Goal: Task Accomplishment & Management: Use online tool/utility

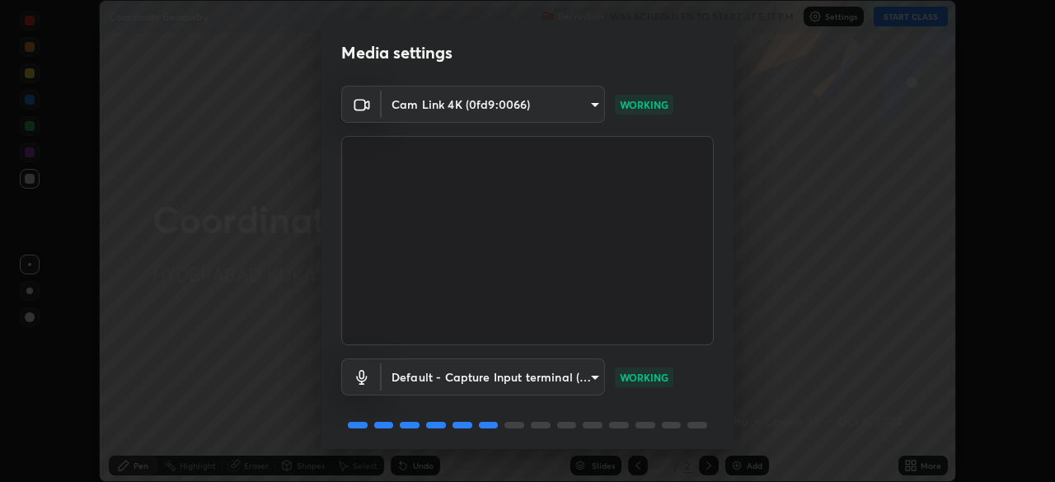
scroll to position [58, 0]
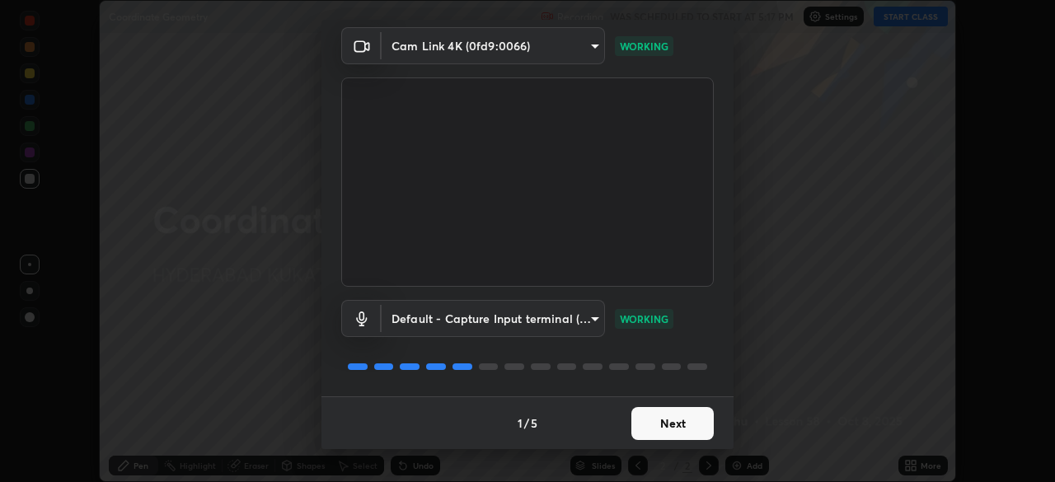
click at [648, 422] on button "Next" at bounding box center [672, 423] width 82 height 33
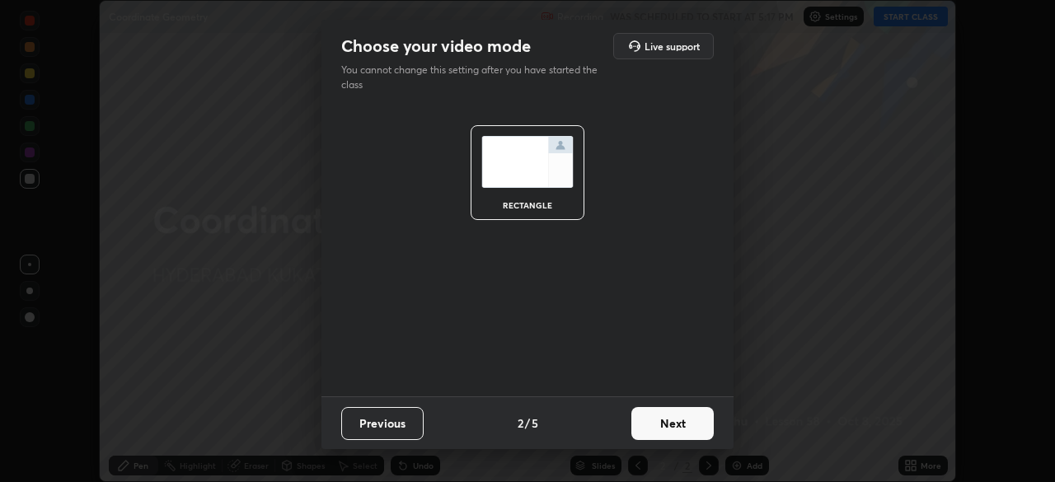
click at [659, 430] on button "Next" at bounding box center [672, 423] width 82 height 33
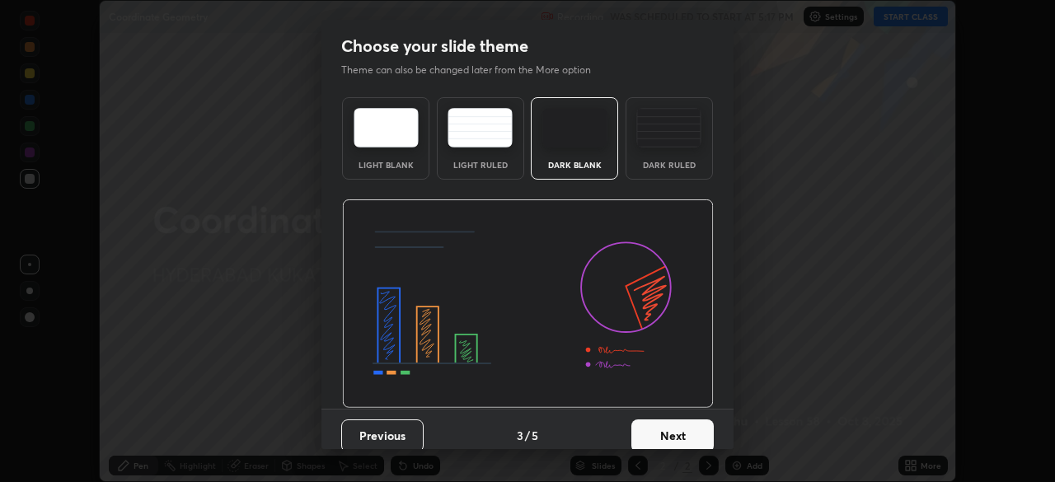
click at [658, 428] on button "Next" at bounding box center [672, 435] width 82 height 33
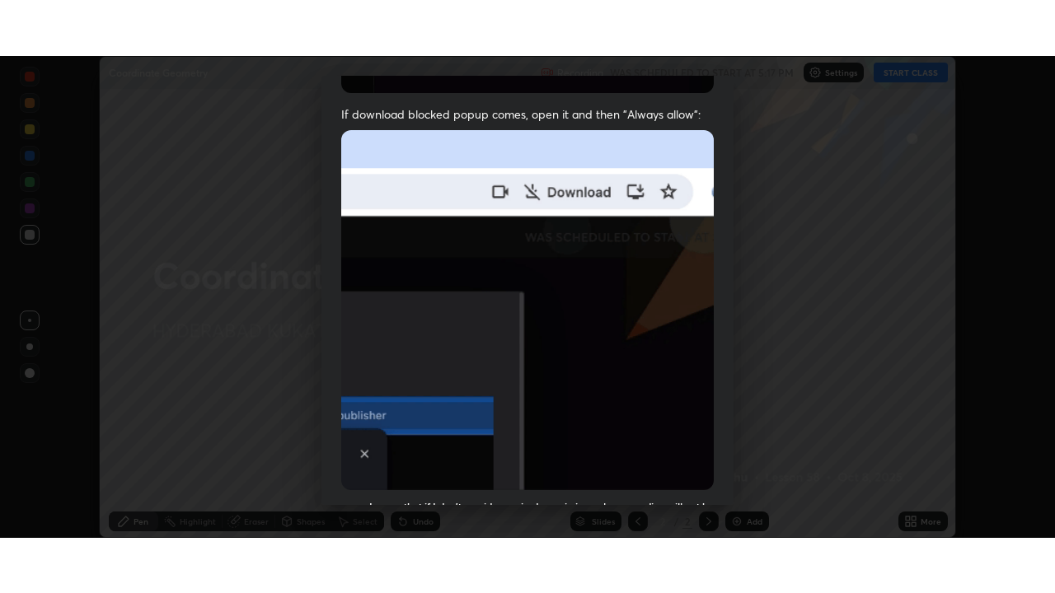
scroll to position [395, 0]
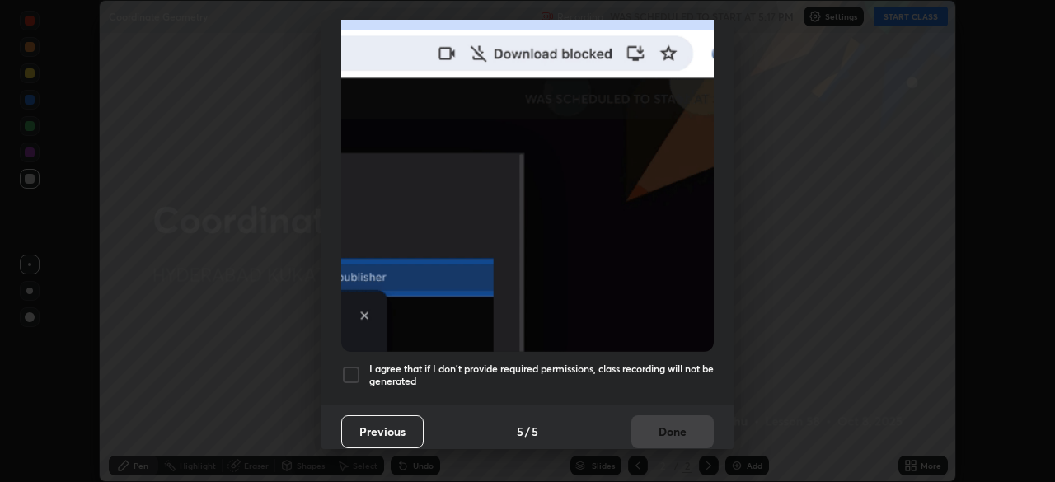
click at [348, 370] on div at bounding box center [351, 375] width 20 height 20
click at [646, 430] on button "Done" at bounding box center [672, 431] width 82 height 33
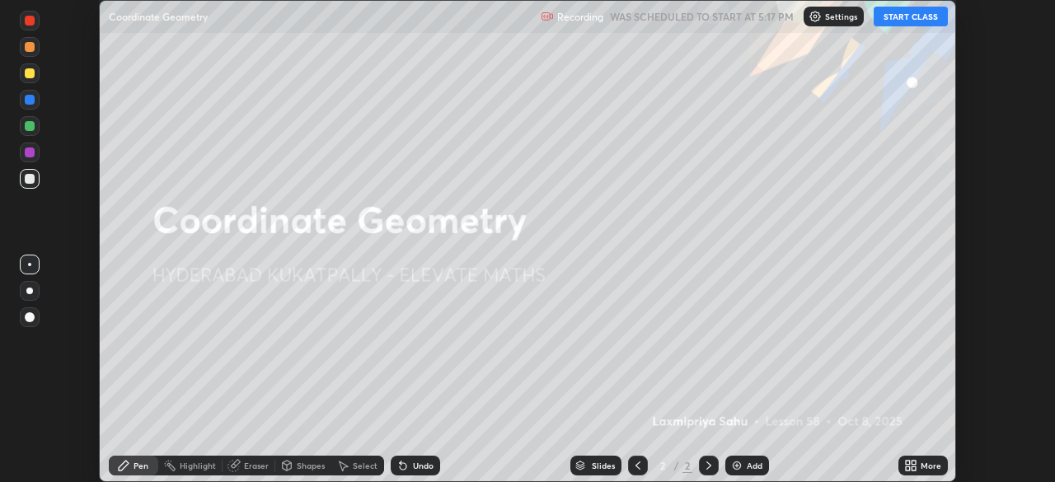
click at [896, 24] on button "START CLASS" at bounding box center [910, 17] width 74 height 20
click at [925, 470] on div "More" at bounding box center [930, 465] width 21 height 8
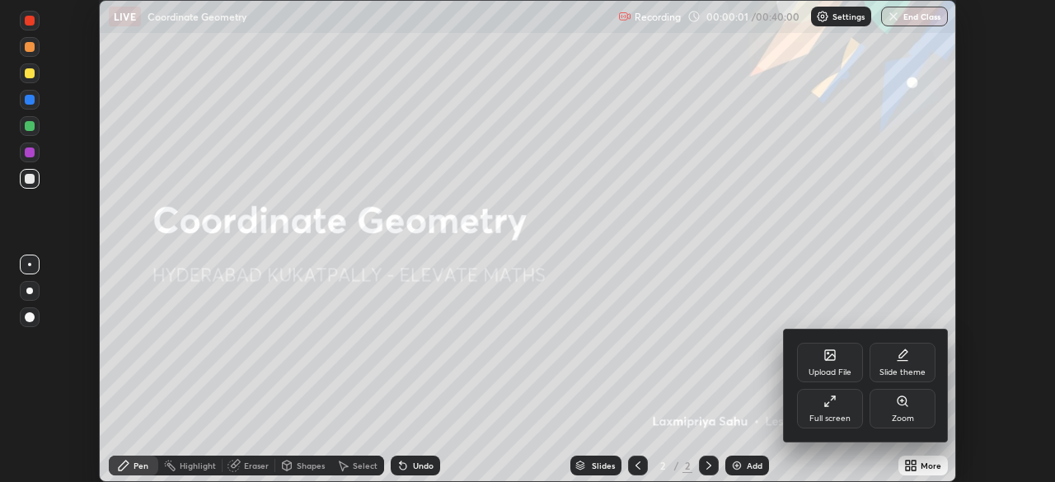
click at [829, 416] on div "Full screen" at bounding box center [829, 418] width 41 height 8
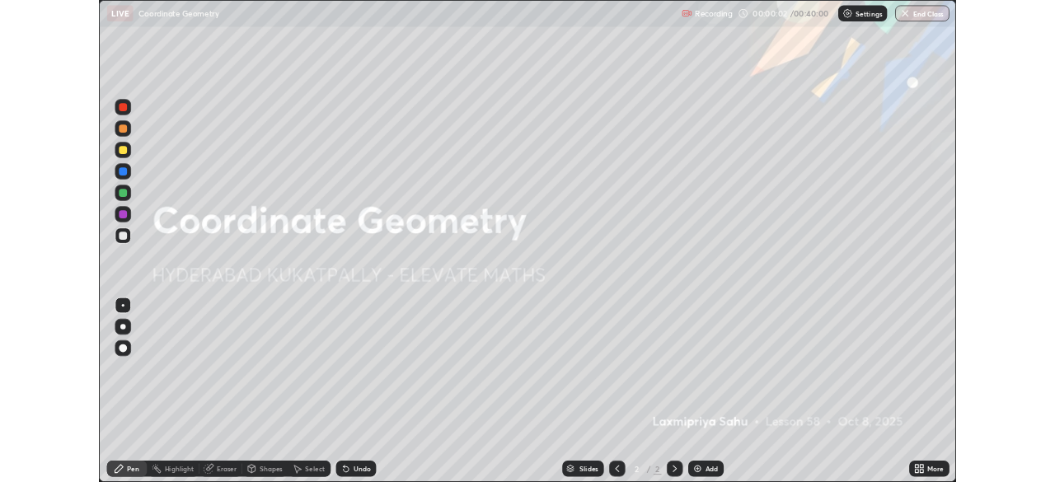
scroll to position [593, 1055]
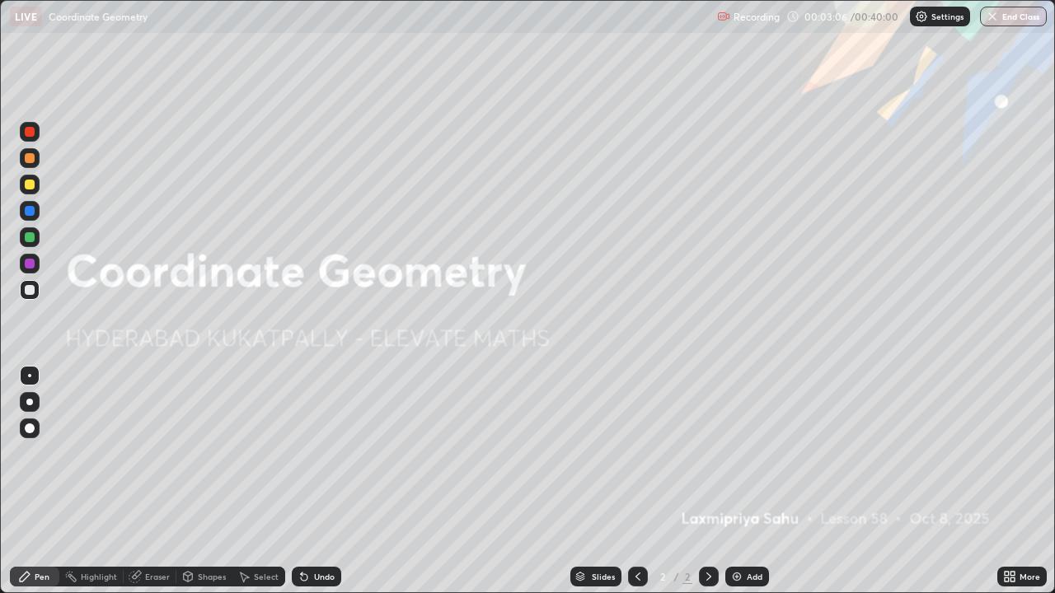
click at [1010, 481] on icon at bounding box center [1012, 580] width 4 height 4
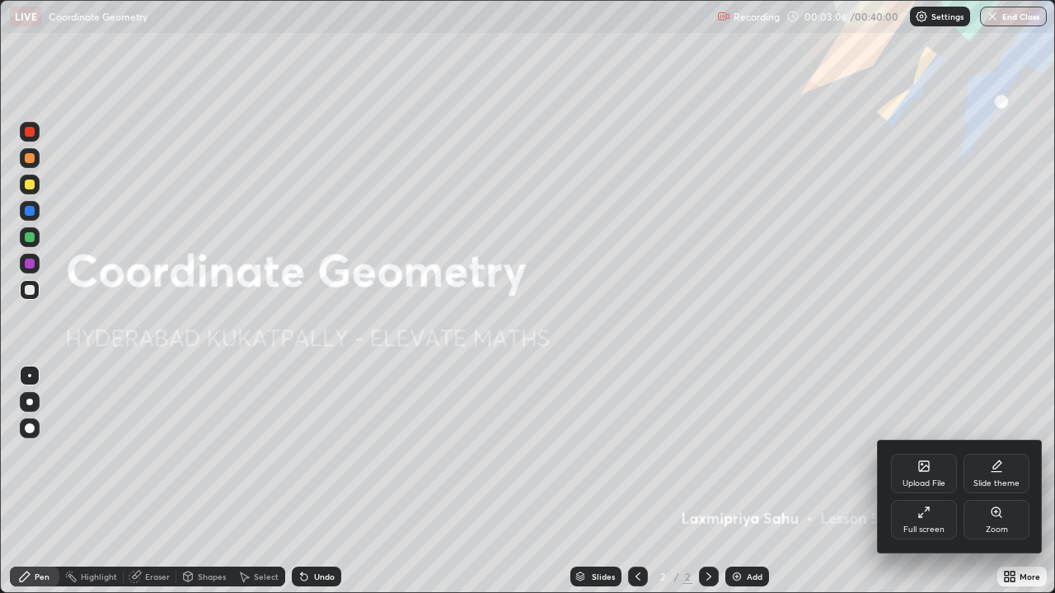
click at [923, 474] on div "Upload File" at bounding box center [924, 474] width 66 height 40
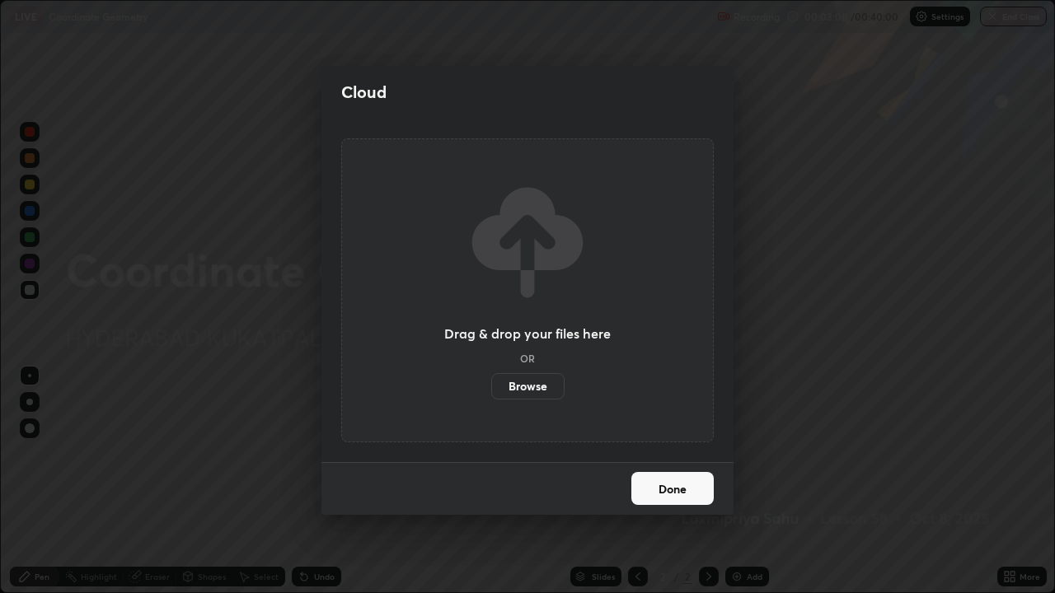
click at [547, 382] on label "Browse" at bounding box center [527, 386] width 73 height 26
click at [491, 382] on input "Browse" at bounding box center [491, 386] width 0 height 26
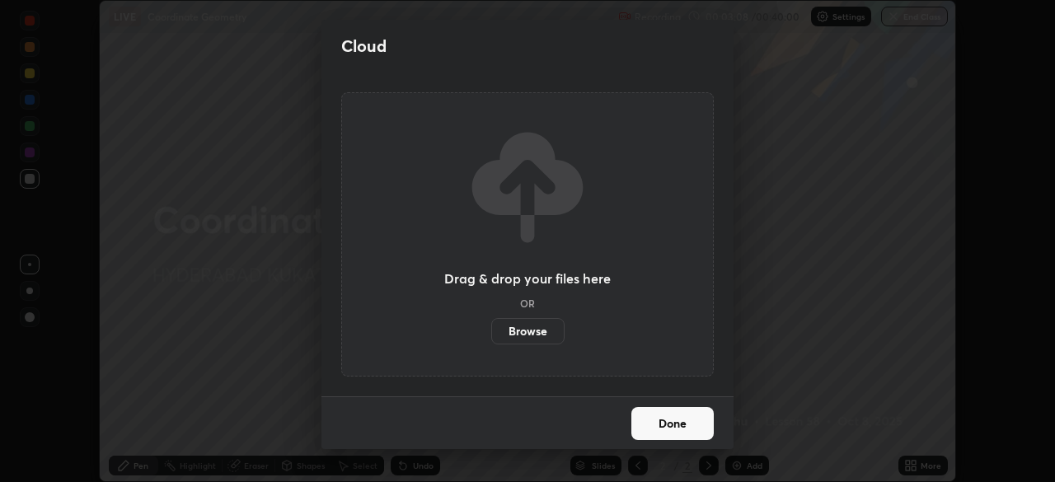
scroll to position [81902, 81329]
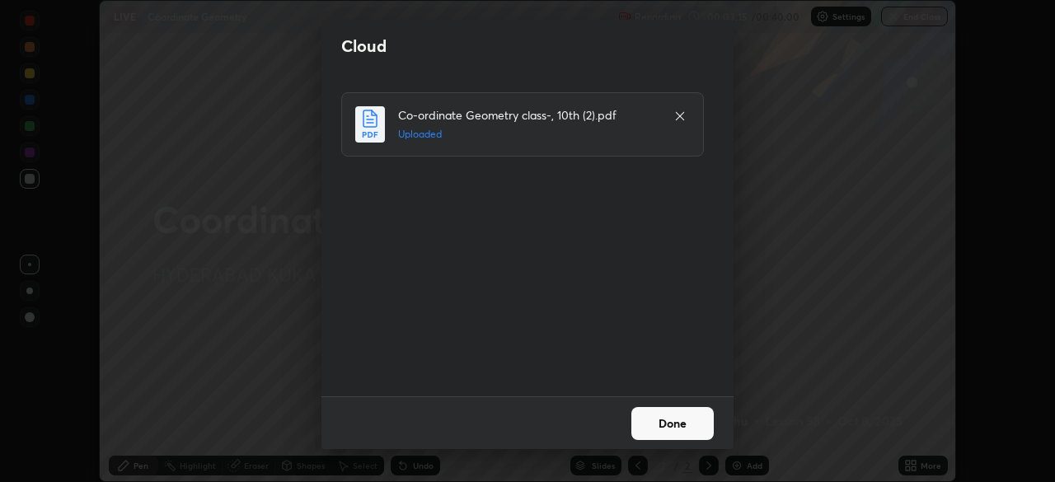
click at [651, 420] on button "Done" at bounding box center [672, 423] width 82 height 33
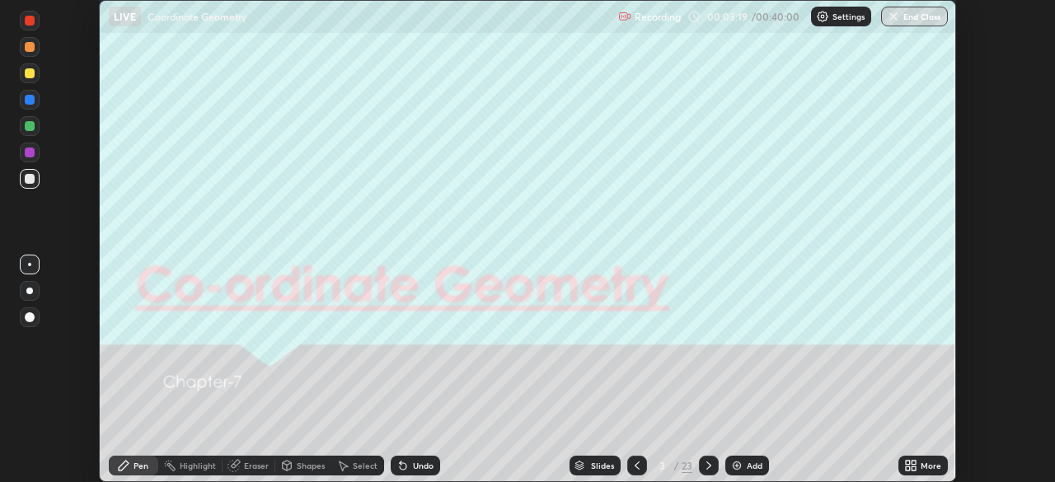
click at [584, 464] on div "Slides" at bounding box center [594, 466] width 51 height 20
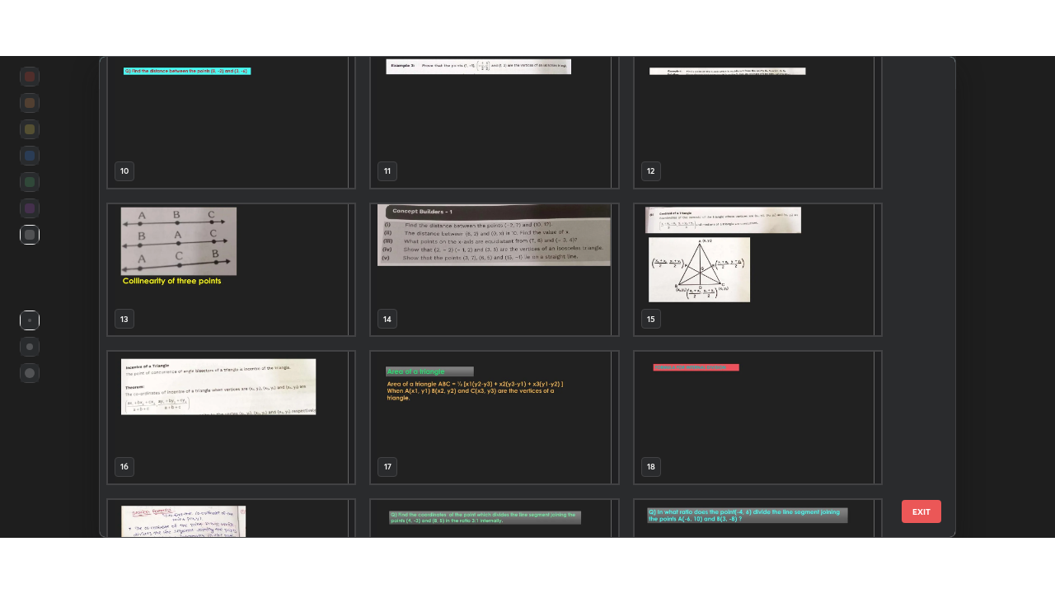
scroll to position [465, 0]
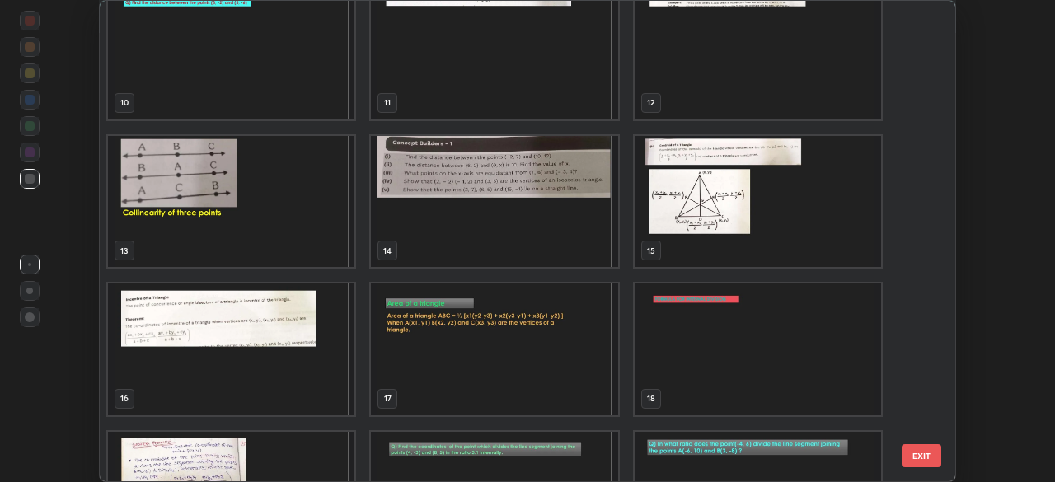
click at [463, 349] on img "grid" at bounding box center [494, 349] width 246 height 132
click at [465, 354] on img "grid" at bounding box center [494, 349] width 246 height 132
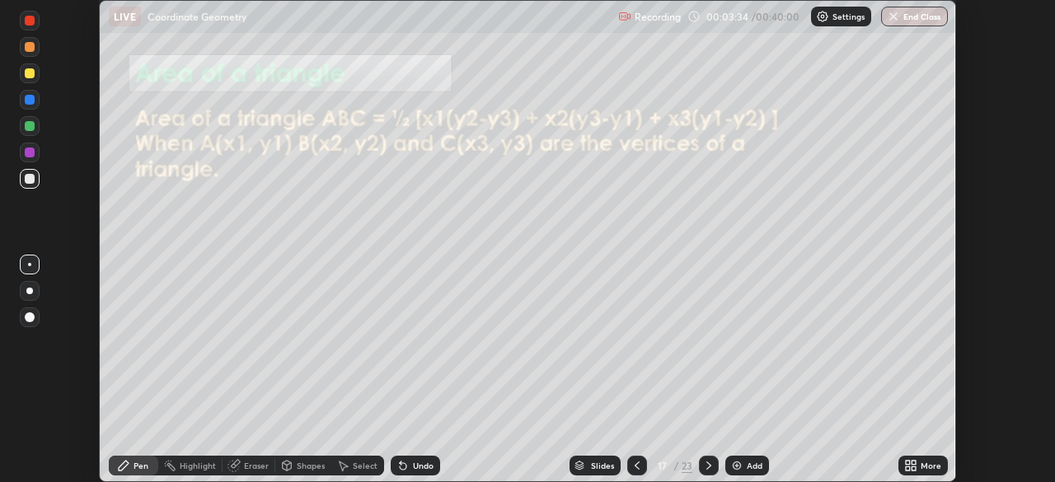
click at [707, 466] on icon at bounding box center [708, 465] width 13 height 13
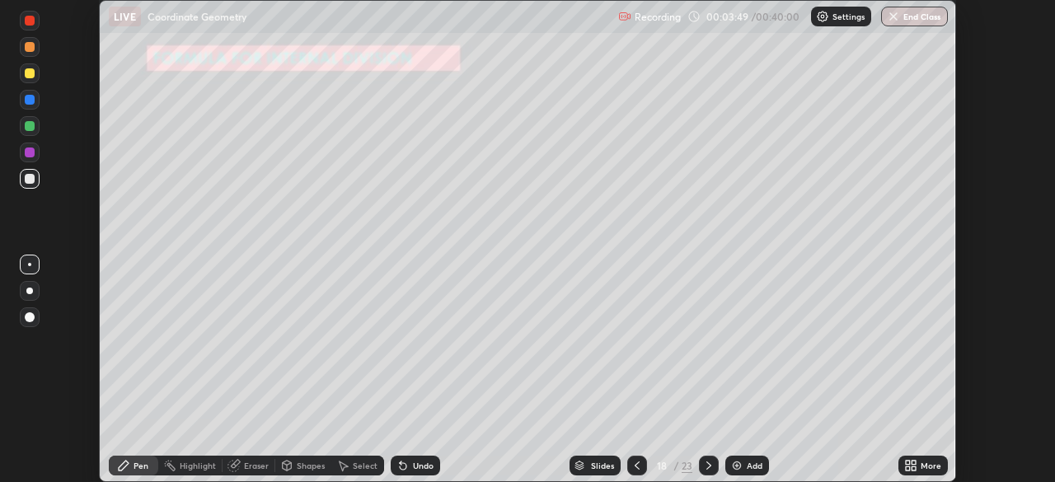
click at [28, 320] on div at bounding box center [30, 317] width 10 height 10
click at [348, 465] on div "Select" at bounding box center [357, 466] width 53 height 20
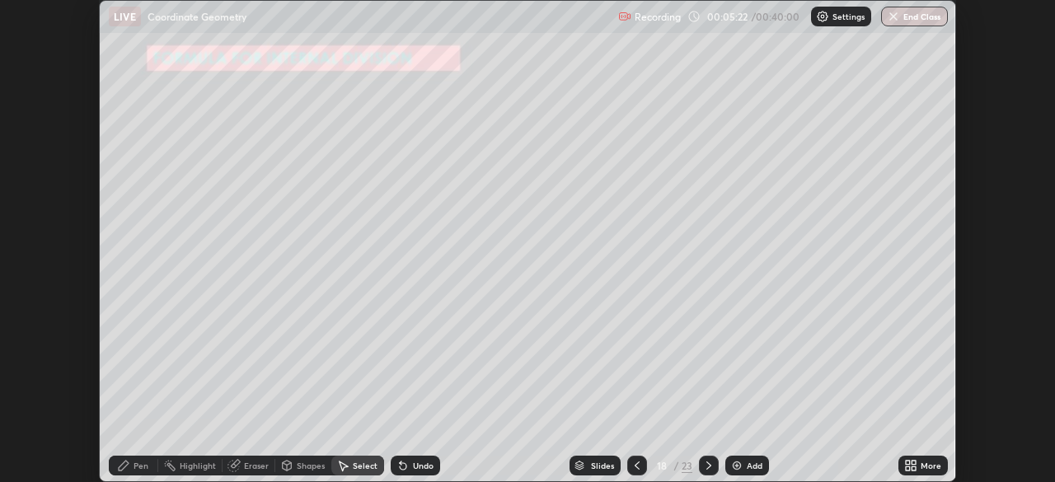
click at [297, 464] on div "Shapes" at bounding box center [311, 465] width 28 height 8
click at [125, 467] on icon at bounding box center [123, 465] width 13 height 13
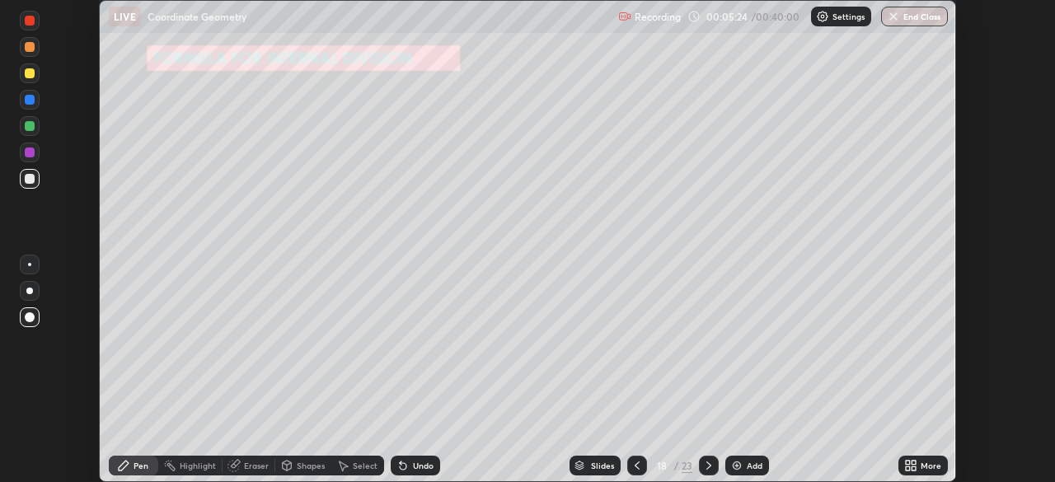
click at [128, 470] on icon at bounding box center [123, 465] width 13 height 13
click at [284, 467] on icon at bounding box center [287, 466] width 9 height 10
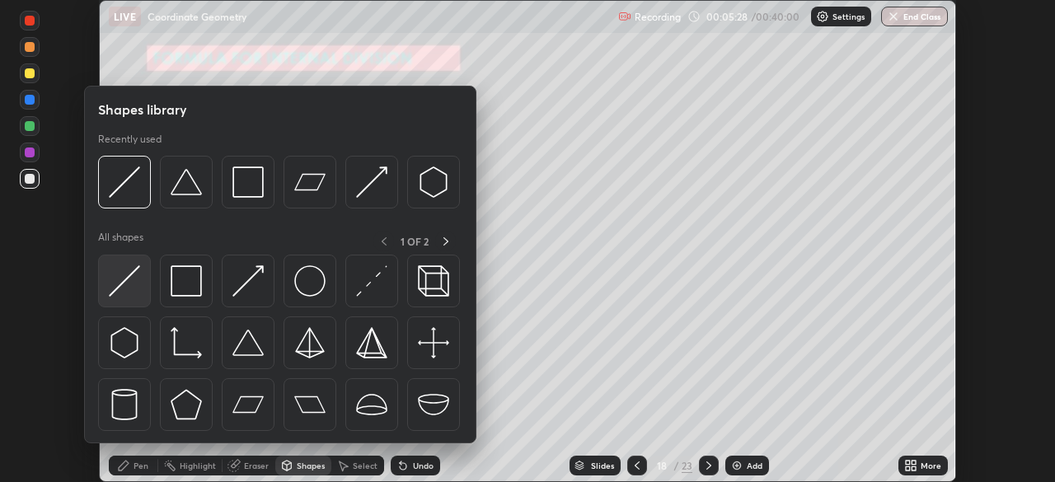
click at [129, 285] on img at bounding box center [124, 280] width 31 height 31
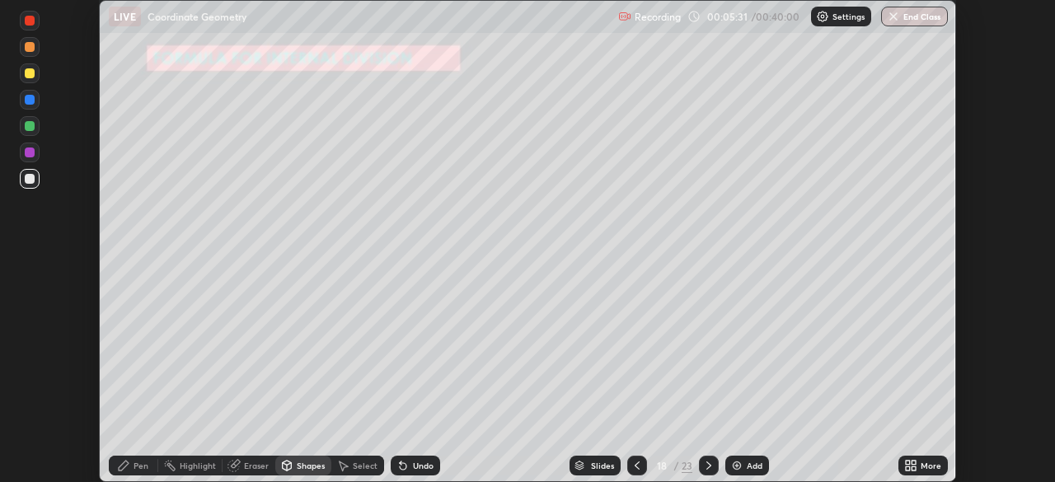
click at [121, 470] on icon at bounding box center [124, 466] width 10 height 10
click at [31, 150] on div at bounding box center [30, 152] width 10 height 10
click at [704, 462] on icon at bounding box center [708, 465] width 13 height 13
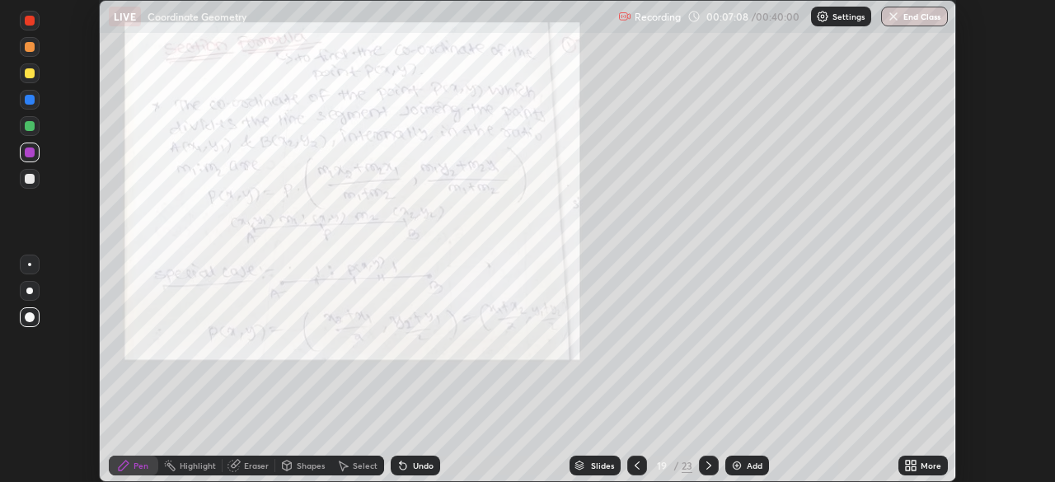
click at [413, 466] on div "Undo" at bounding box center [423, 465] width 21 height 8
click at [913, 462] on icon at bounding box center [913, 463] width 4 height 4
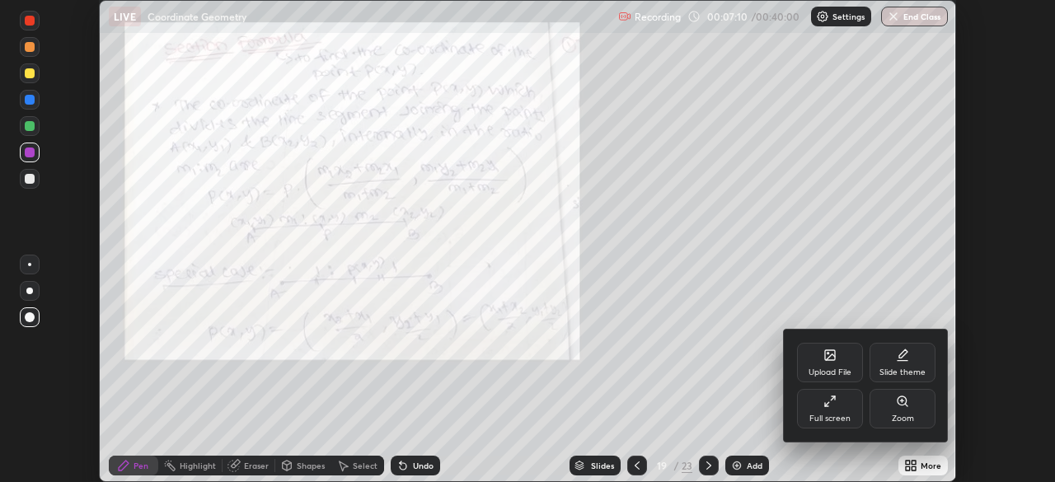
click at [898, 412] on div "Zoom" at bounding box center [902, 409] width 66 height 40
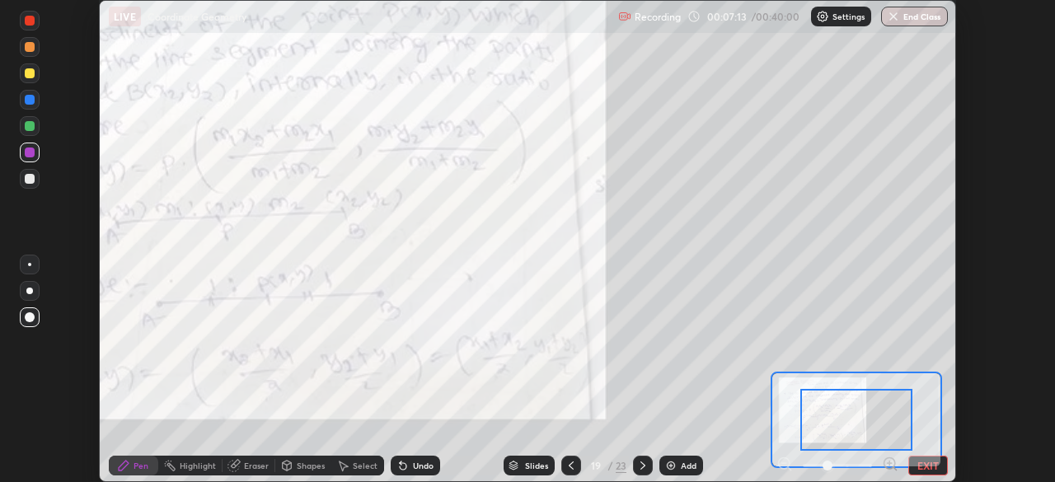
click at [409, 466] on div "Undo" at bounding box center [414, 466] width 49 height 20
click at [409, 465] on div "Undo" at bounding box center [414, 466] width 49 height 20
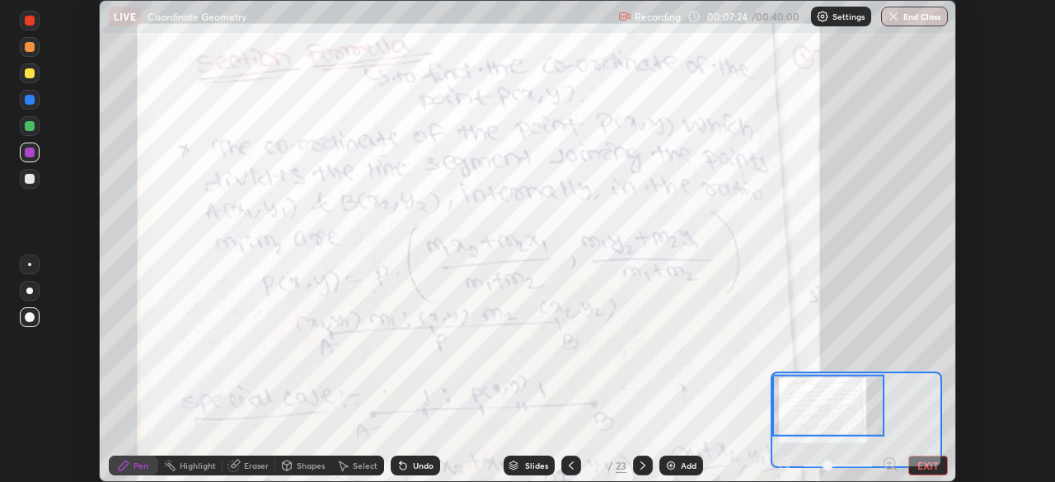
click at [927, 465] on button "EXIT" at bounding box center [928, 466] width 40 height 20
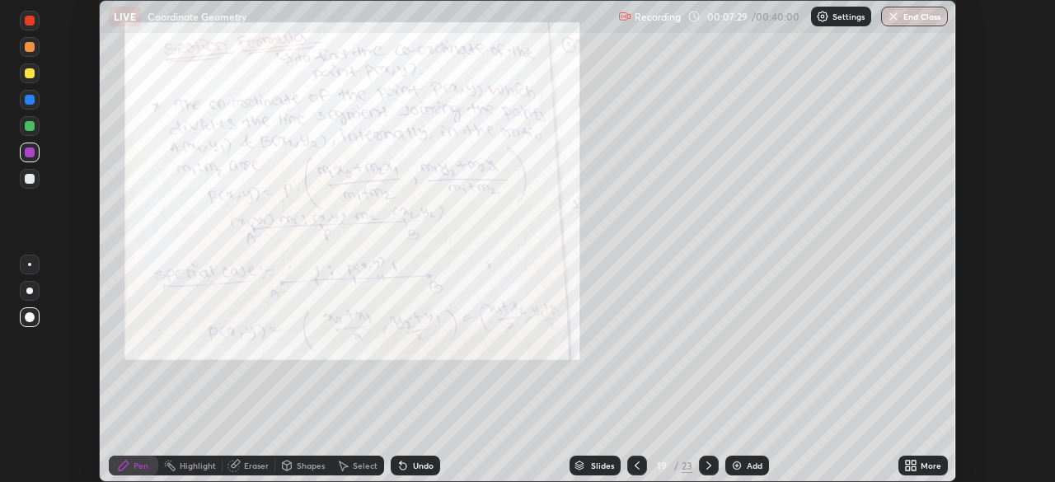
click at [27, 30] on div at bounding box center [30, 21] width 20 height 20
click at [706, 465] on icon at bounding box center [708, 465] width 13 height 13
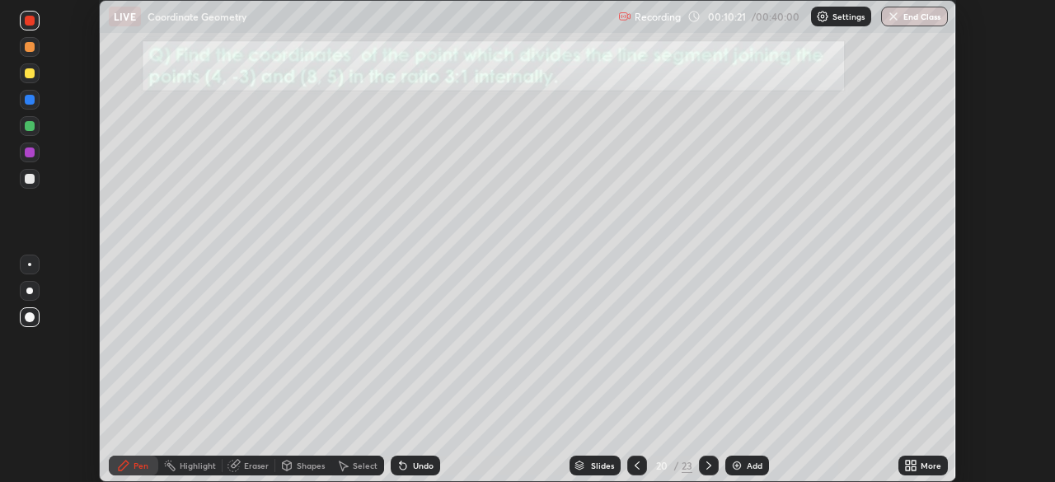
click at [635, 465] on icon at bounding box center [636, 465] width 13 height 13
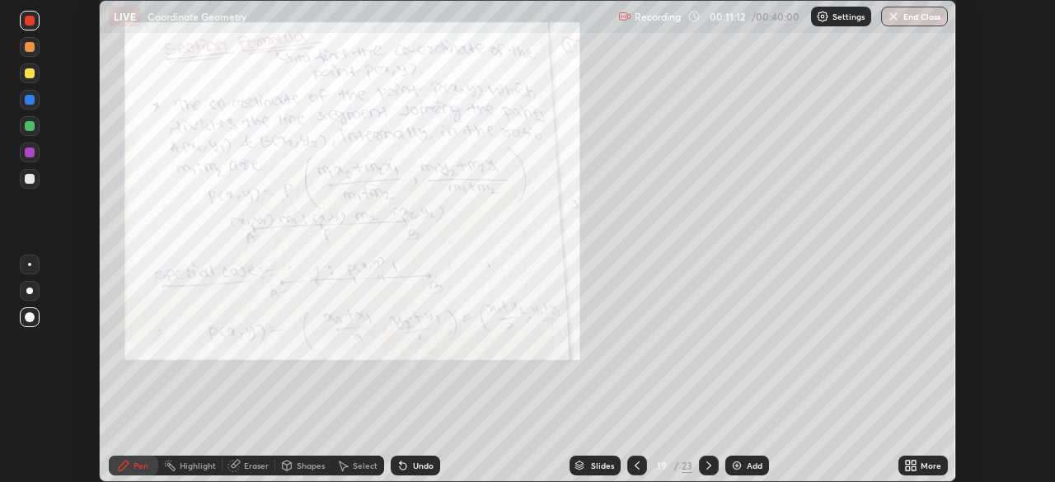
click at [699, 465] on div at bounding box center [709, 466] width 20 height 20
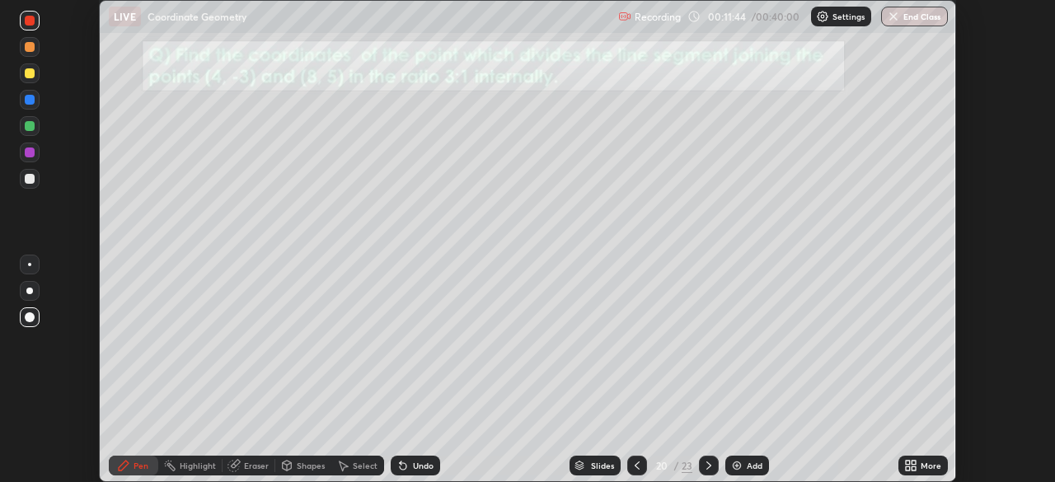
click at [910, 466] on icon at bounding box center [907, 468] width 4 height 4
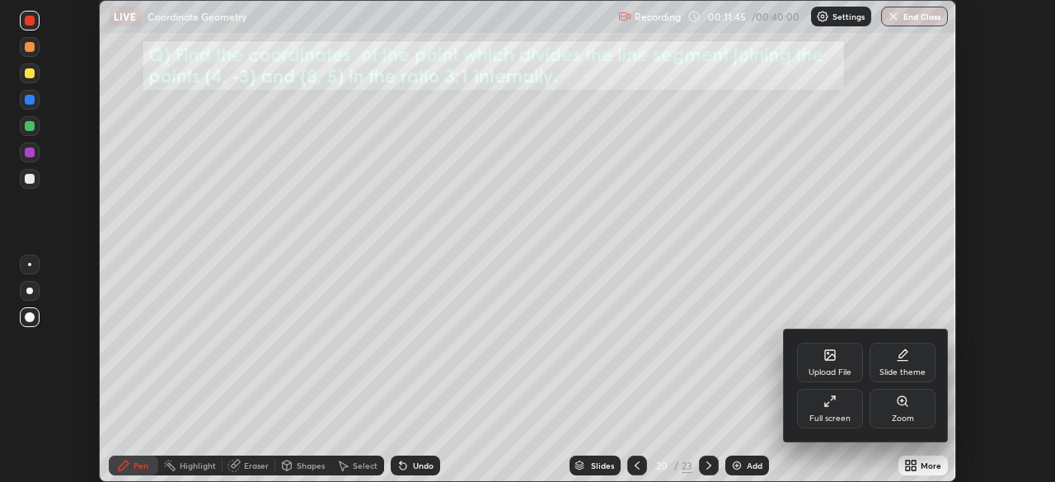
click at [826, 412] on div "Full screen" at bounding box center [830, 409] width 66 height 40
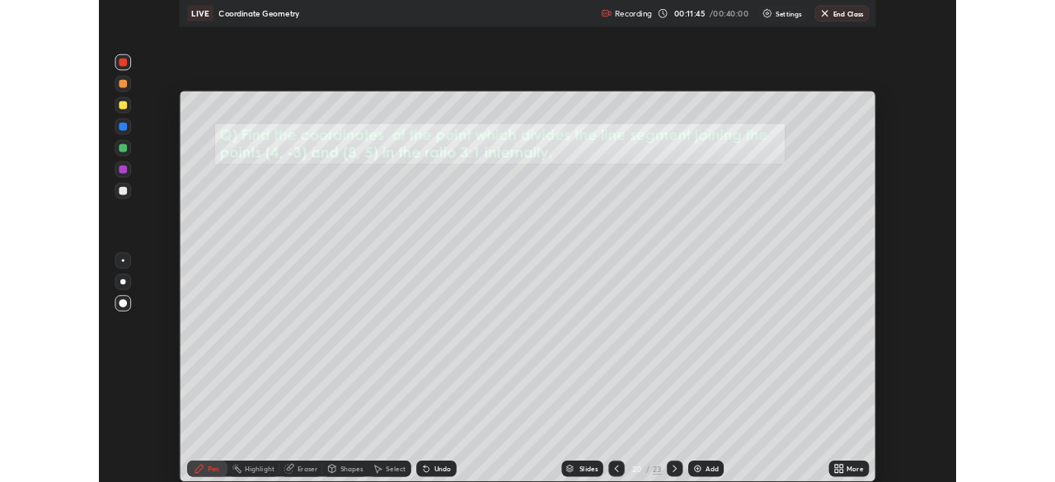
scroll to position [593, 1055]
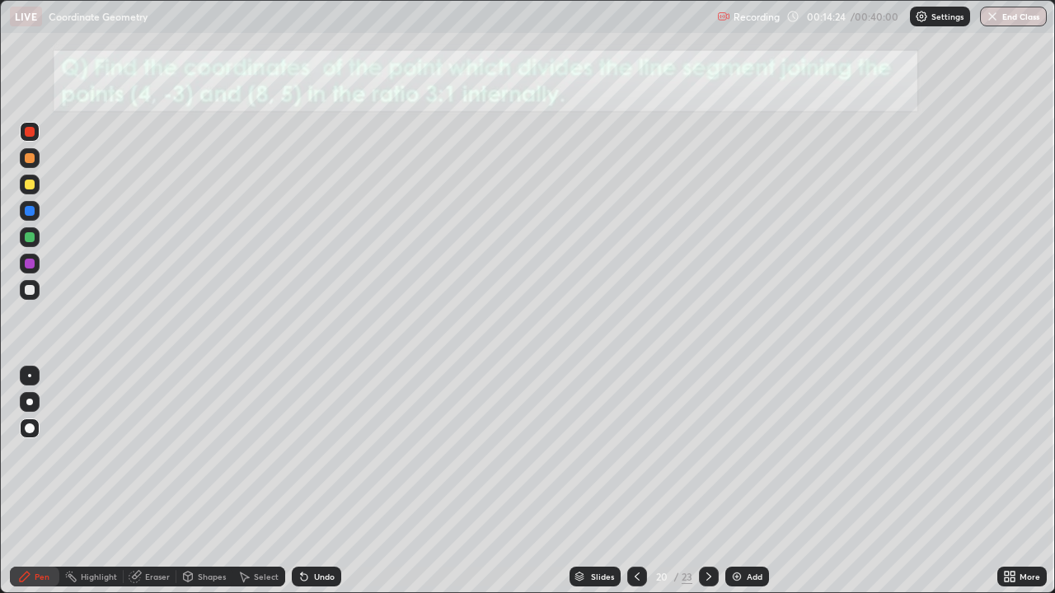
click at [22, 269] on div at bounding box center [30, 264] width 20 height 20
click at [315, 481] on div "Undo" at bounding box center [324, 577] width 21 height 8
click at [312, 481] on div "Undo" at bounding box center [316, 577] width 49 height 20
click at [307, 481] on icon at bounding box center [303, 576] width 13 height 13
click at [306, 481] on div "Undo" at bounding box center [316, 577] width 49 height 20
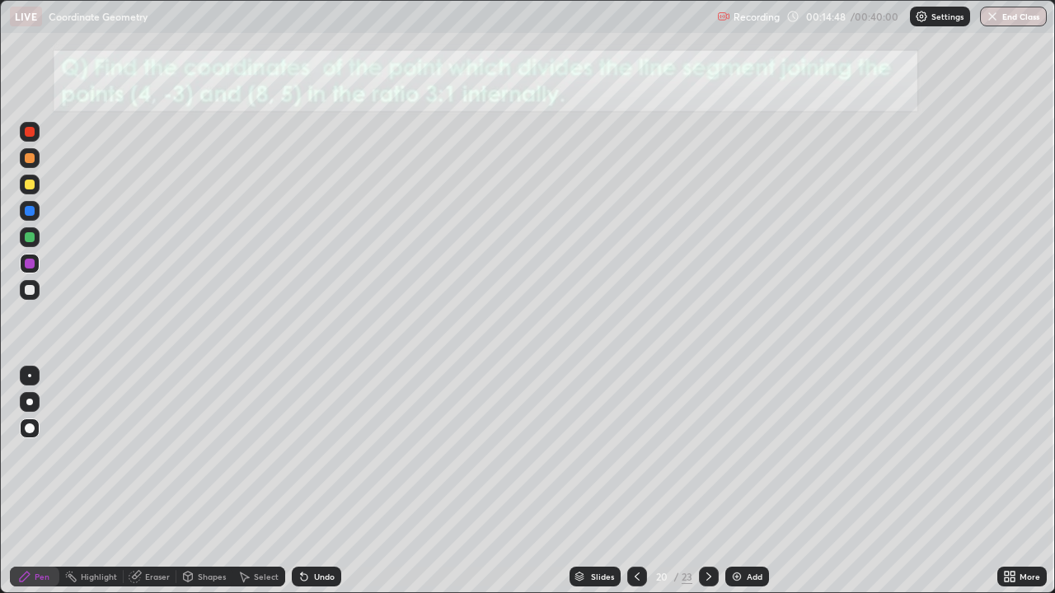
click at [306, 481] on icon at bounding box center [303, 576] width 13 height 13
click at [316, 481] on div "Undo" at bounding box center [316, 577] width 49 height 20
click at [320, 481] on div "Undo" at bounding box center [316, 577] width 49 height 20
click at [307, 481] on icon at bounding box center [303, 576] width 13 height 13
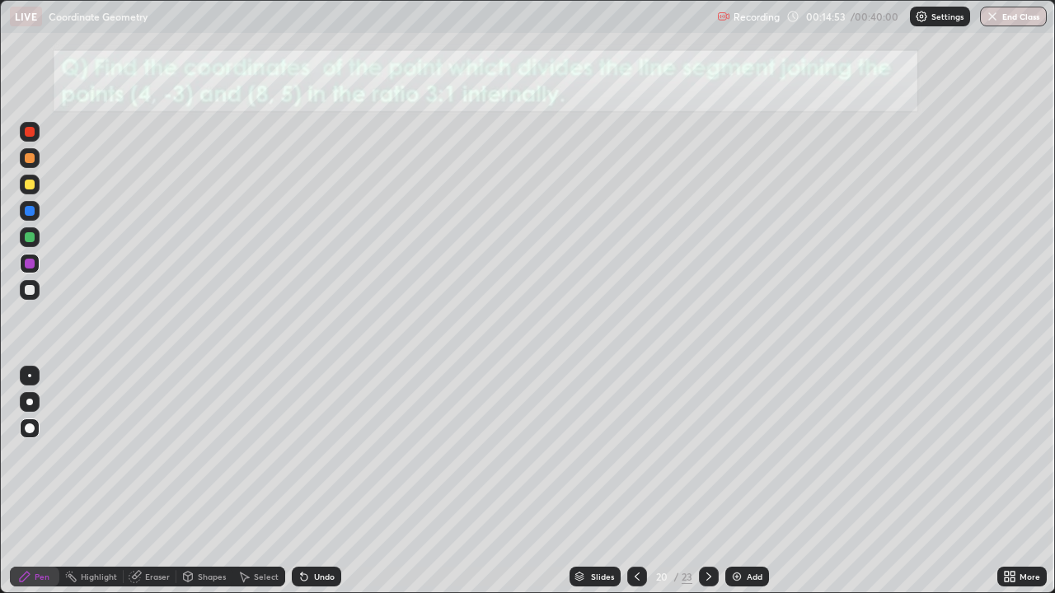
click at [31, 186] on div at bounding box center [30, 185] width 10 height 10
click at [29, 241] on div at bounding box center [30, 237] width 10 height 10
click at [311, 481] on div "Undo" at bounding box center [316, 577] width 49 height 20
click at [30, 376] on div at bounding box center [29, 375] width 3 height 3
click at [308, 481] on div "Undo" at bounding box center [316, 577] width 49 height 20
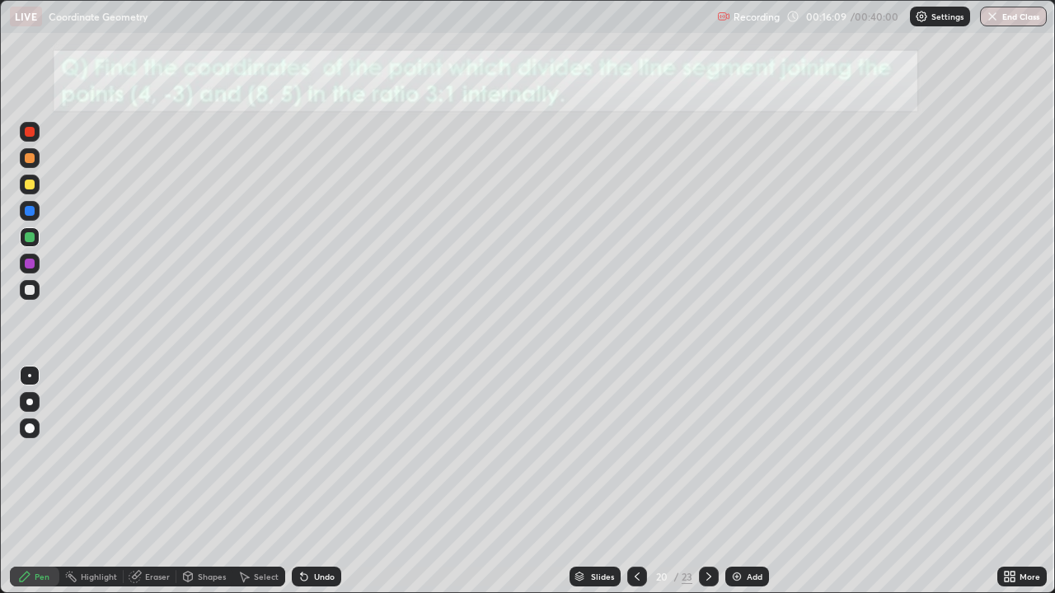
click at [314, 481] on div "Undo" at bounding box center [324, 577] width 21 height 8
click at [316, 481] on div "Undo" at bounding box center [324, 577] width 21 height 8
click at [316, 481] on div "Undo" at bounding box center [316, 577] width 49 height 20
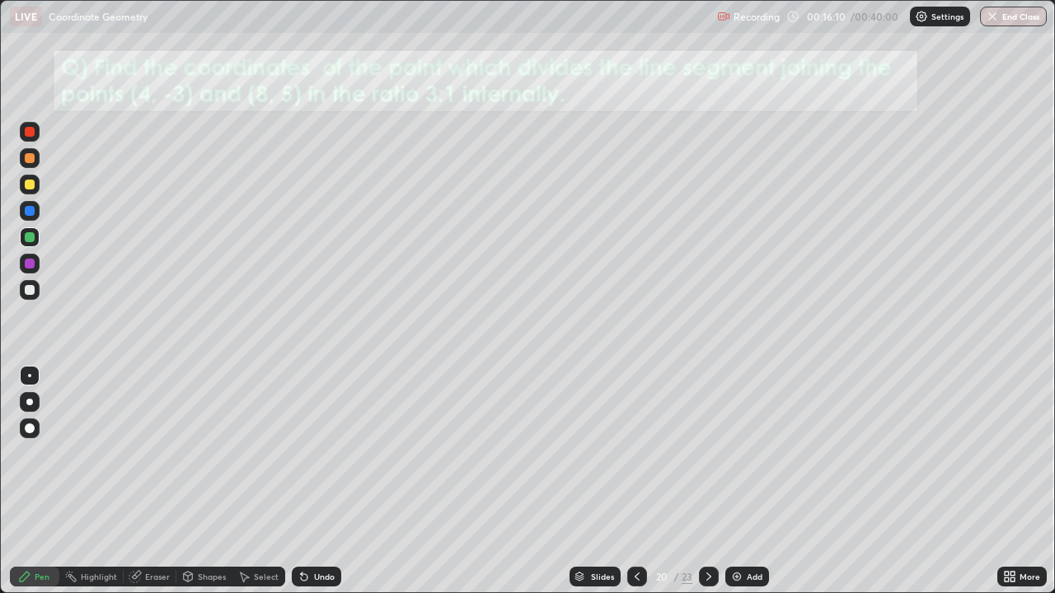
click at [316, 481] on div "Undo" at bounding box center [324, 577] width 21 height 8
click at [314, 481] on div "Undo" at bounding box center [324, 577] width 21 height 8
click at [315, 481] on div "Undo" at bounding box center [324, 577] width 21 height 8
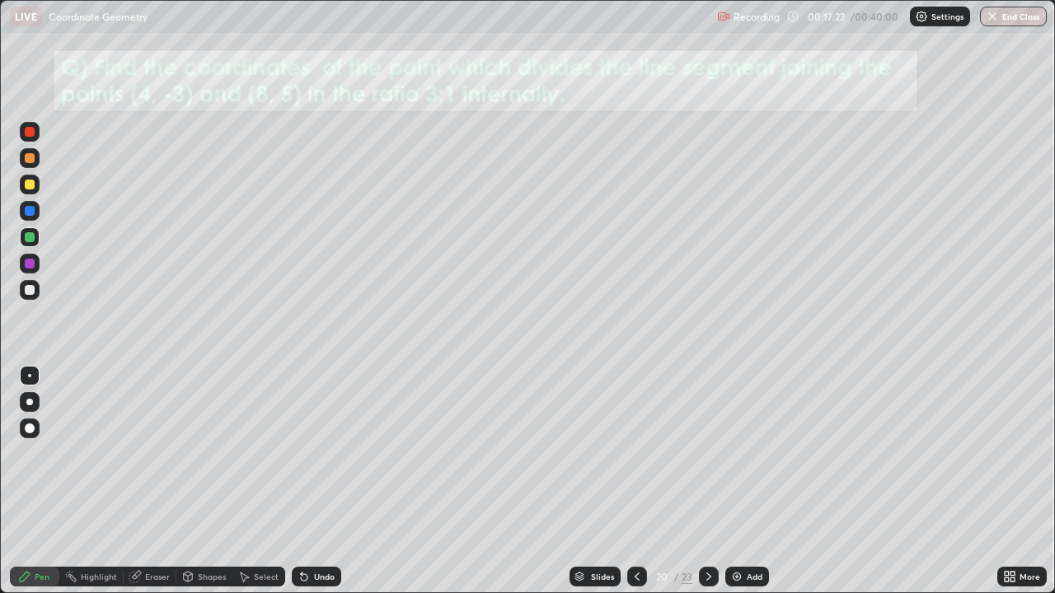
click at [324, 481] on div "Undo" at bounding box center [316, 577] width 49 height 20
click at [319, 481] on div "Undo" at bounding box center [324, 577] width 21 height 8
click at [314, 481] on div "Undo" at bounding box center [324, 577] width 21 height 8
click at [147, 481] on div "Eraser" at bounding box center [150, 577] width 53 height 20
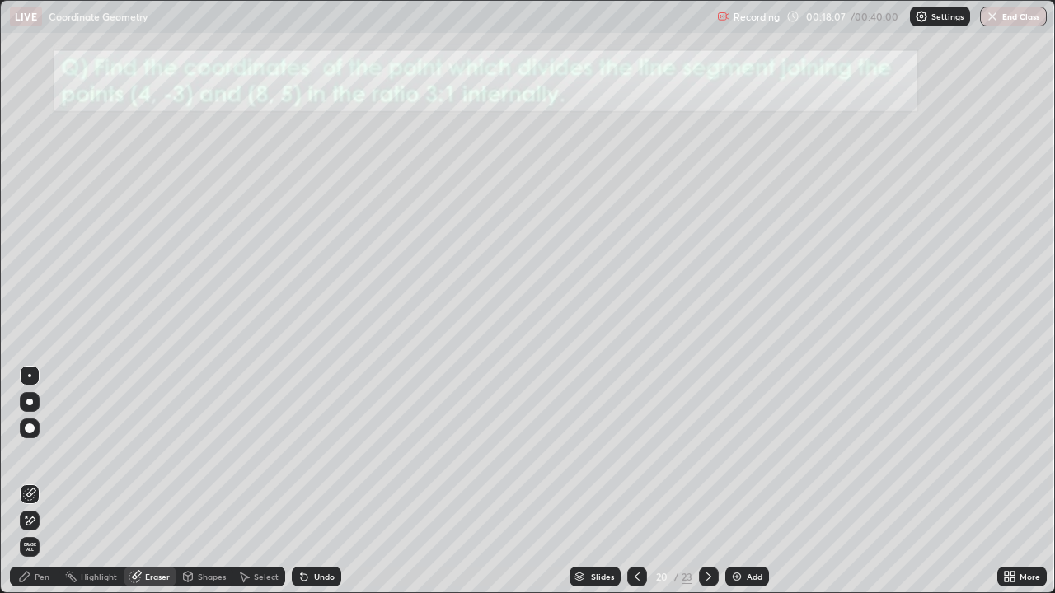
click at [39, 481] on div "Pen" at bounding box center [42, 577] width 15 height 8
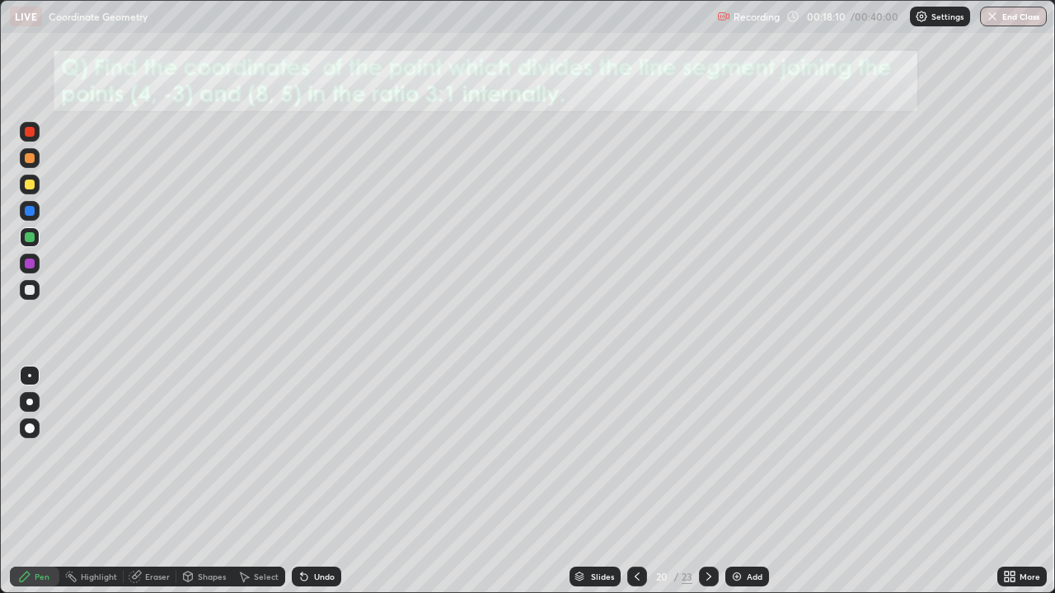
click at [152, 481] on div "Eraser" at bounding box center [157, 577] width 25 height 8
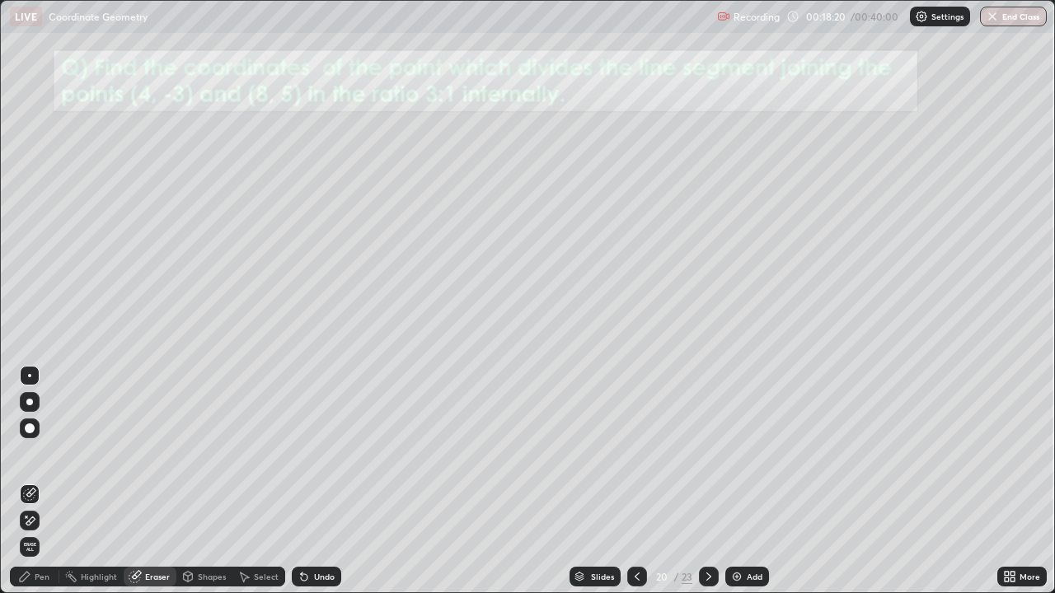
click at [41, 481] on div "Pen" at bounding box center [34, 577] width 49 height 20
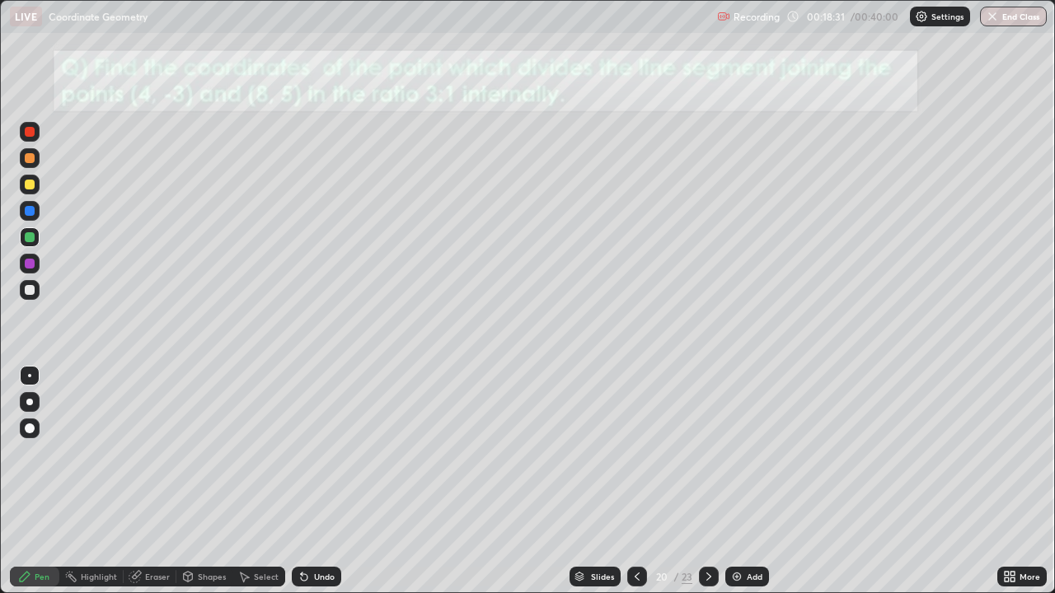
click at [154, 481] on div "Eraser" at bounding box center [157, 577] width 25 height 8
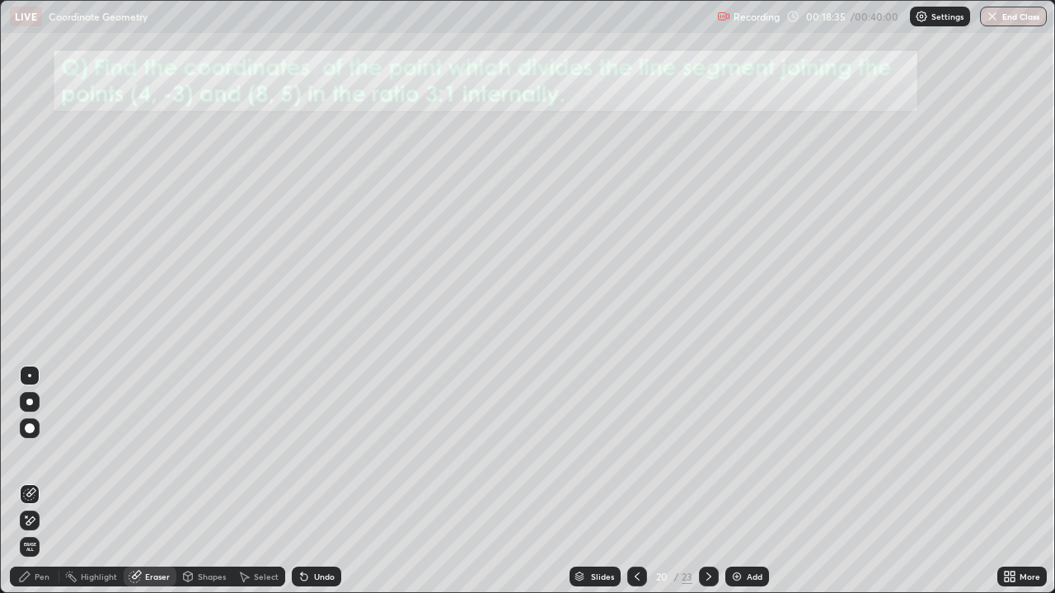
click at [35, 481] on div "Pen" at bounding box center [42, 577] width 15 height 8
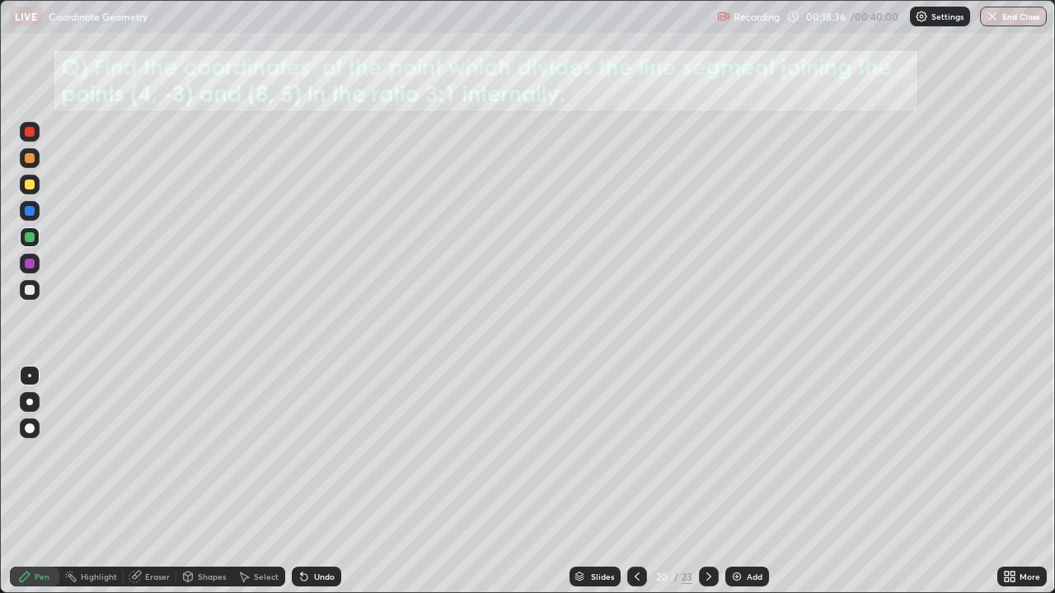
click at [161, 481] on div "Eraser" at bounding box center [157, 577] width 25 height 8
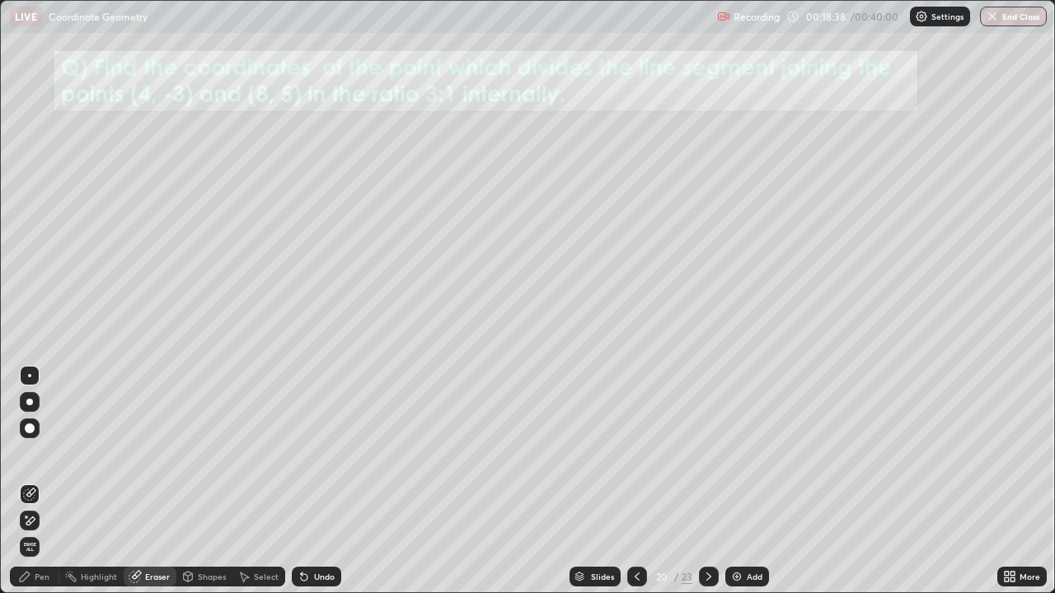
click at [41, 481] on div "Pen" at bounding box center [42, 577] width 15 height 8
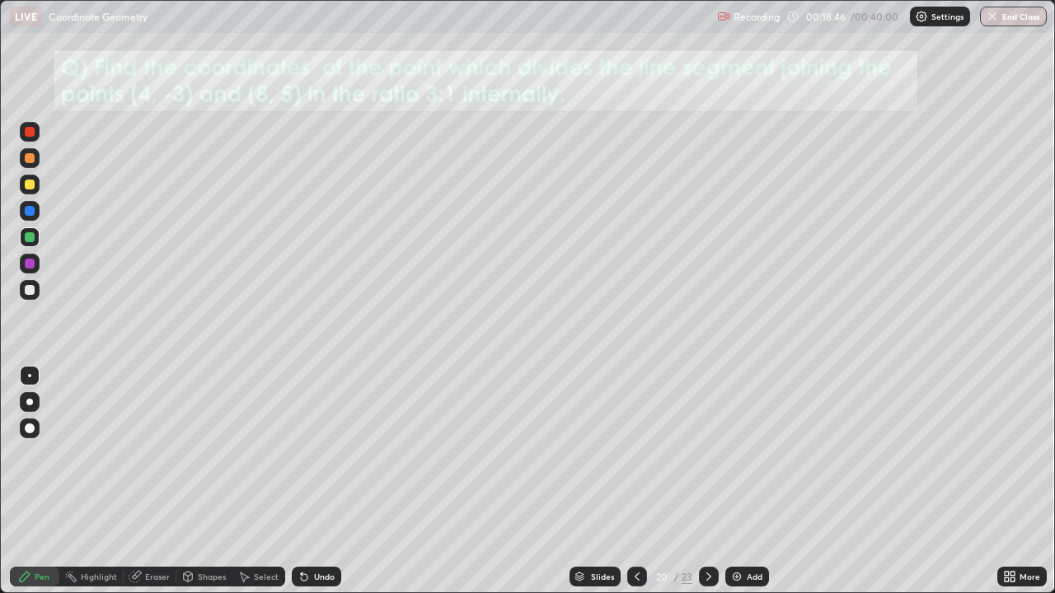
click at [303, 481] on icon at bounding box center [304, 577] width 7 height 7
click at [310, 481] on div "Undo" at bounding box center [316, 577] width 49 height 20
click at [707, 481] on icon at bounding box center [708, 576] width 13 height 13
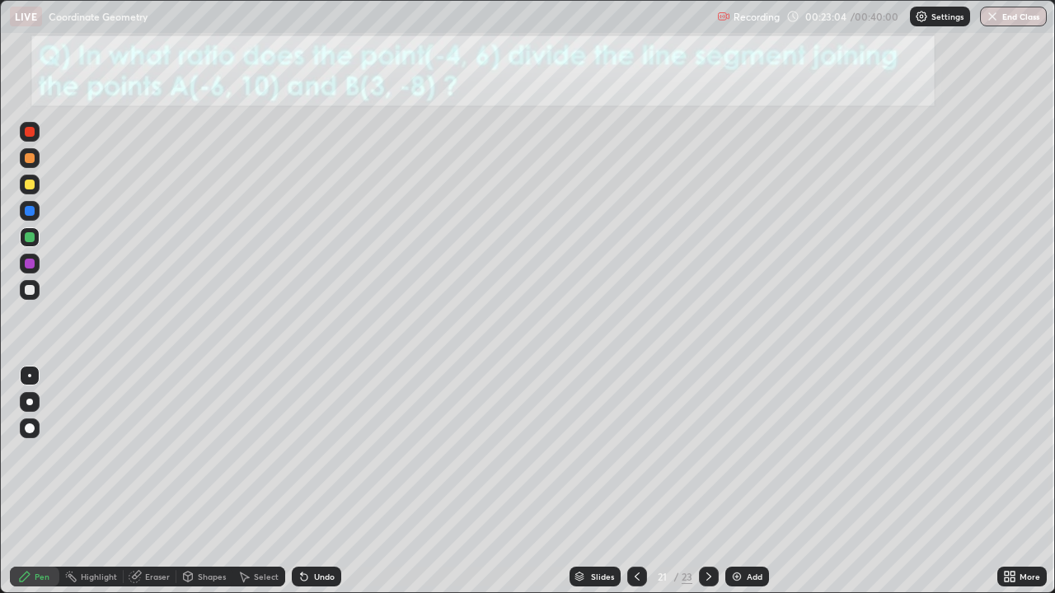
click at [31, 166] on div at bounding box center [30, 158] width 20 height 20
click at [34, 424] on div at bounding box center [30, 429] width 20 height 20
click at [309, 481] on div "Undo" at bounding box center [316, 577] width 49 height 20
click at [699, 481] on div at bounding box center [709, 577] width 20 height 20
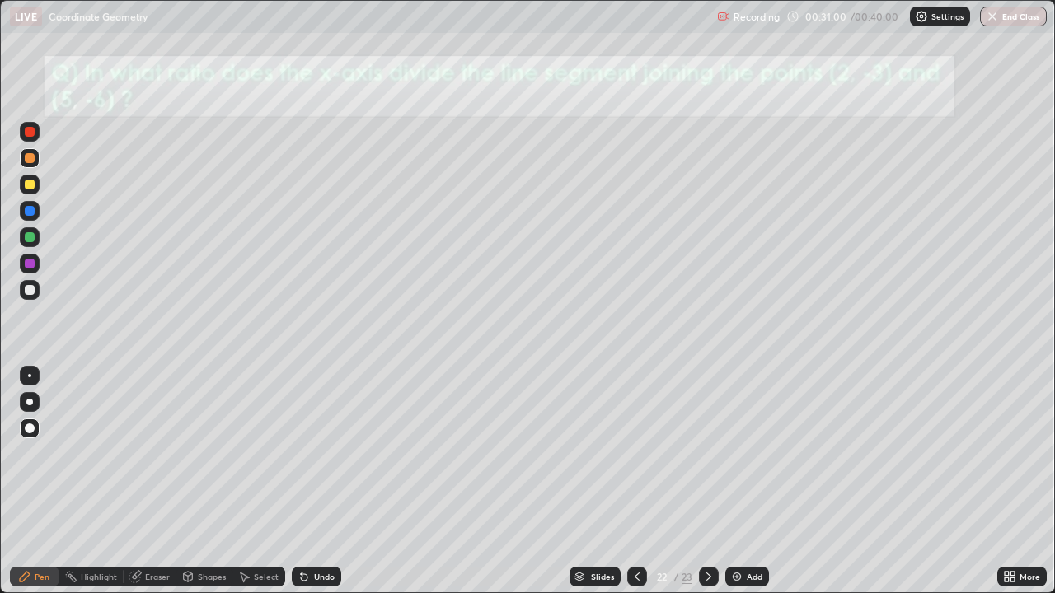
click at [28, 186] on div at bounding box center [30, 185] width 10 height 10
click at [319, 481] on div "Undo" at bounding box center [324, 577] width 21 height 8
click at [707, 481] on icon at bounding box center [708, 576] width 13 height 13
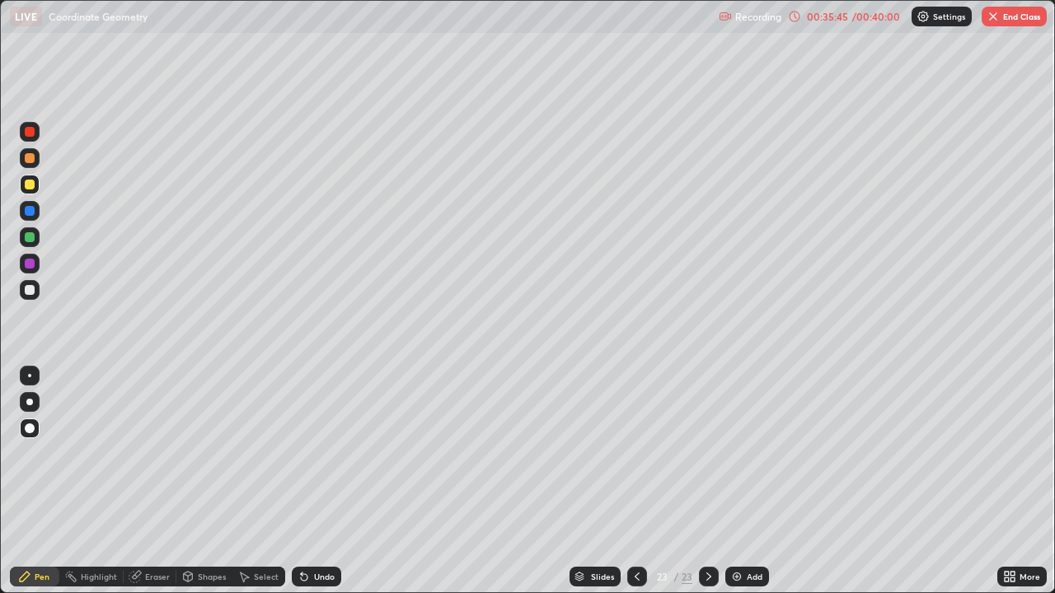
click at [708, 481] on icon at bounding box center [708, 577] width 5 height 8
click at [706, 481] on icon at bounding box center [708, 576] width 13 height 13
click at [706, 481] on icon at bounding box center [708, 577] width 5 height 8
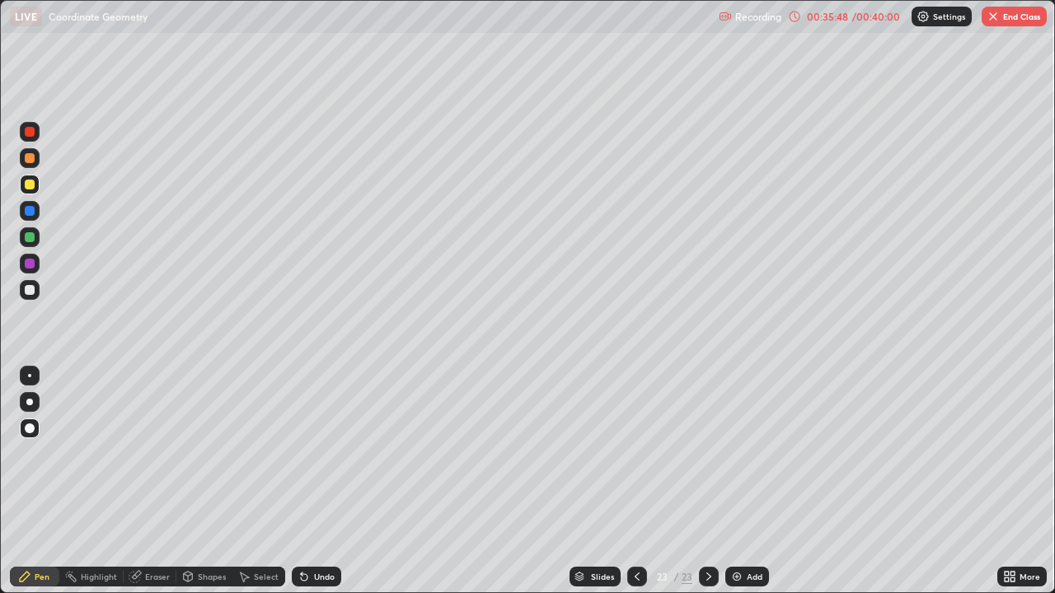
click at [631, 481] on div at bounding box center [637, 577] width 20 height 20
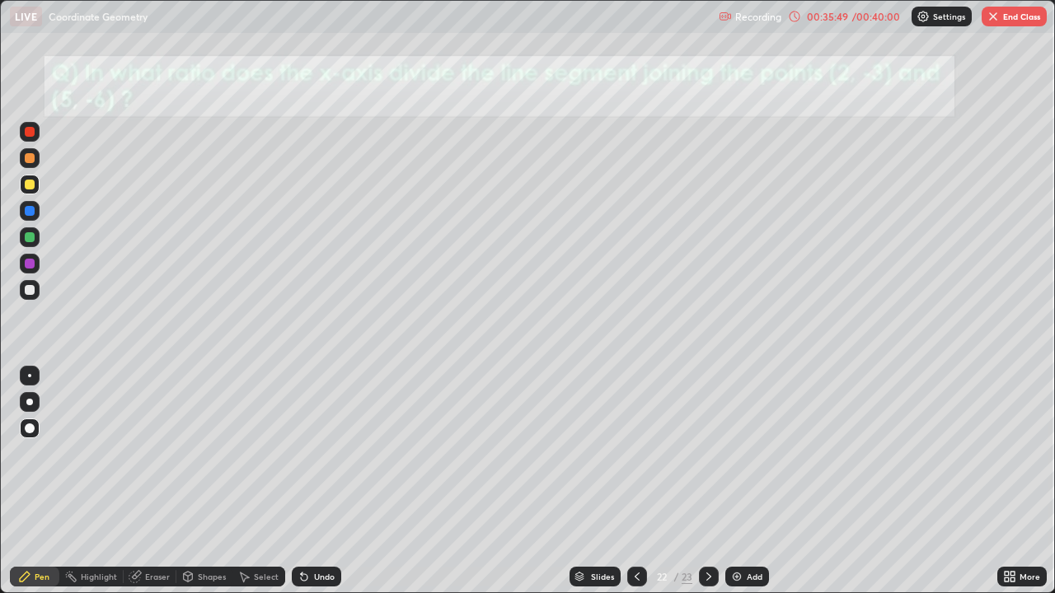
click at [634, 481] on icon at bounding box center [636, 576] width 13 height 13
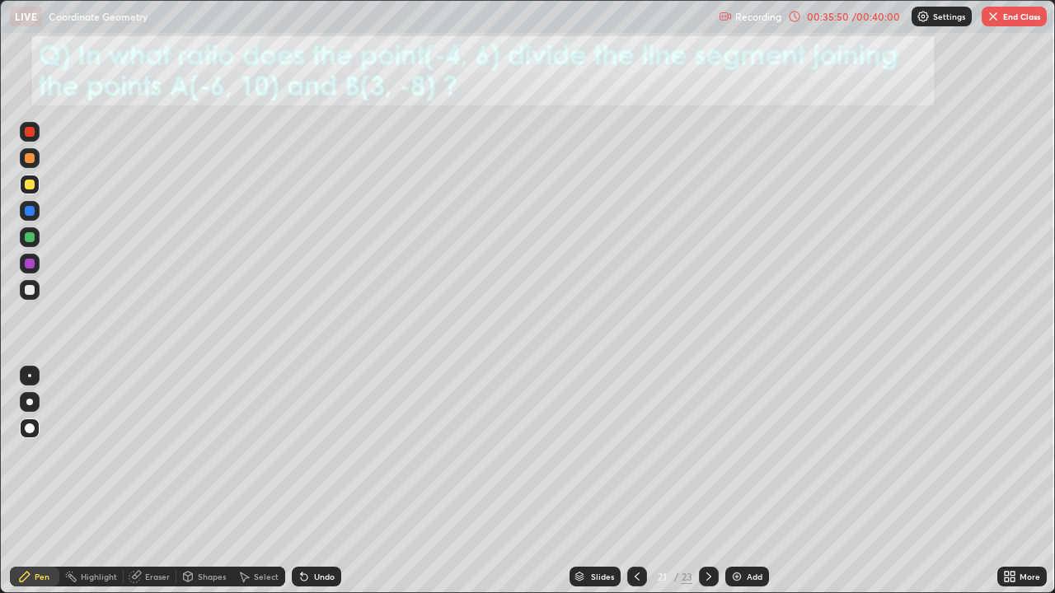
click at [707, 481] on icon at bounding box center [708, 576] width 13 height 13
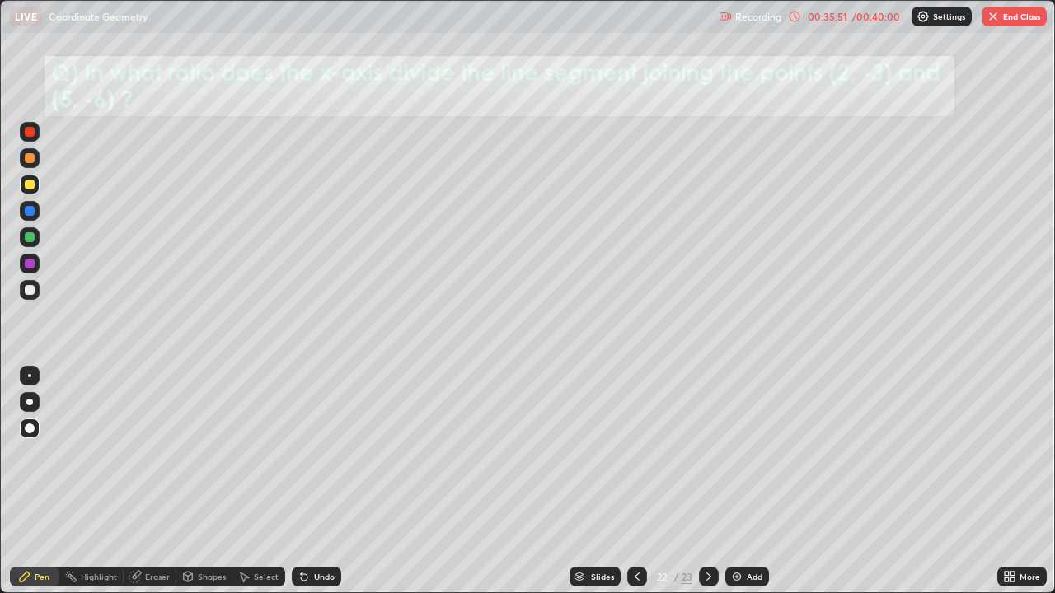
click at [708, 481] on icon at bounding box center [708, 576] width 13 height 13
click at [708, 481] on icon at bounding box center [708, 577] width 5 height 8
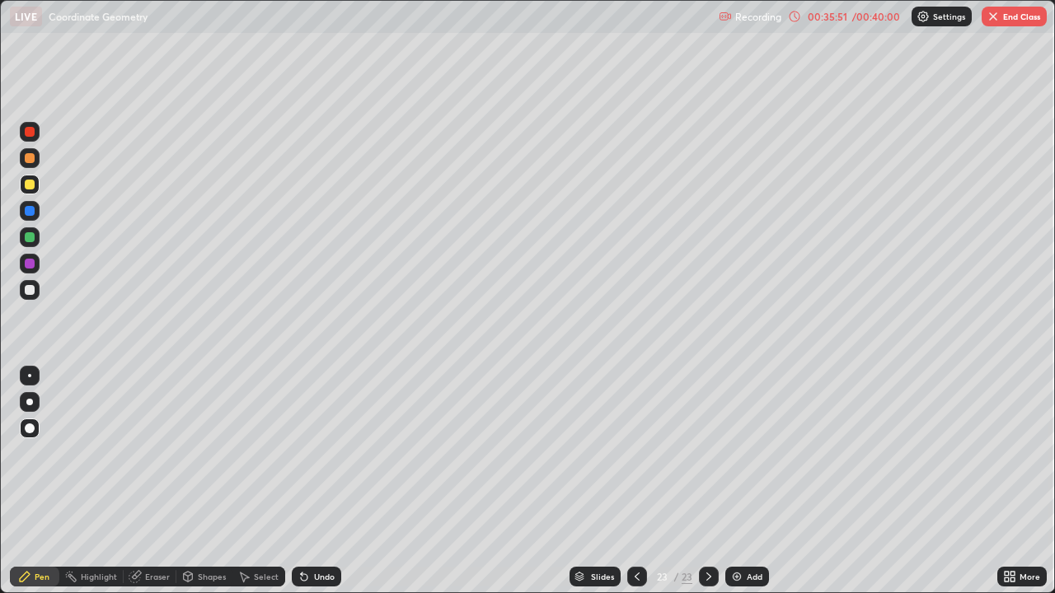
click at [708, 481] on icon at bounding box center [708, 576] width 13 height 13
click at [706, 481] on icon at bounding box center [708, 576] width 13 height 13
click at [635, 481] on icon at bounding box center [636, 576] width 13 height 13
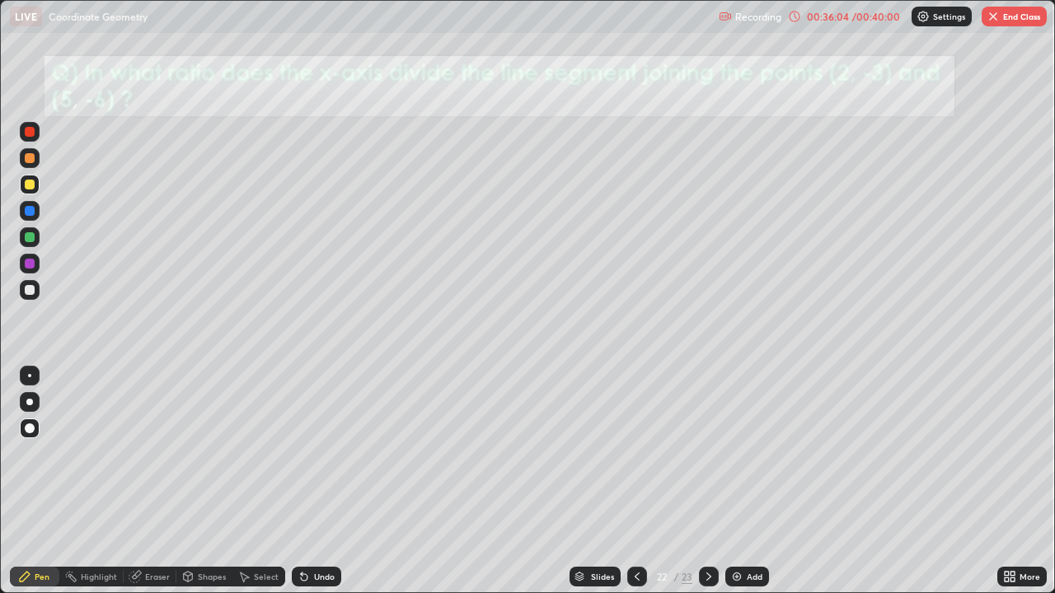
click at [1010, 481] on icon at bounding box center [1012, 574] width 4 height 4
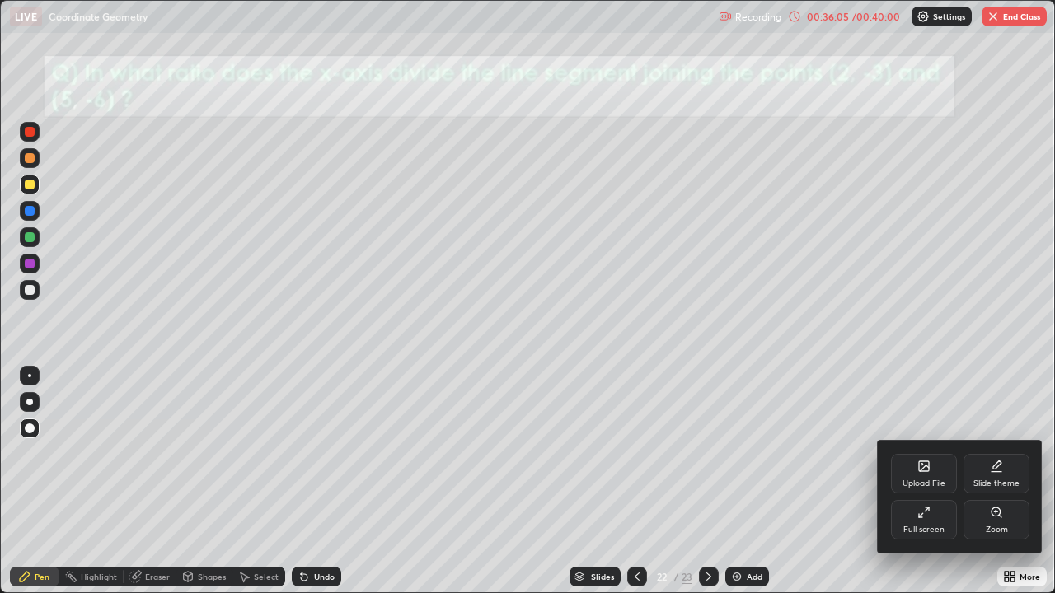
click at [921, 477] on div "Upload File" at bounding box center [924, 474] width 66 height 40
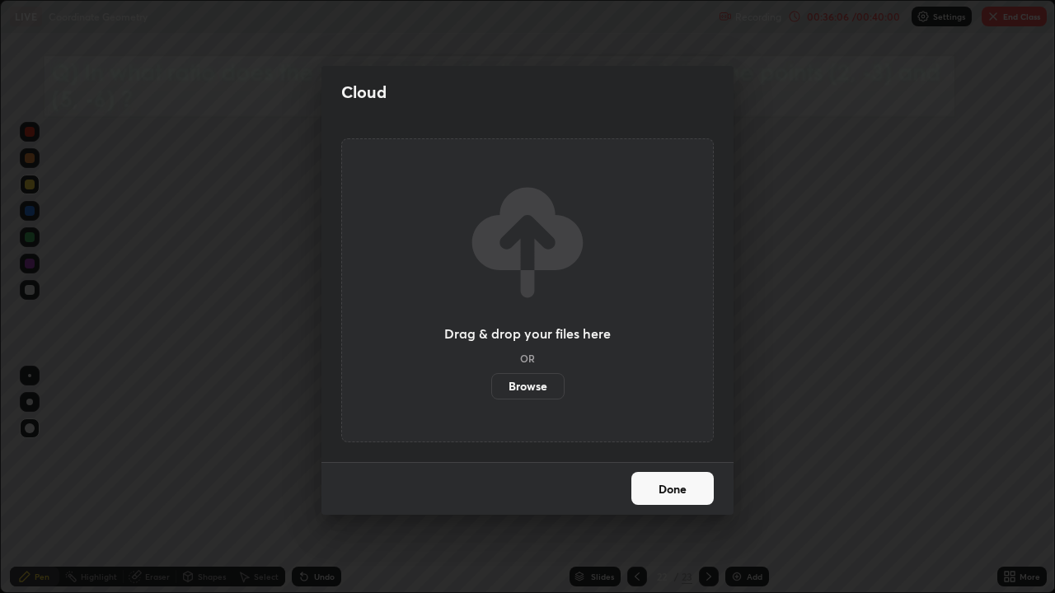
click at [525, 384] on label "Browse" at bounding box center [527, 386] width 73 height 26
click at [491, 384] on input "Browse" at bounding box center [491, 386] width 0 height 26
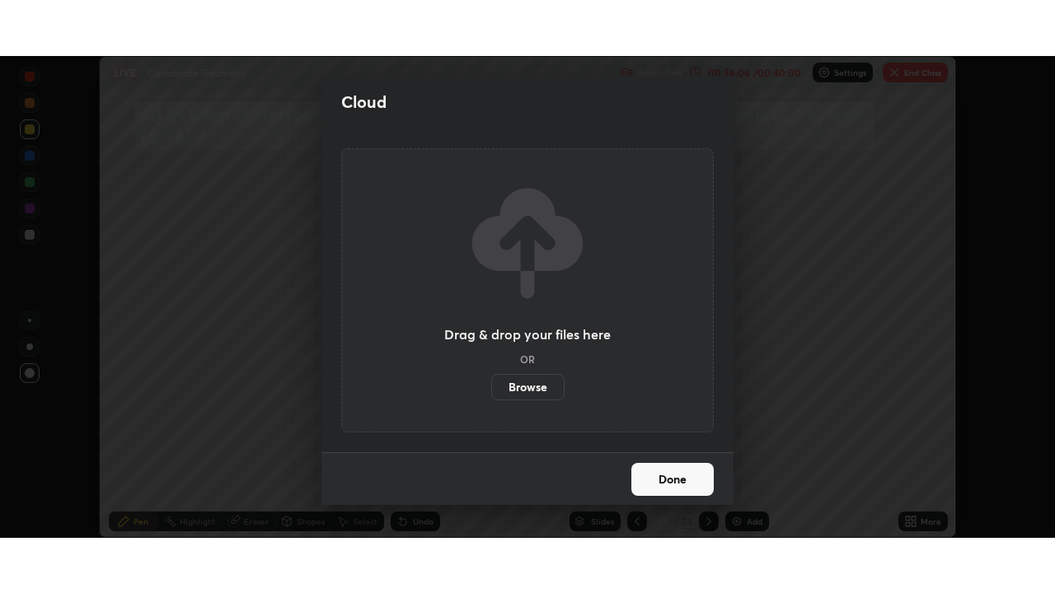
scroll to position [81902, 81329]
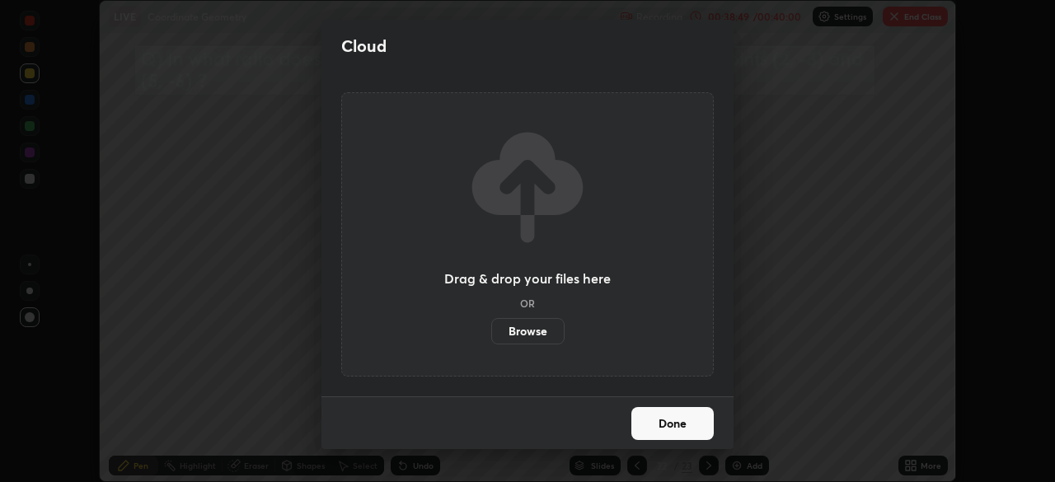
click at [690, 424] on button "Done" at bounding box center [672, 423] width 82 height 33
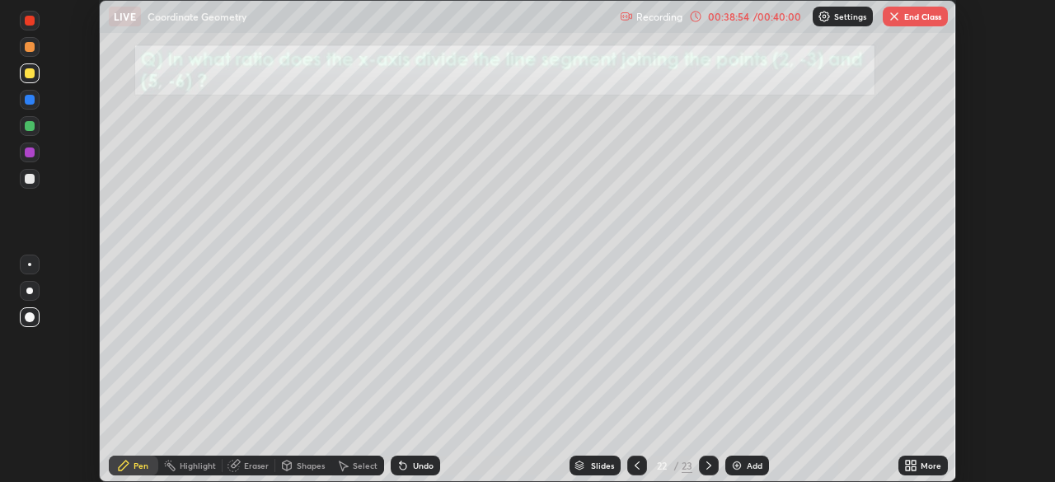
click at [913, 468] on icon at bounding box center [913, 468] width 4 height 4
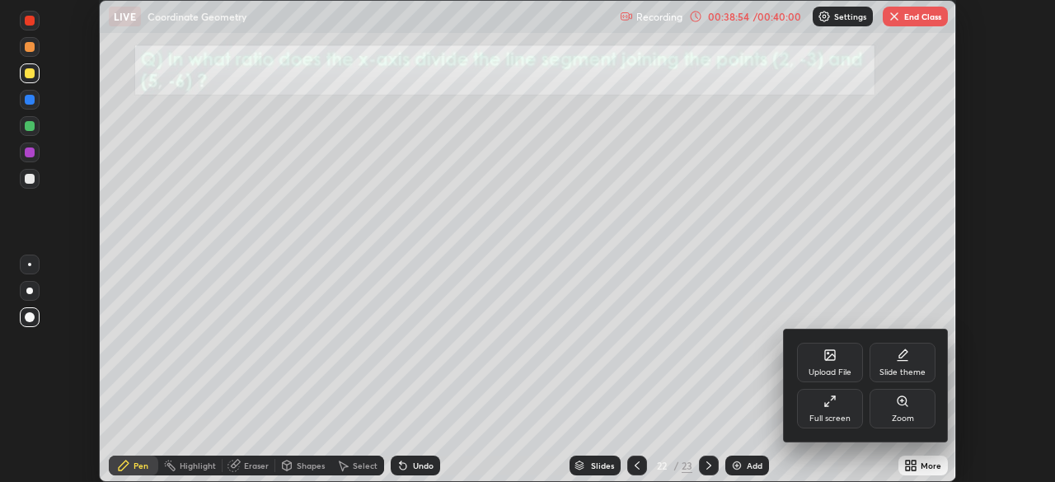
click at [825, 413] on div "Full screen" at bounding box center [830, 409] width 66 height 40
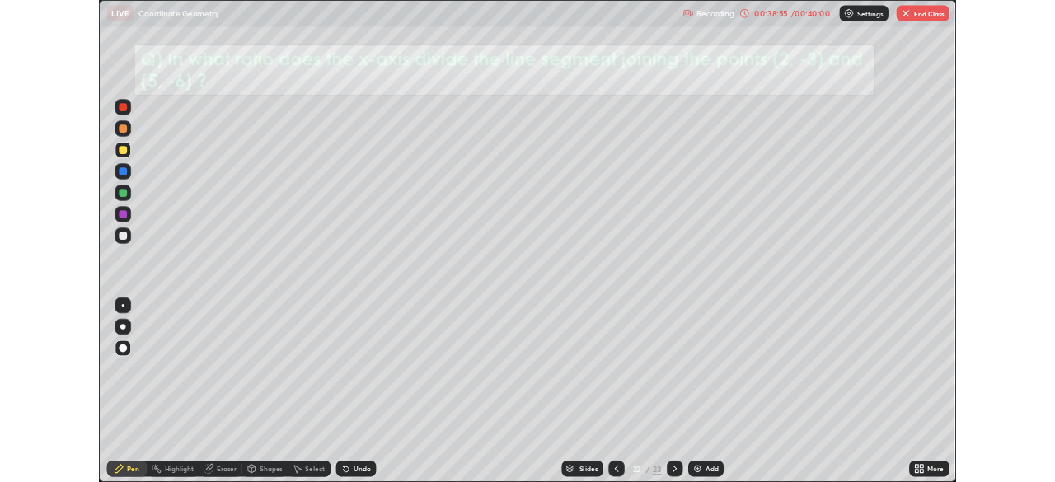
scroll to position [593, 1055]
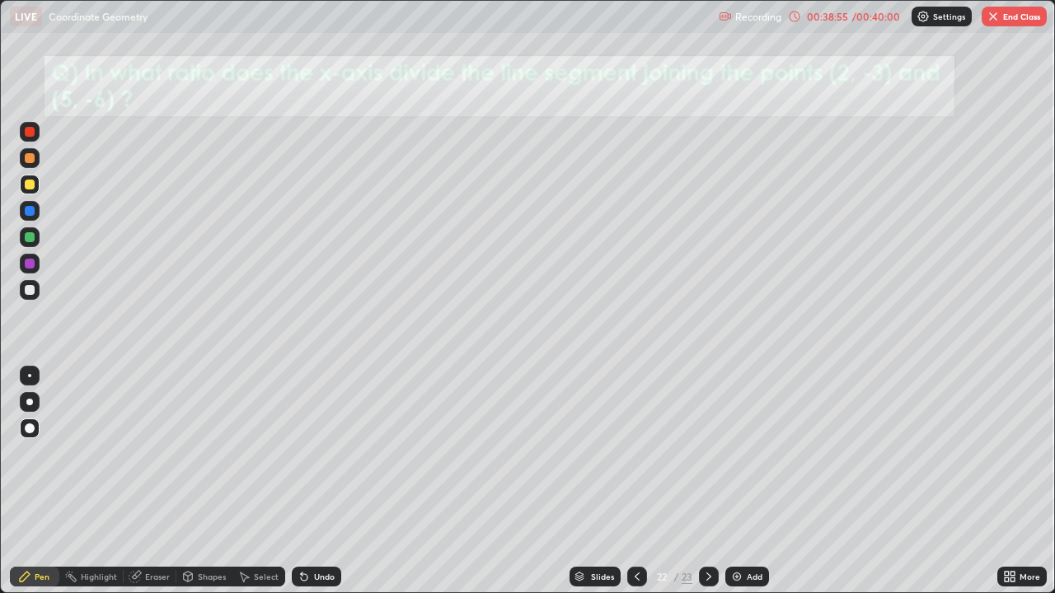
click at [1006, 481] on icon at bounding box center [1006, 574] width 4 height 4
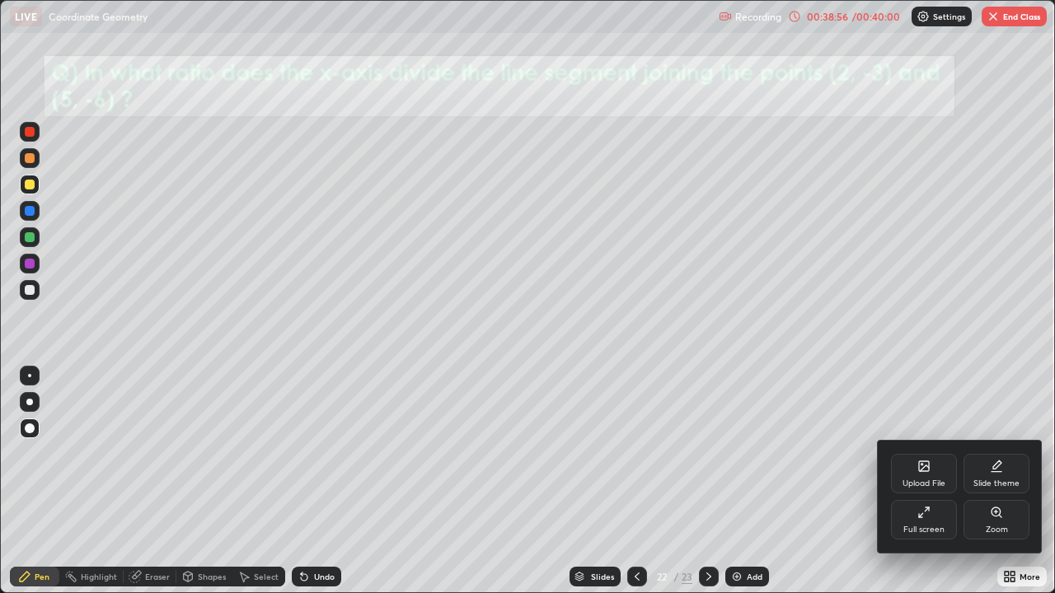
click at [914, 470] on div "Upload File" at bounding box center [924, 474] width 66 height 40
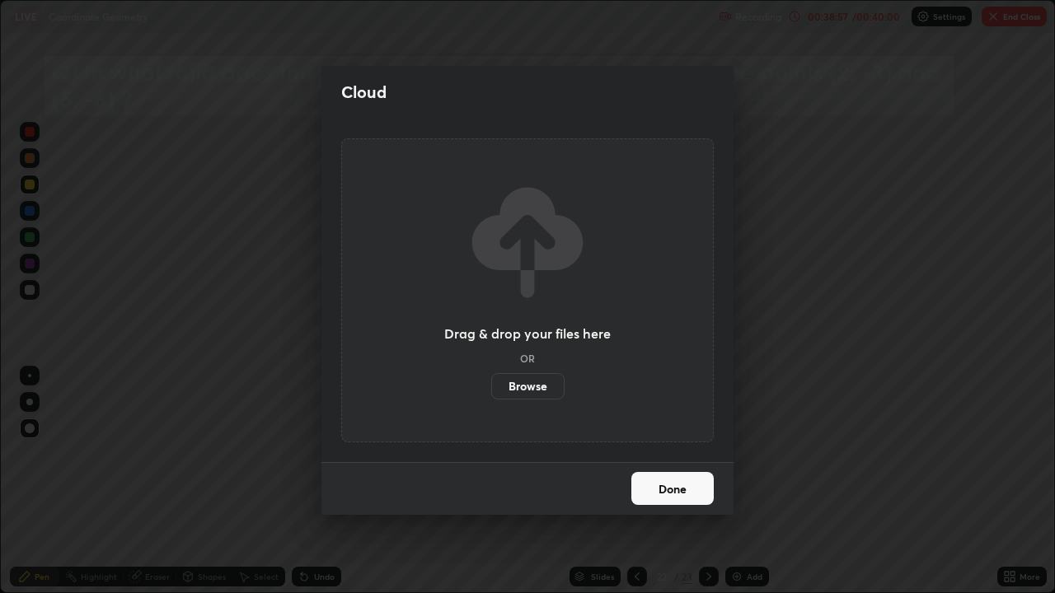
click at [526, 394] on label "Browse" at bounding box center [527, 386] width 73 height 26
click at [491, 394] on input "Browse" at bounding box center [491, 386] width 0 height 26
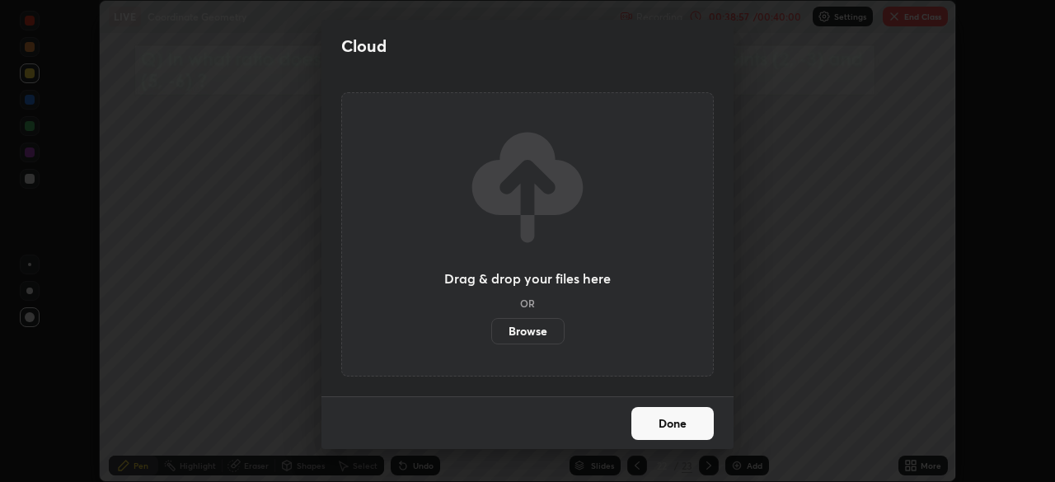
scroll to position [81902, 81329]
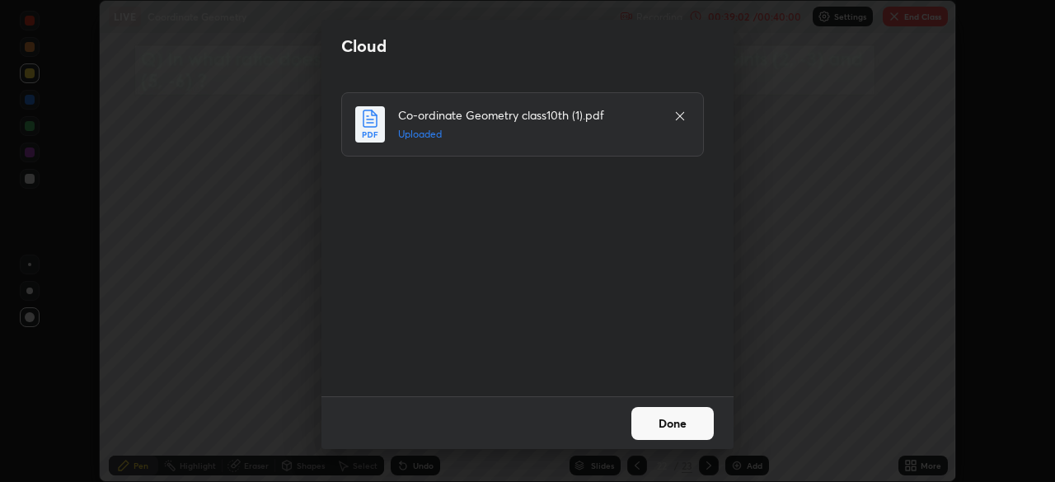
click at [655, 414] on button "Done" at bounding box center [672, 423] width 82 height 33
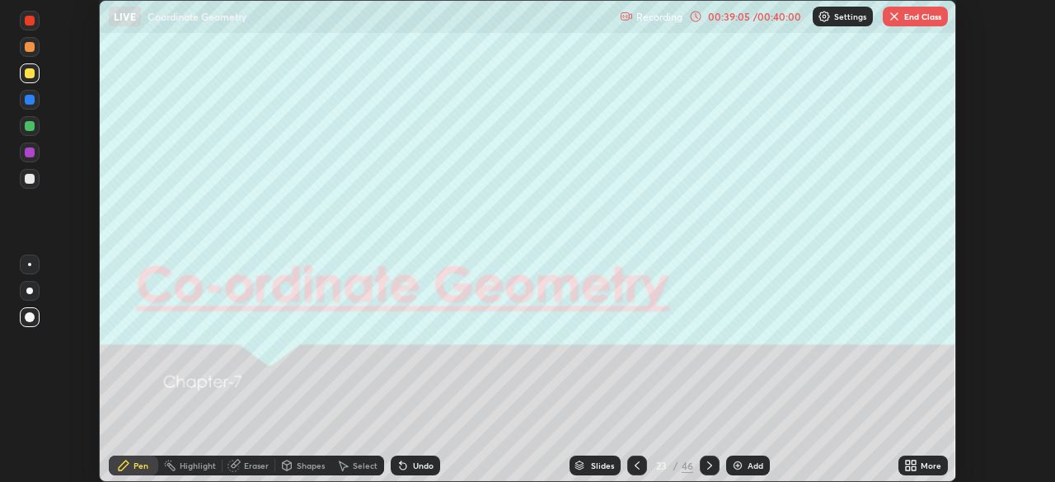
click at [595, 471] on div "Slides" at bounding box center [594, 466] width 51 height 20
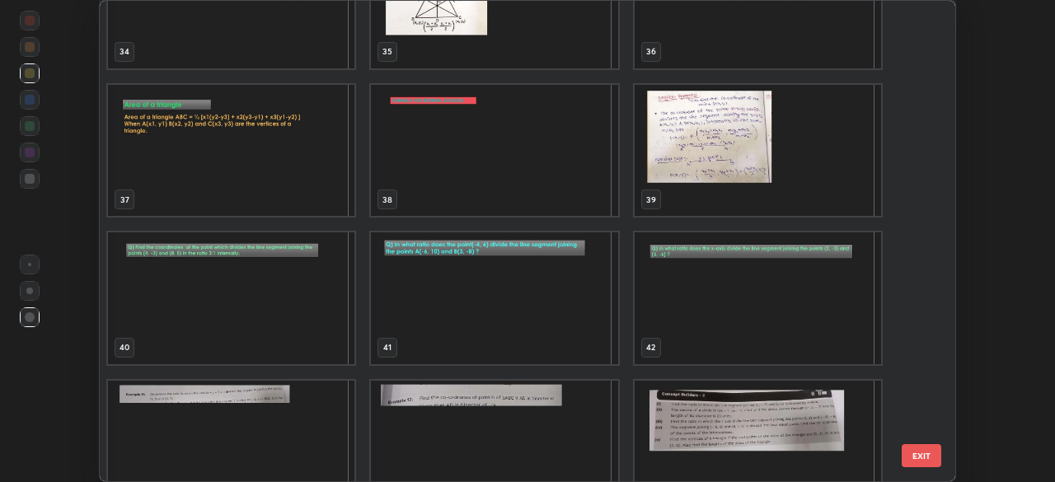
scroll to position [1743, 0]
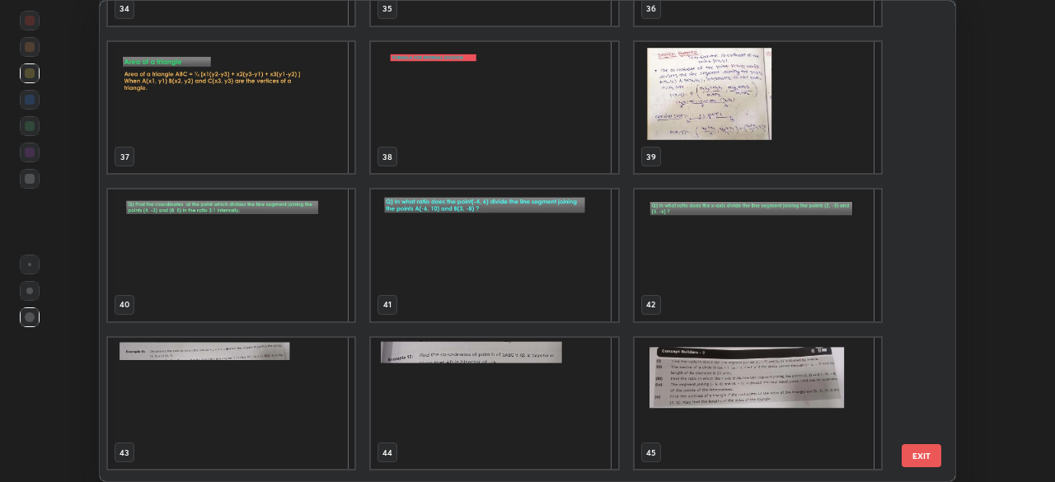
click at [572, 299] on img "grid" at bounding box center [494, 255] width 246 height 132
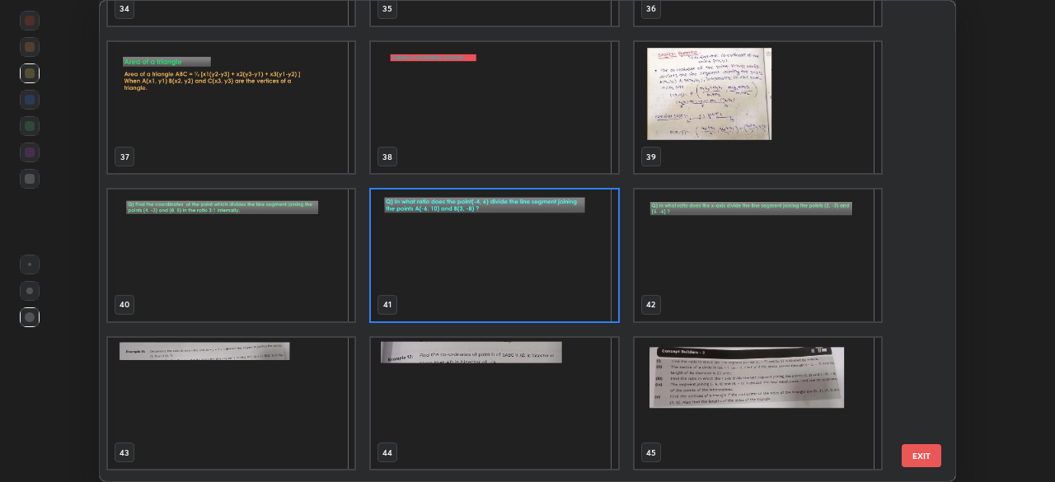
click at [567, 299] on img "grid" at bounding box center [494, 255] width 246 height 132
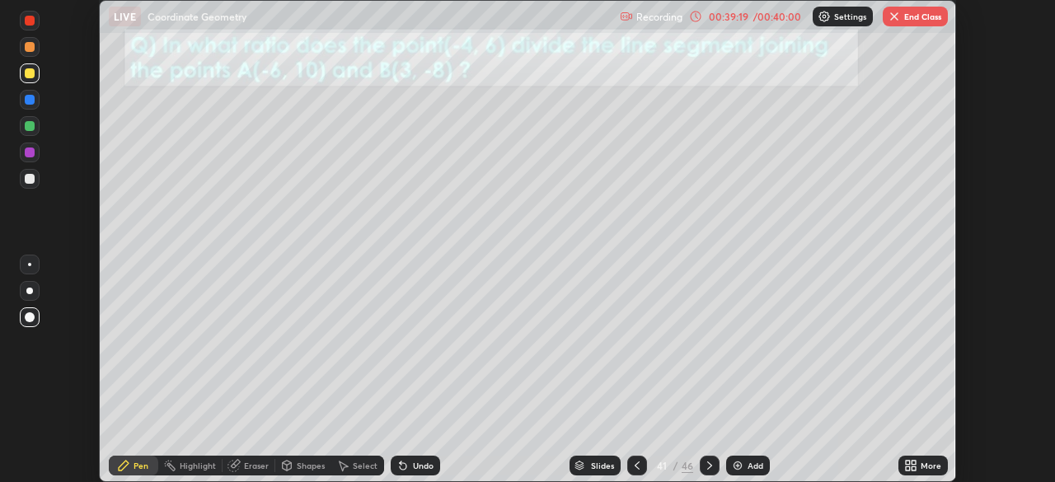
click at [708, 465] on icon at bounding box center [709, 465] width 13 height 13
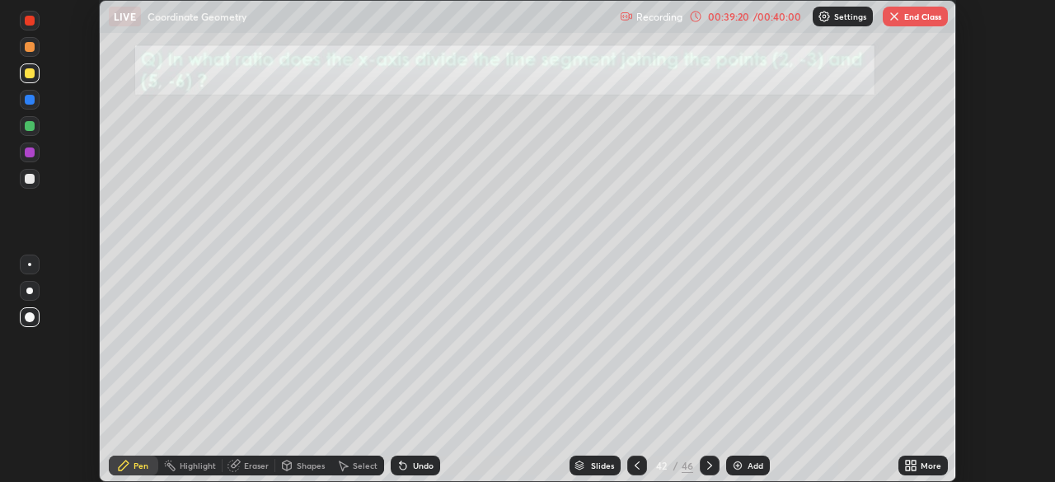
click at [708, 473] on div at bounding box center [709, 466] width 20 height 20
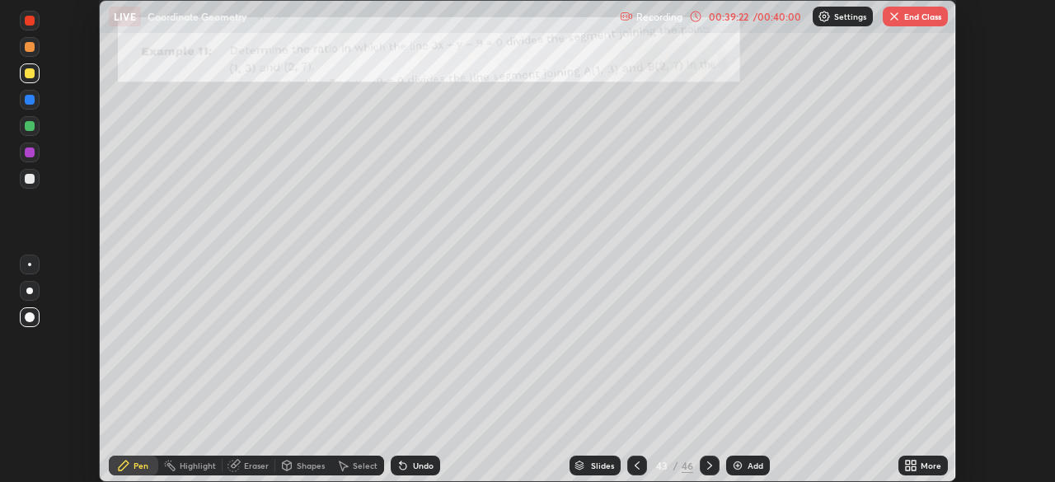
click at [705, 464] on icon at bounding box center [709, 465] width 13 height 13
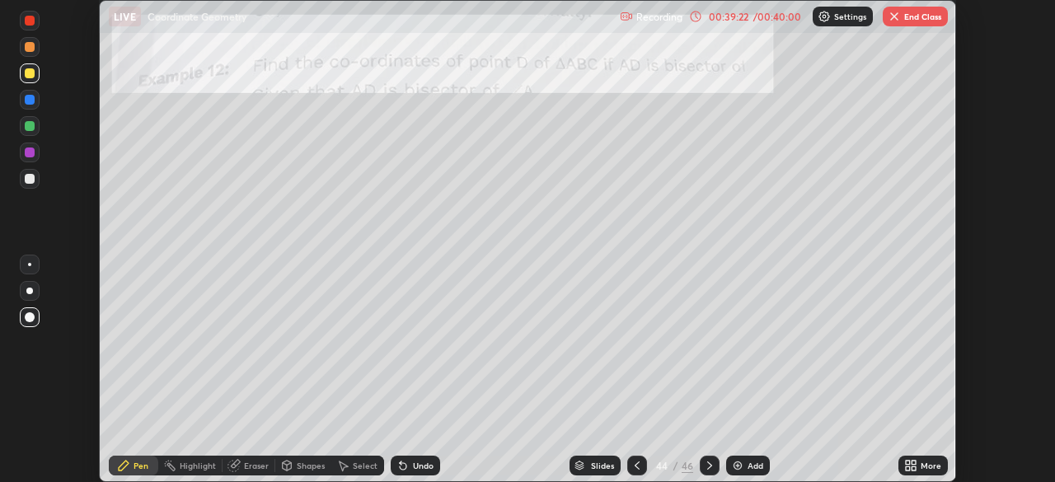
click at [708, 465] on icon at bounding box center [709, 465] width 13 height 13
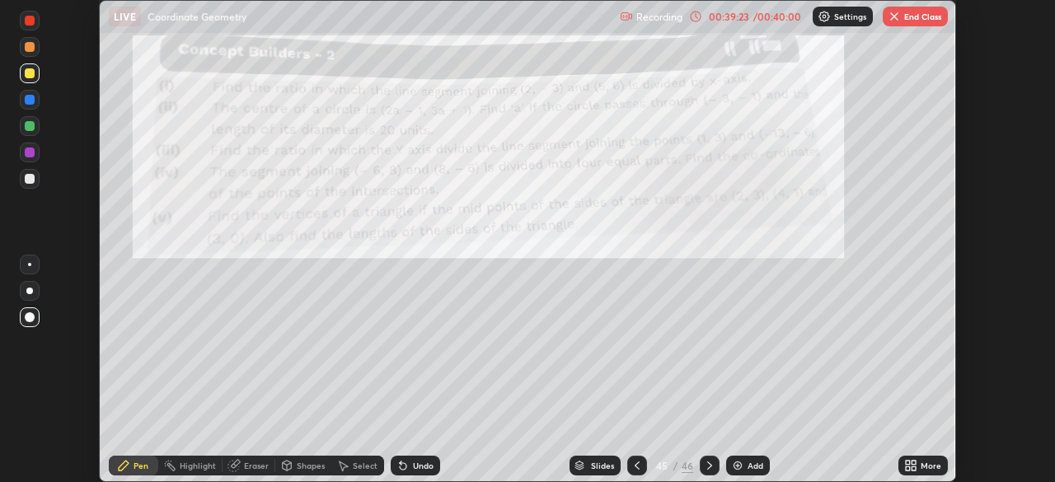
click at [699, 464] on div at bounding box center [709, 466] width 20 height 20
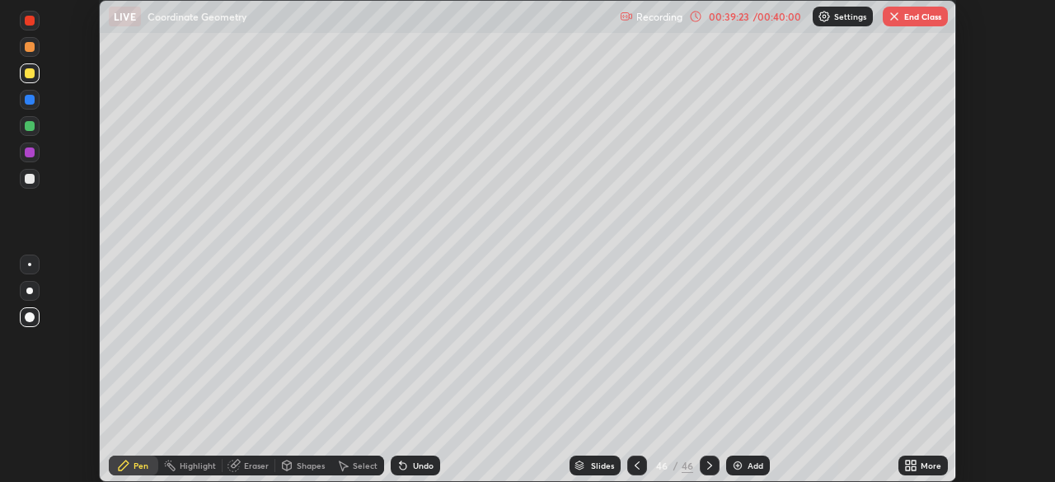
click at [703, 463] on icon at bounding box center [709, 465] width 13 height 13
click at [634, 465] on icon at bounding box center [636, 465] width 13 height 13
click at [635, 465] on icon at bounding box center [636, 465] width 13 height 13
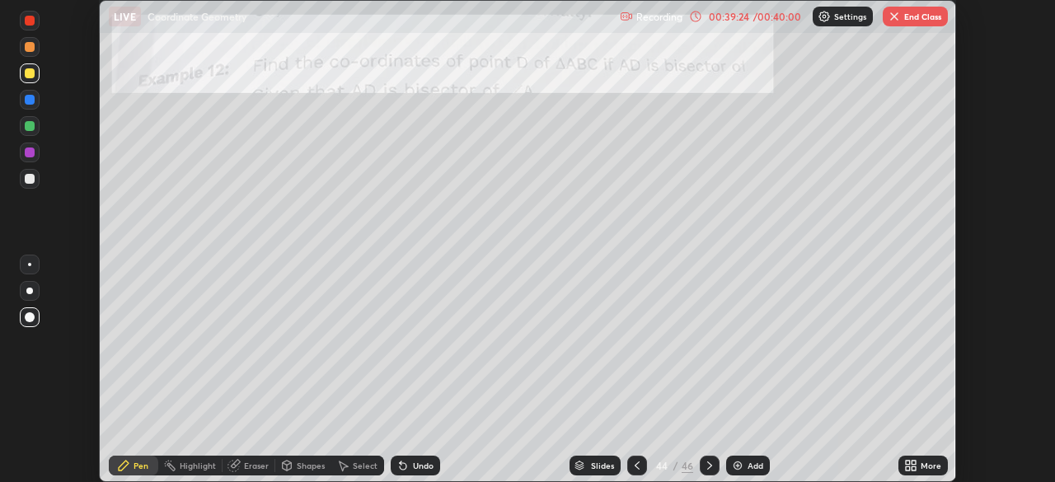
click at [628, 469] on div at bounding box center [637, 466] width 20 height 20
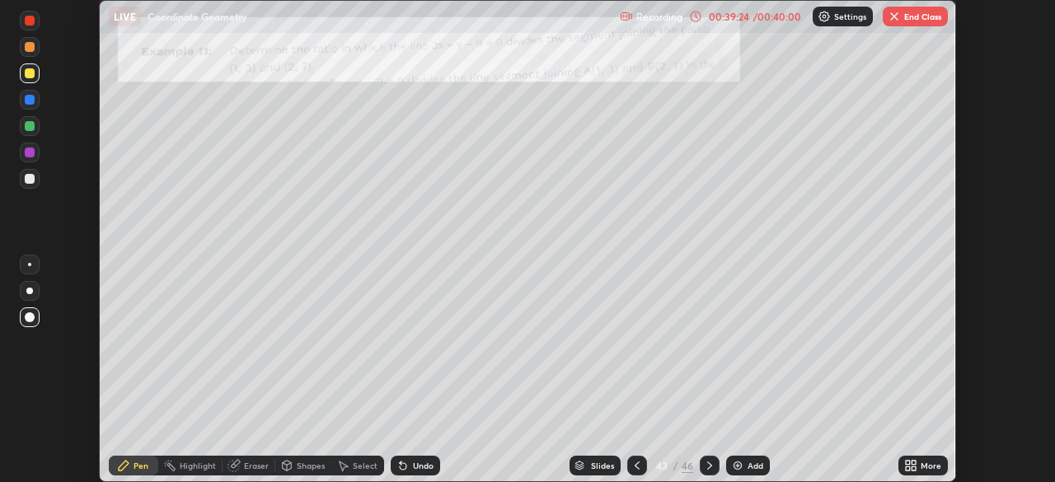
click at [628, 469] on div at bounding box center [637, 466] width 20 height 20
click at [627, 470] on div at bounding box center [637, 466] width 20 height 20
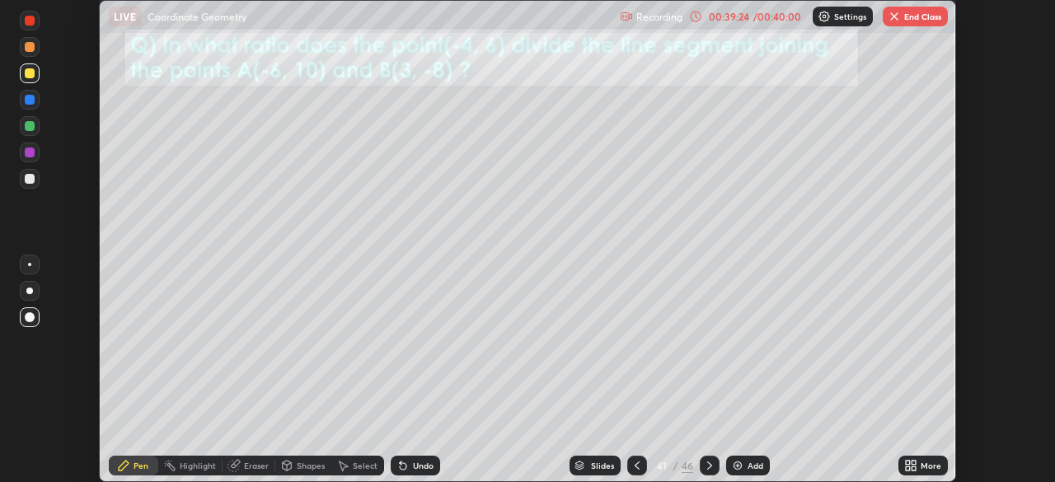
click at [629, 473] on div at bounding box center [637, 466] width 20 height 20
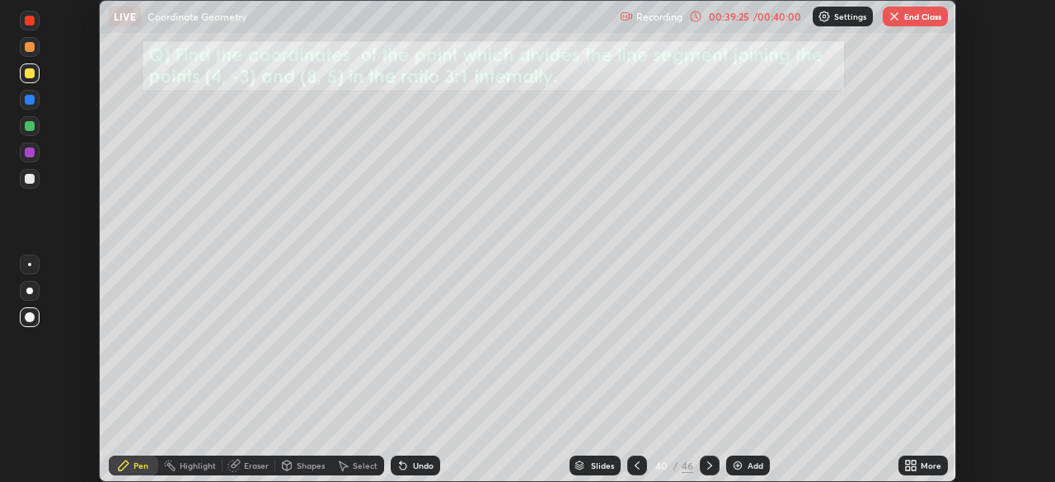
click at [630, 471] on icon at bounding box center [636, 465] width 13 height 13
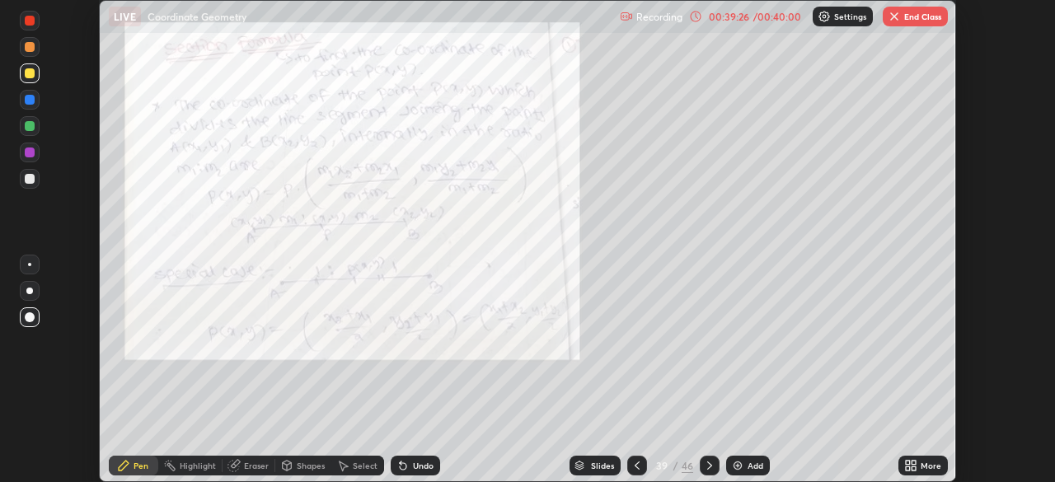
click at [708, 465] on icon at bounding box center [709, 465] width 13 height 13
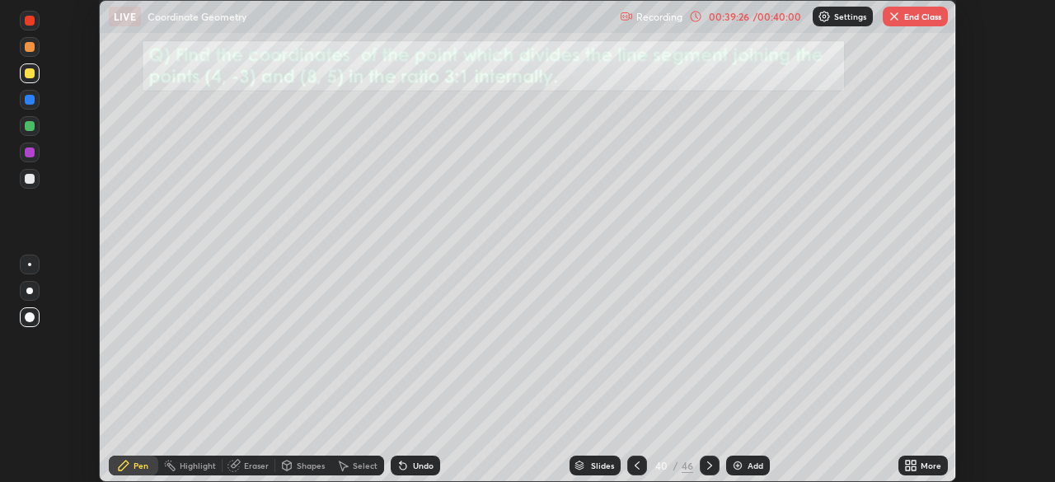
click at [706, 465] on icon at bounding box center [709, 465] width 13 height 13
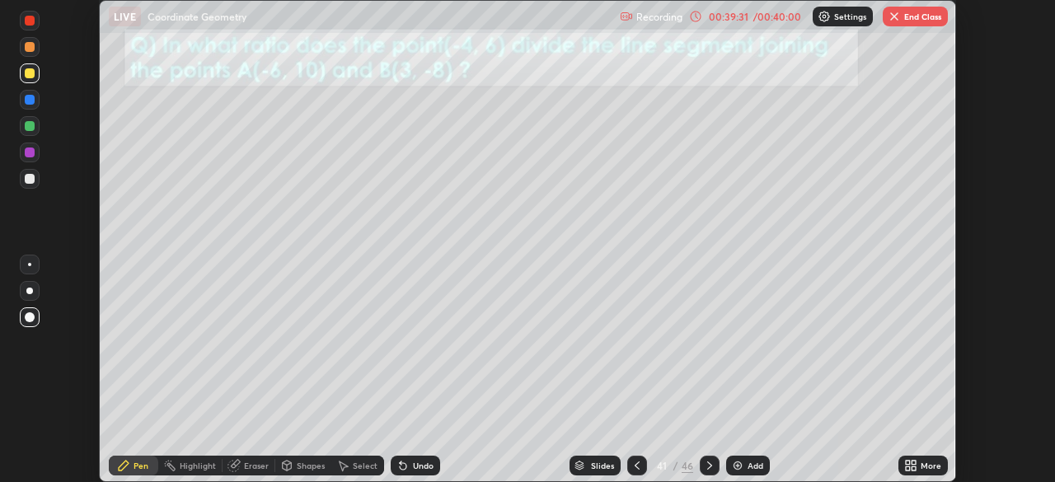
click at [707, 465] on icon at bounding box center [709, 465] width 13 height 13
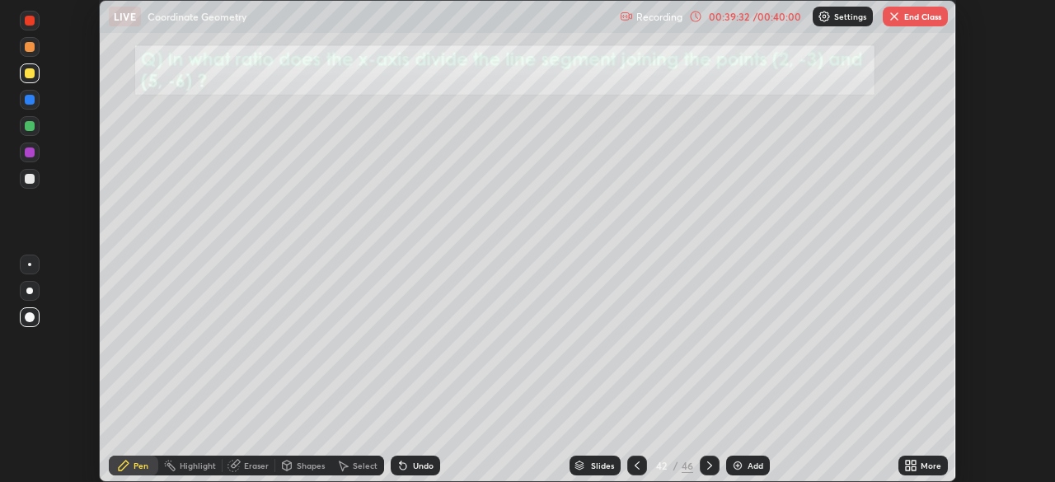
click at [709, 465] on icon at bounding box center [709, 465] width 5 height 8
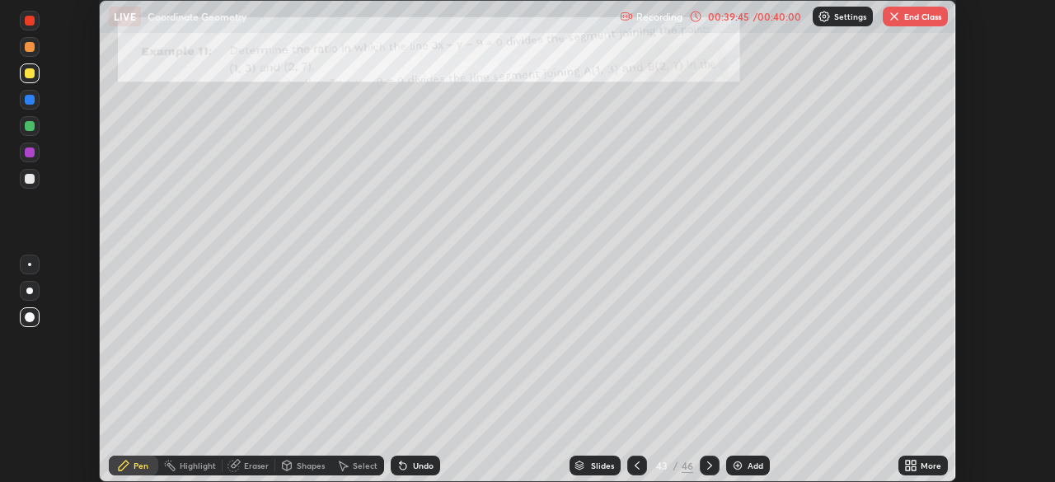
click at [898, 19] on img "button" at bounding box center [893, 16] width 13 height 13
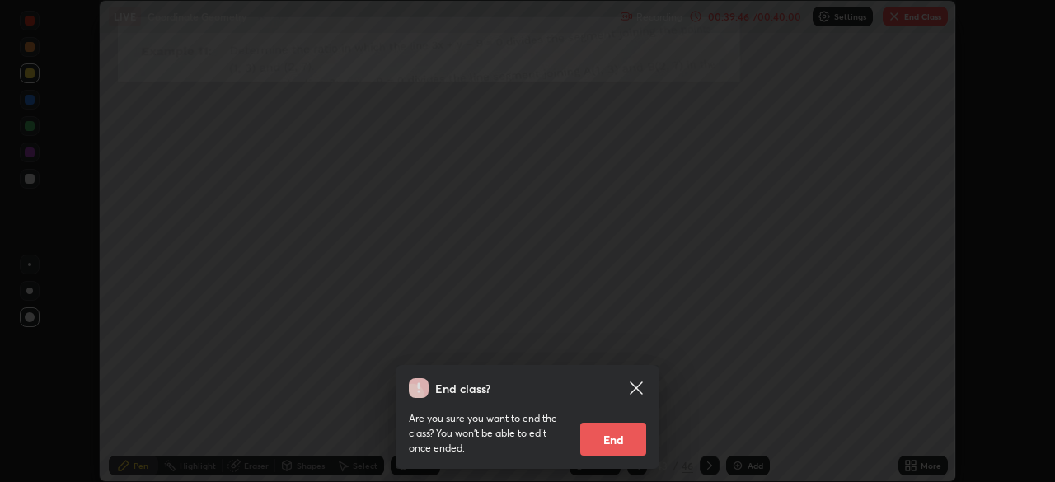
click at [609, 442] on button "End" at bounding box center [613, 439] width 66 height 33
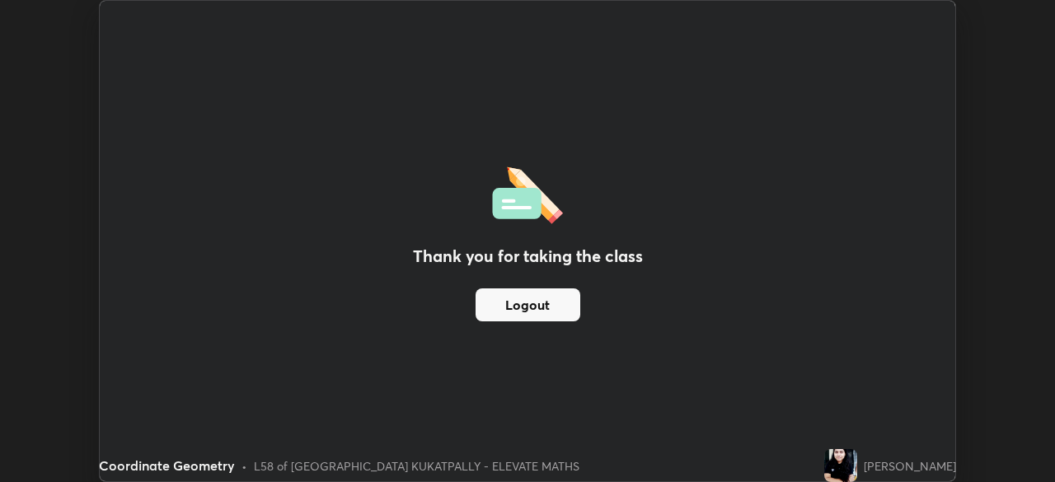
click at [601, 413] on div "Thank you for taking the class Logout" at bounding box center [527, 241] width 855 height 480
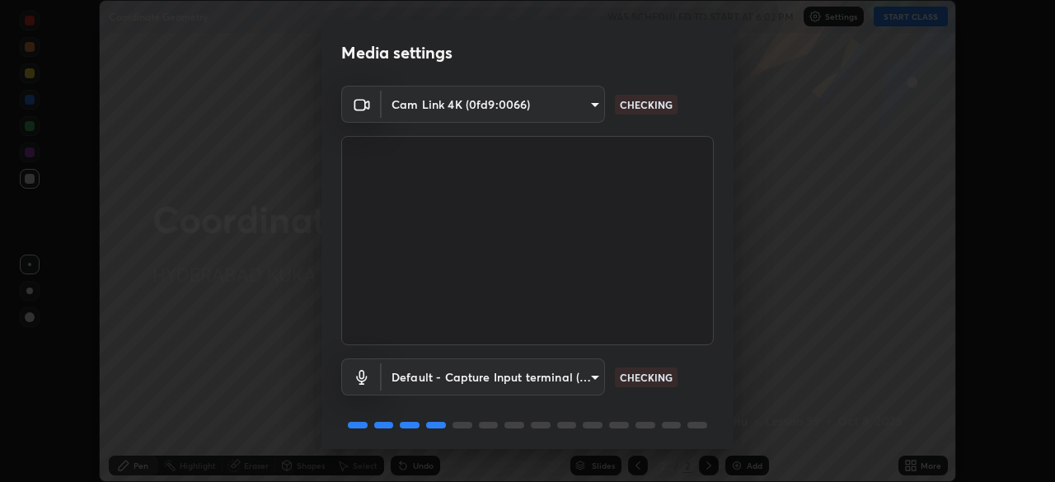
scroll to position [58, 0]
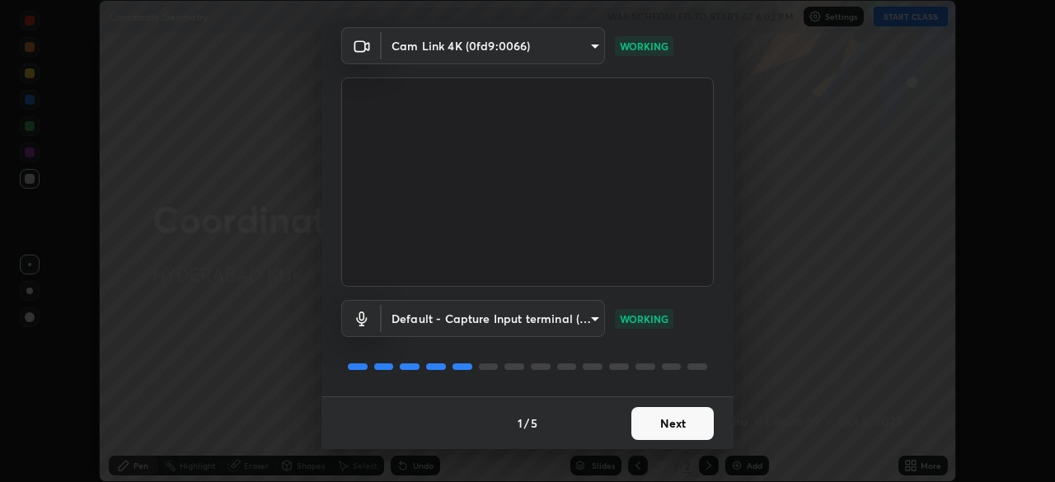
click at [640, 418] on button "Next" at bounding box center [672, 423] width 82 height 33
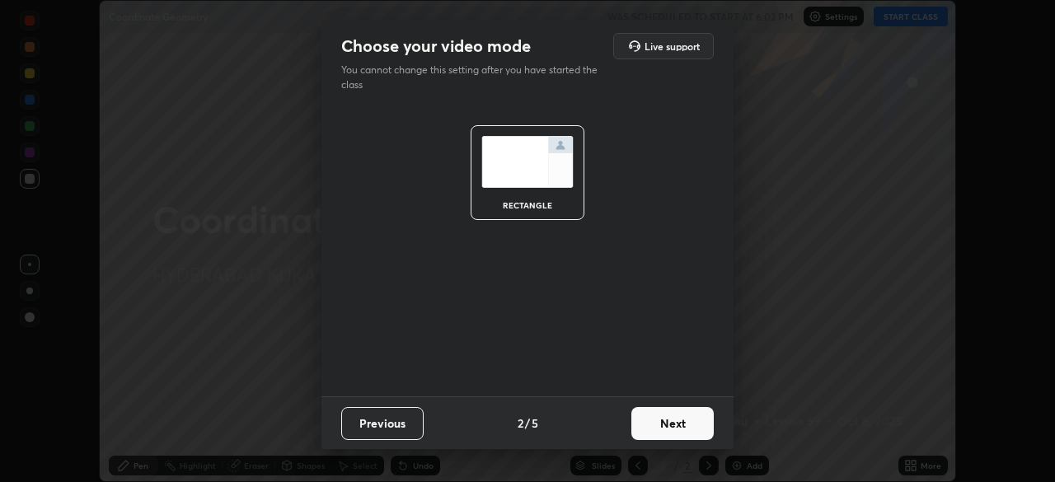
click at [647, 428] on button "Next" at bounding box center [672, 423] width 82 height 33
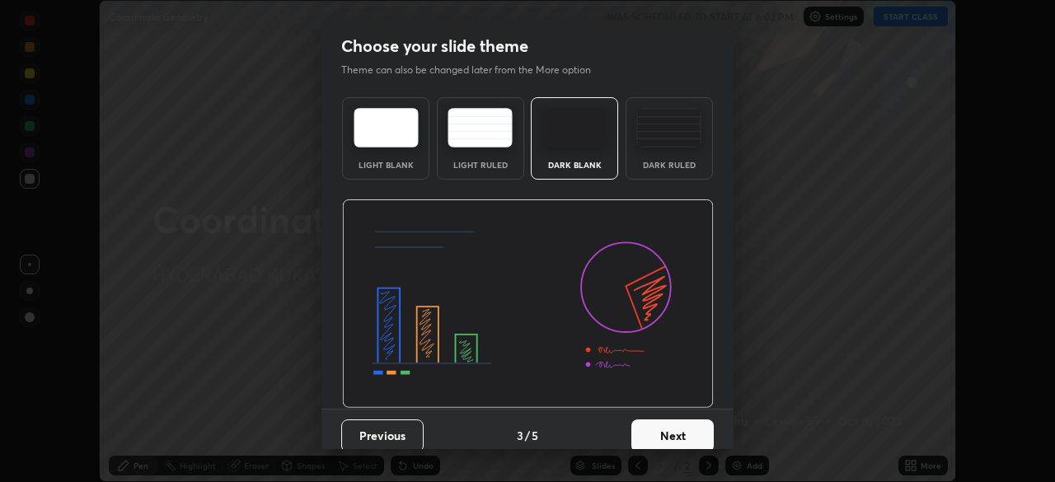
click at [646, 434] on button "Next" at bounding box center [672, 435] width 82 height 33
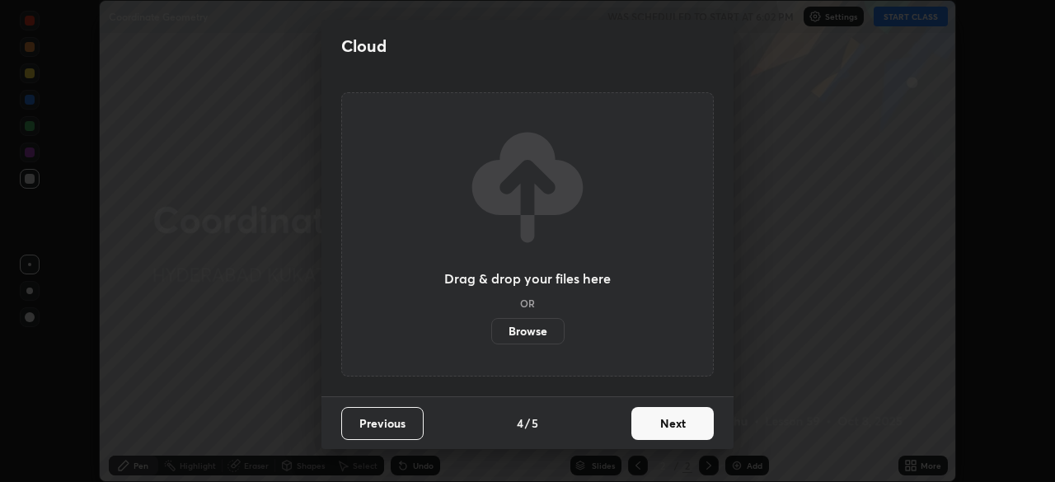
click at [649, 423] on button "Next" at bounding box center [672, 423] width 82 height 33
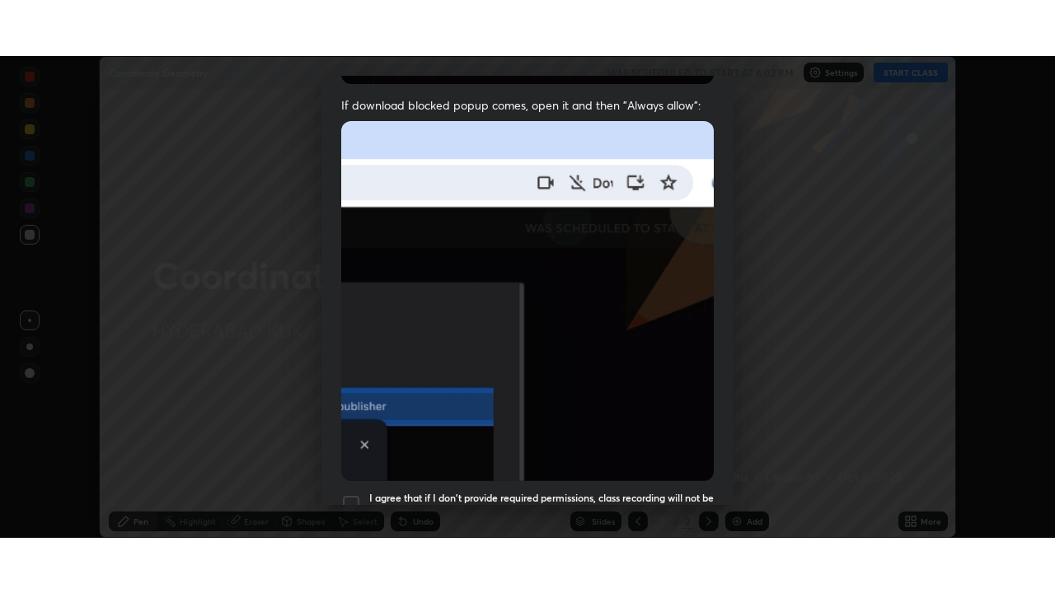
scroll to position [386, 0]
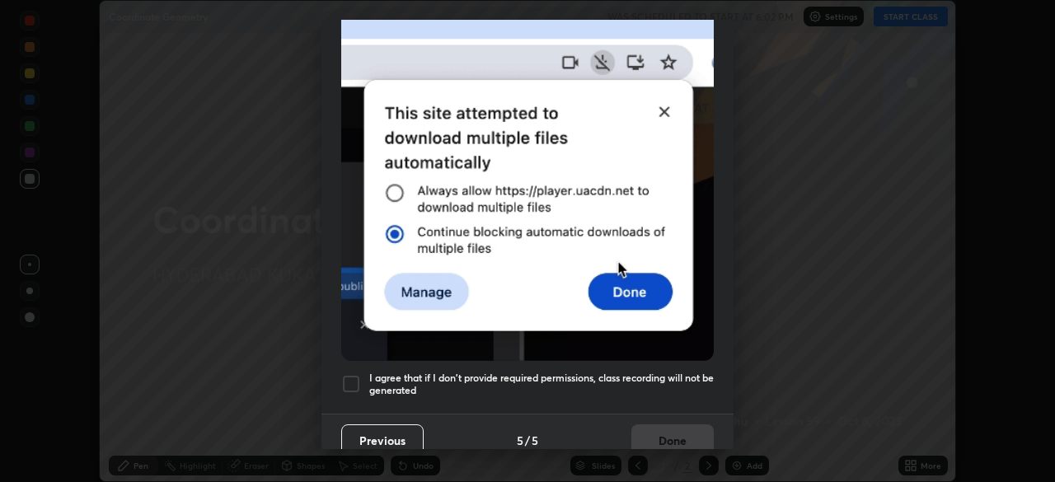
click at [346, 376] on div at bounding box center [351, 384] width 20 height 20
click at [675, 426] on button "Done" at bounding box center [672, 440] width 82 height 33
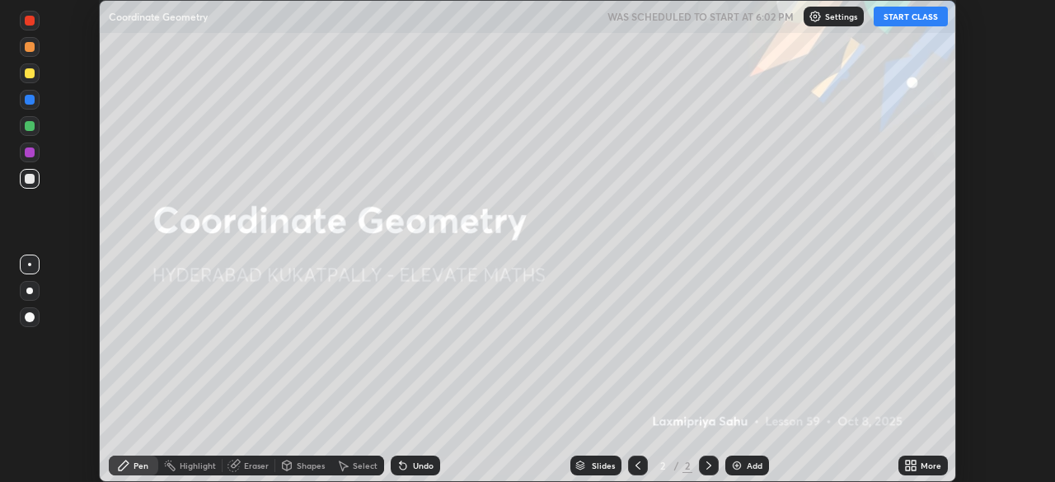
click at [894, 21] on button "START CLASS" at bounding box center [910, 17] width 74 height 20
click at [910, 464] on icon at bounding box center [907, 463] width 4 height 4
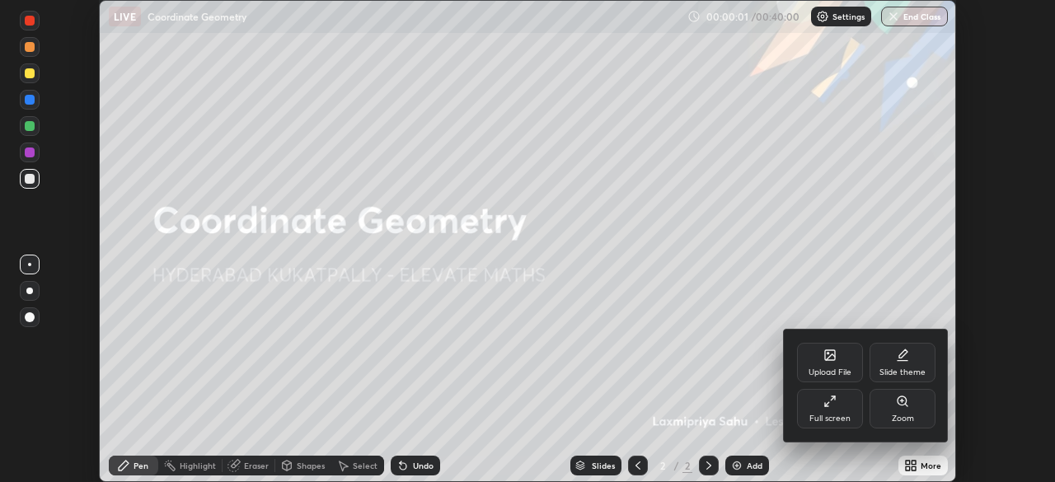
click at [838, 407] on div "Full screen" at bounding box center [830, 409] width 66 height 40
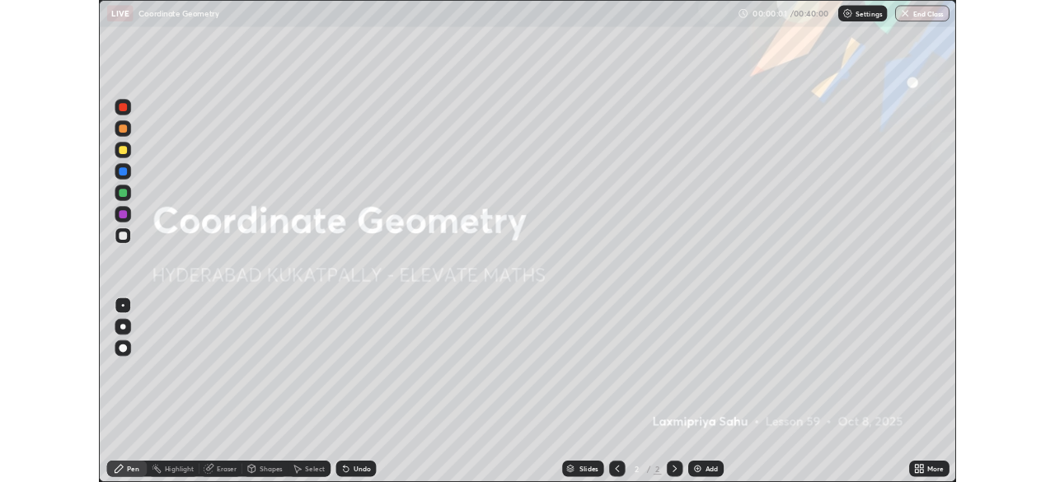
scroll to position [593, 1055]
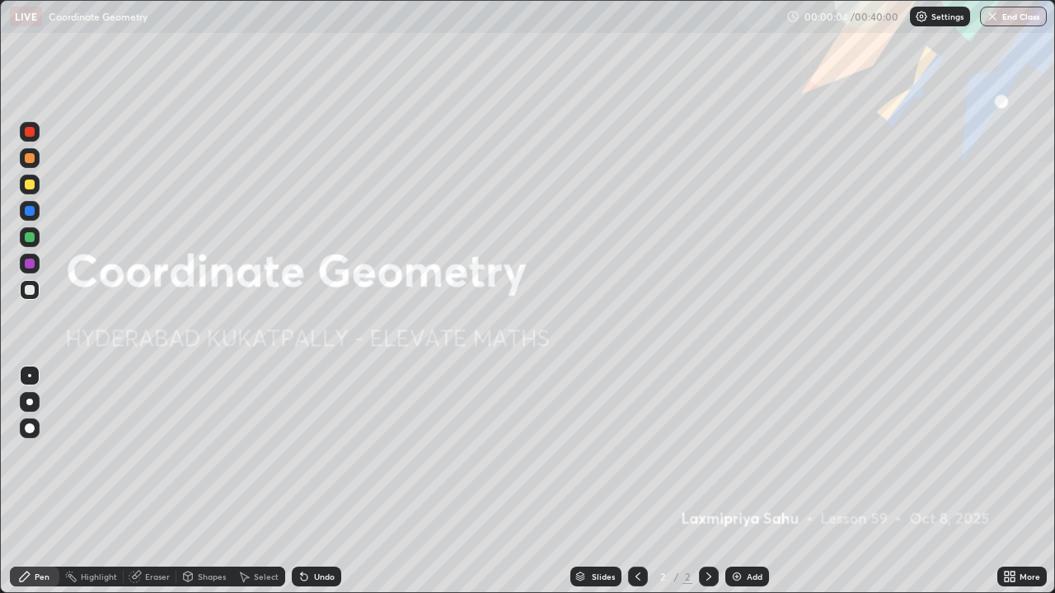
click at [1006, 481] on icon at bounding box center [1006, 580] width 4 height 4
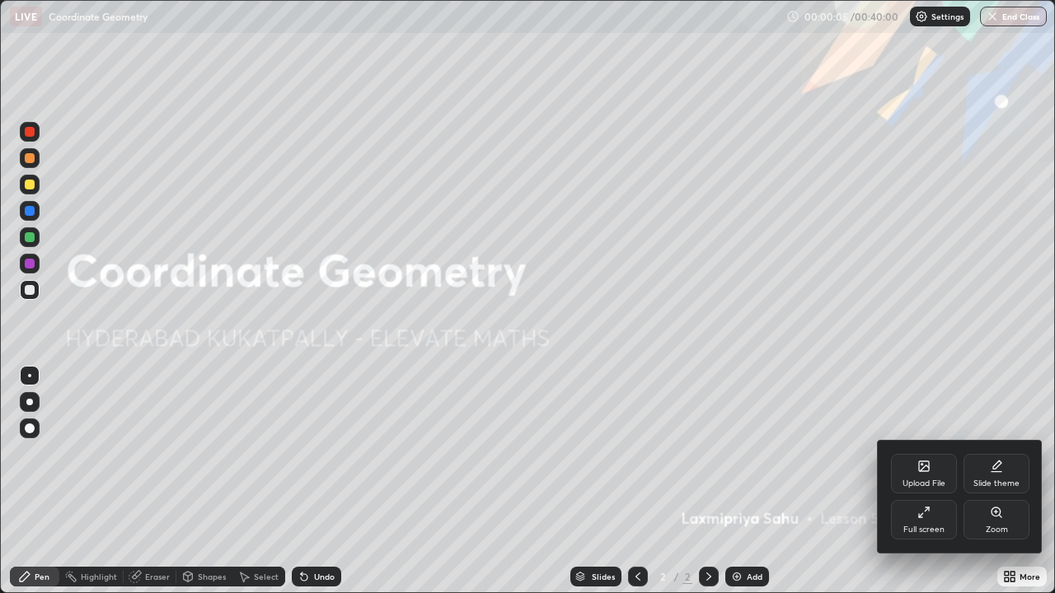
click at [909, 465] on div "Upload File" at bounding box center [924, 474] width 66 height 40
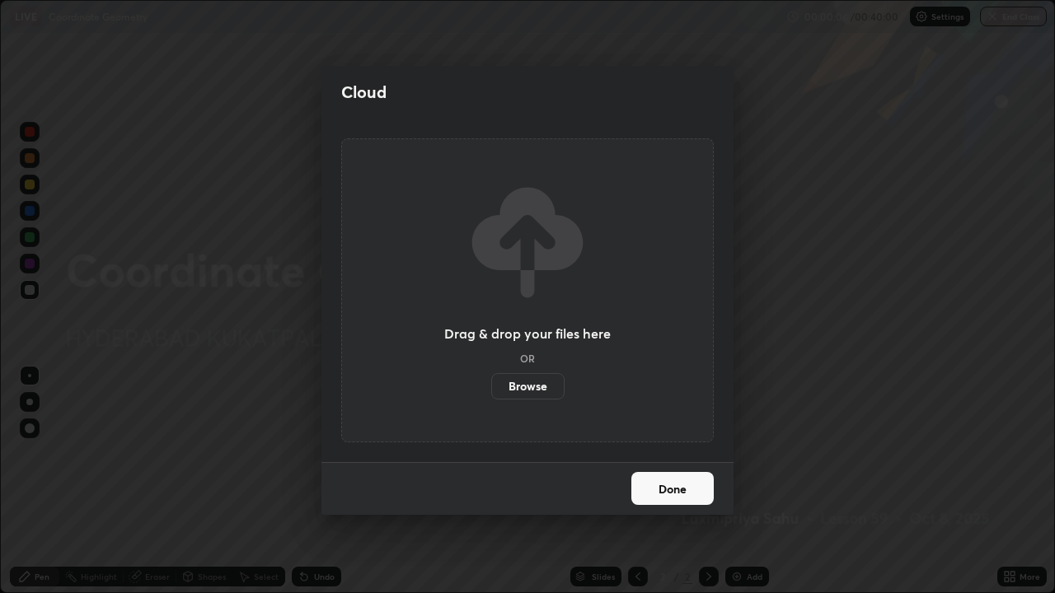
click at [528, 383] on label "Browse" at bounding box center [527, 386] width 73 height 26
click at [491, 383] on input "Browse" at bounding box center [491, 386] width 0 height 26
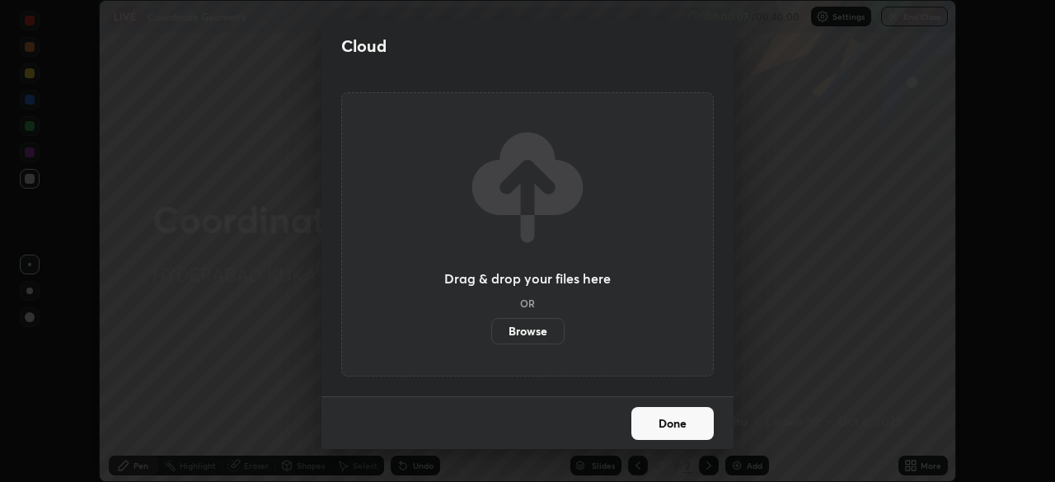
scroll to position [81902, 81329]
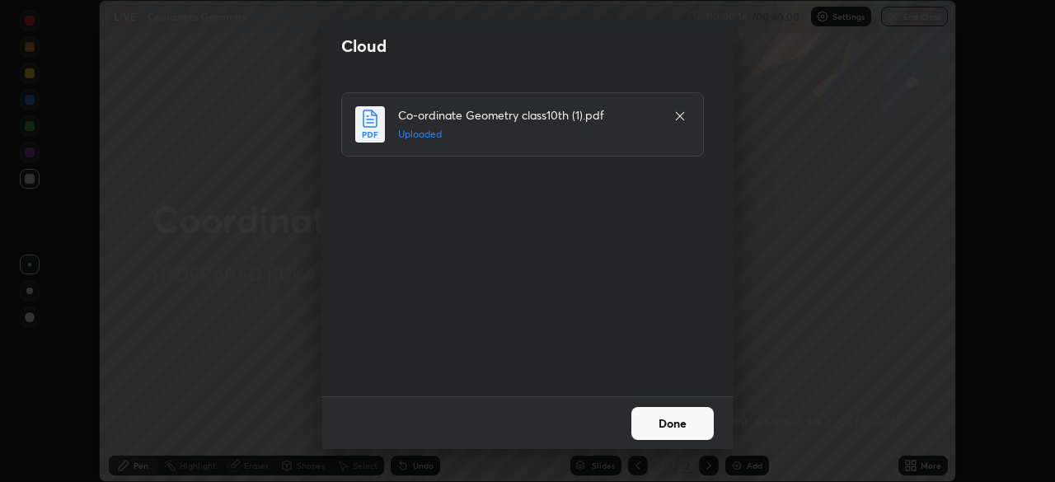
click at [643, 426] on button "Done" at bounding box center [672, 423] width 82 height 33
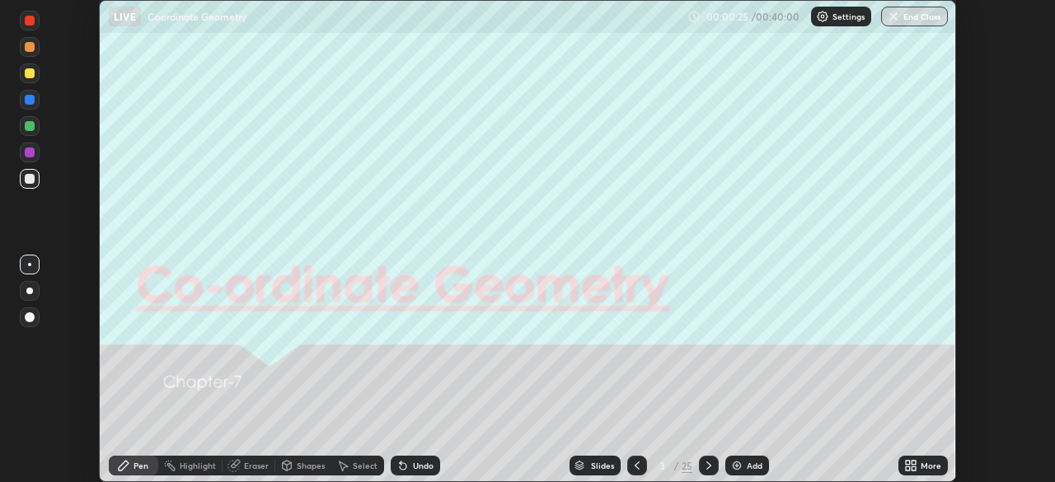
click at [582, 469] on icon at bounding box center [579, 466] width 10 height 10
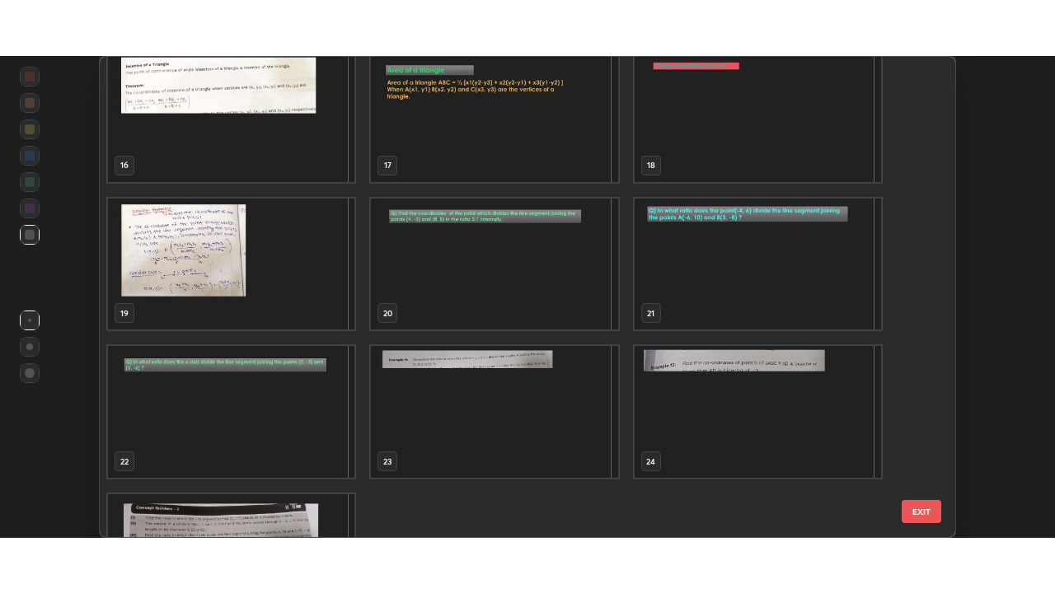
scroll to position [754, 0]
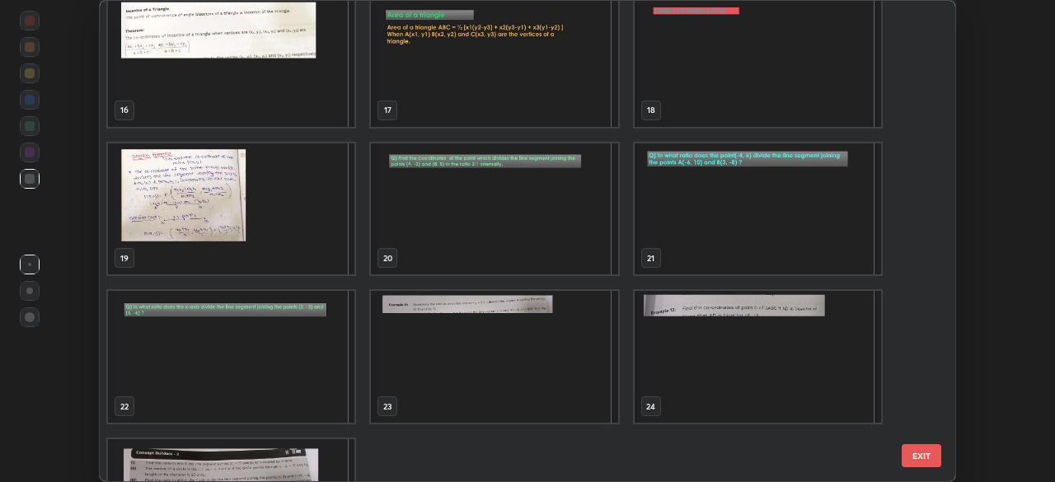
click at [309, 353] on img "grid" at bounding box center [231, 357] width 246 height 132
click at [302, 353] on img "grid" at bounding box center [231, 357] width 246 height 132
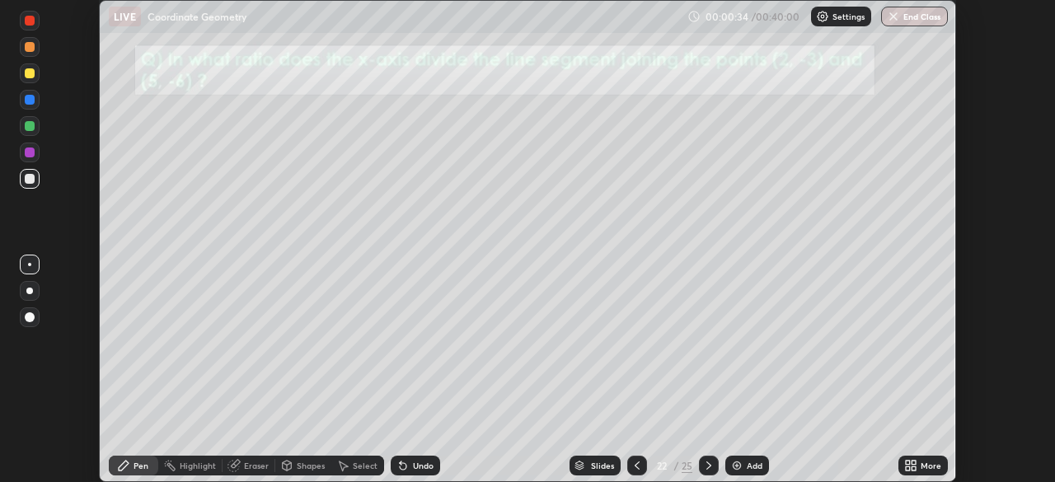
click at [708, 469] on icon at bounding box center [708, 465] width 13 height 13
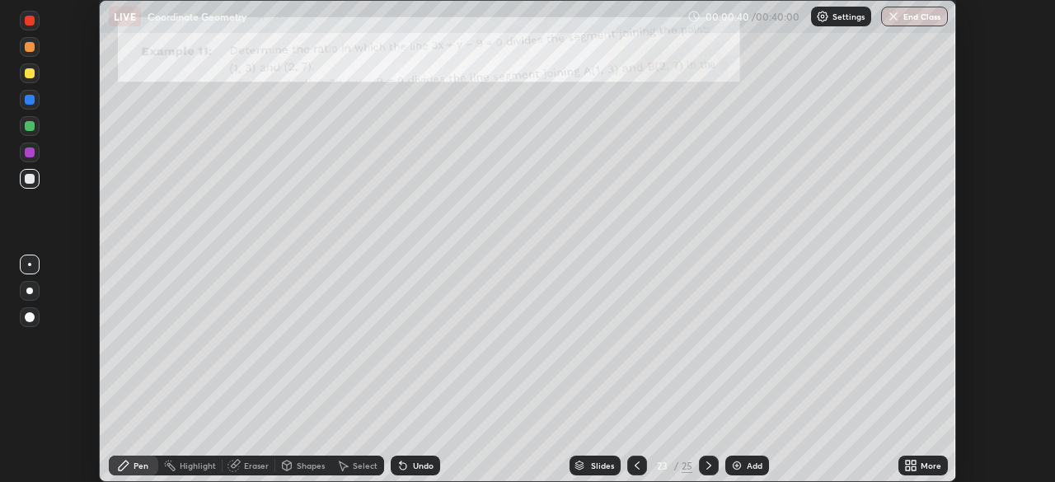
click at [920, 470] on div "More" at bounding box center [930, 465] width 21 height 8
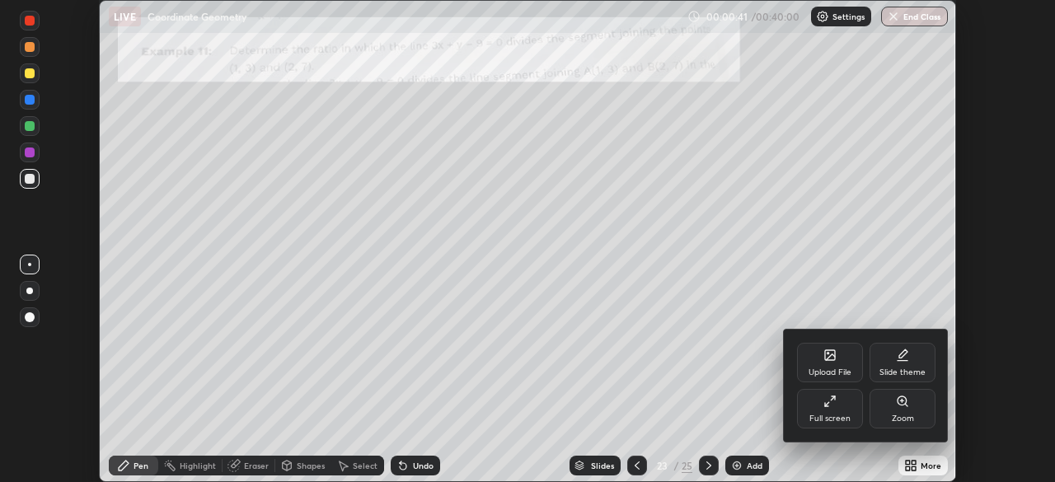
click at [821, 416] on div "Full screen" at bounding box center [829, 418] width 41 height 8
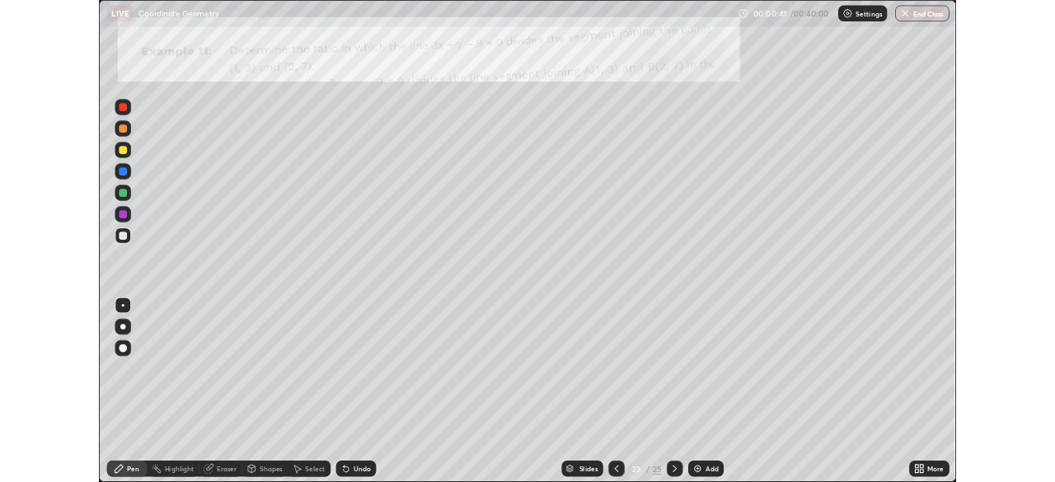
scroll to position [593, 1055]
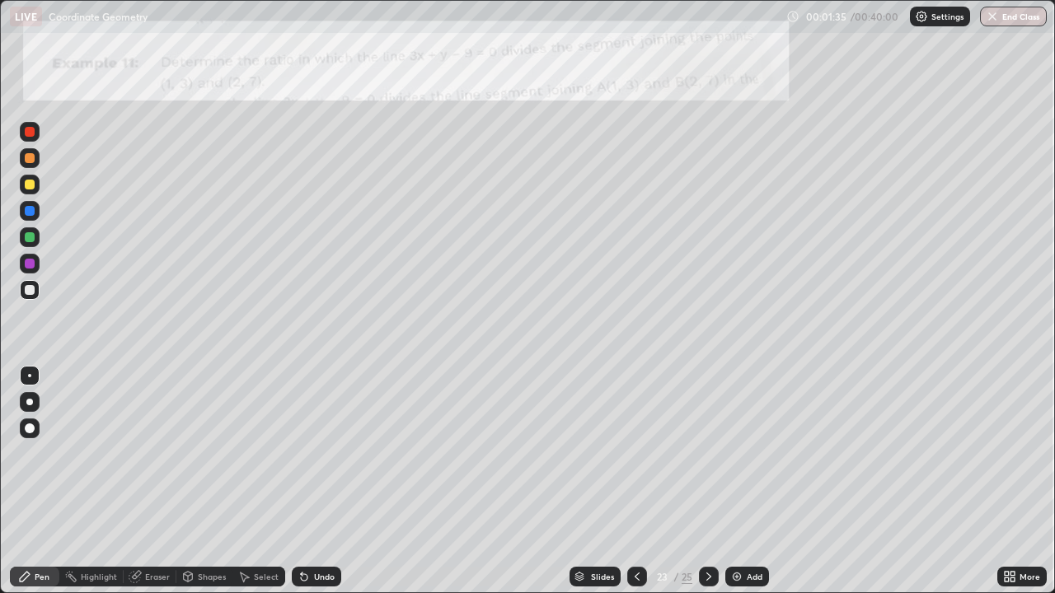
click at [27, 430] on div at bounding box center [30, 428] width 10 height 10
click at [251, 481] on div "Select" at bounding box center [258, 577] width 53 height 20
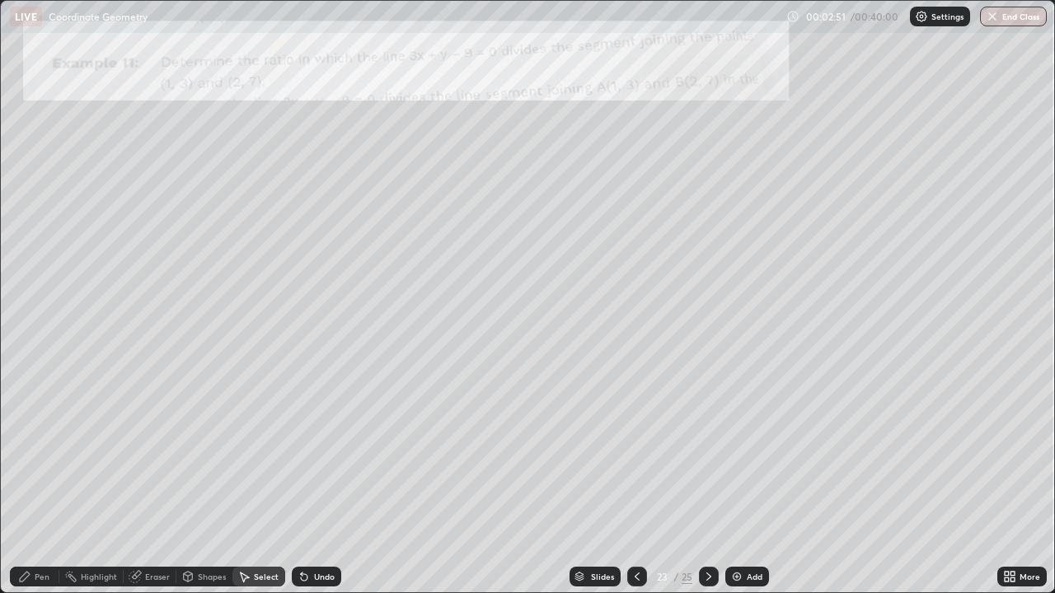
click at [198, 481] on div "Shapes" at bounding box center [212, 577] width 28 height 8
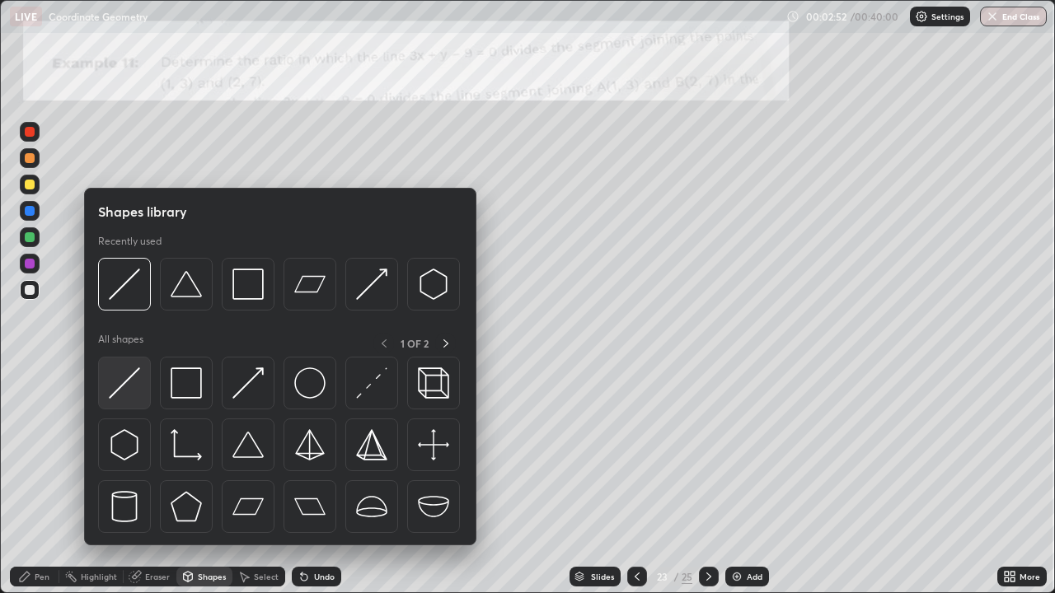
click at [122, 387] on img at bounding box center [124, 382] width 31 height 31
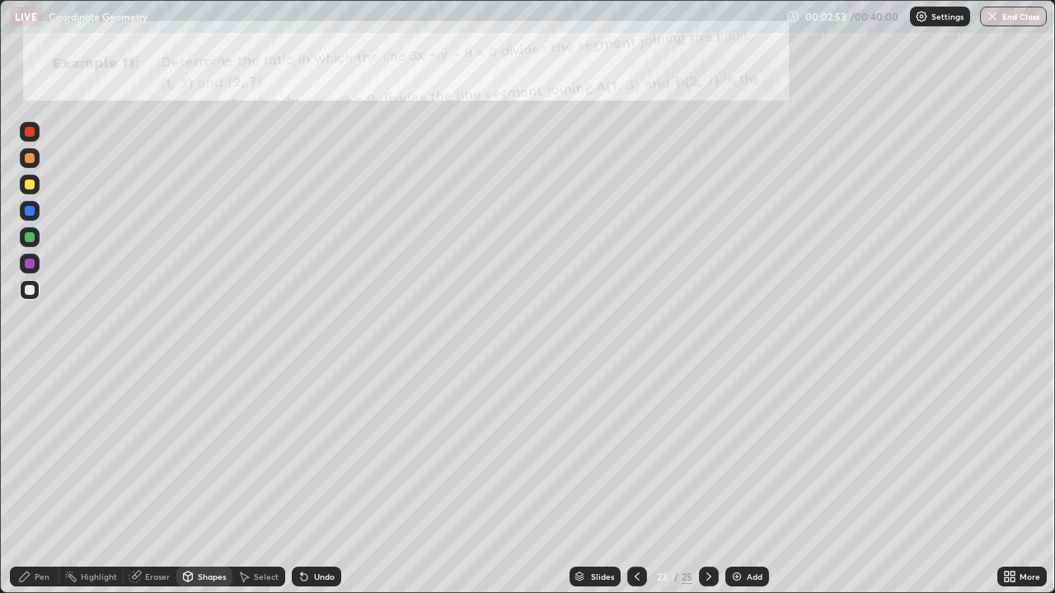
click at [29, 181] on div at bounding box center [30, 185] width 10 height 10
click at [26, 123] on div at bounding box center [30, 132] width 20 height 20
click at [37, 481] on div "Pen" at bounding box center [34, 577] width 49 height 20
click at [20, 268] on div at bounding box center [30, 264] width 20 height 20
click at [26, 238] on div at bounding box center [30, 237] width 10 height 10
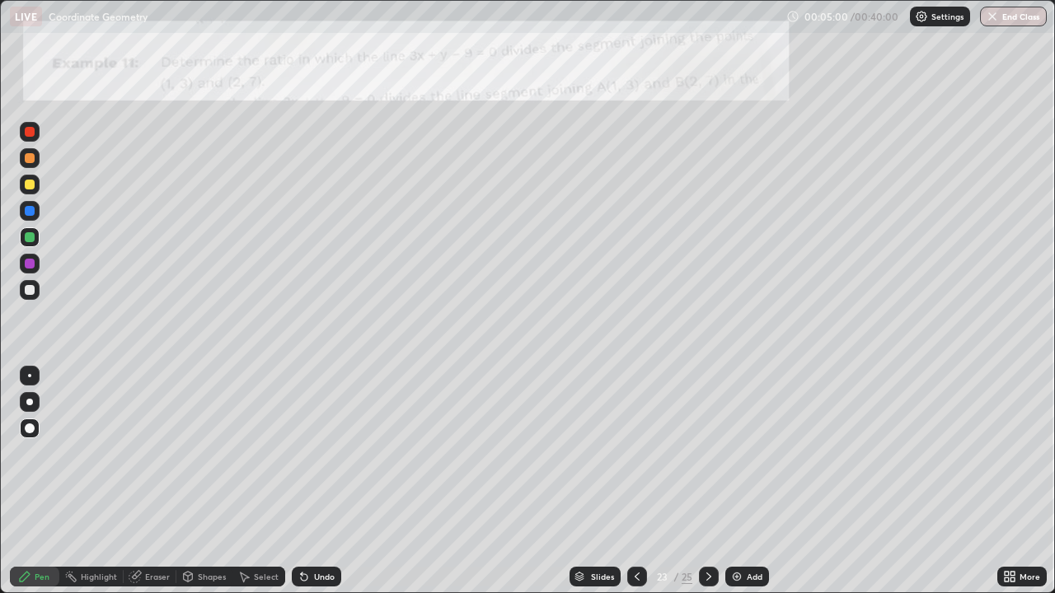
click at [315, 481] on div "Undo" at bounding box center [324, 577] width 21 height 8
click at [255, 481] on div "Select" at bounding box center [266, 577] width 25 height 8
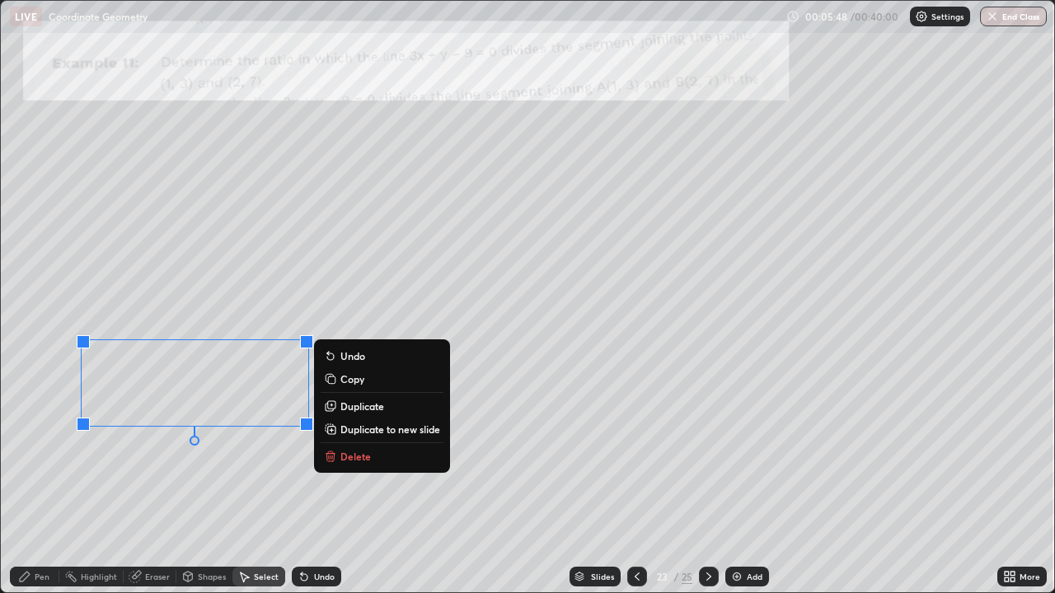
click at [27, 481] on icon at bounding box center [24, 576] width 13 height 13
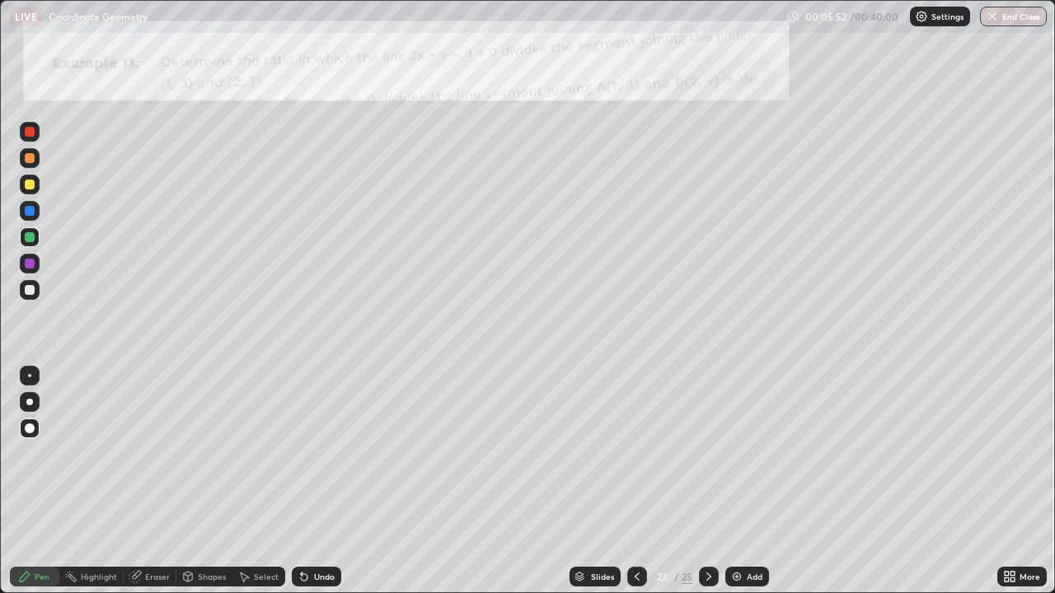
click at [139, 481] on icon at bounding box center [134, 577] width 11 height 11
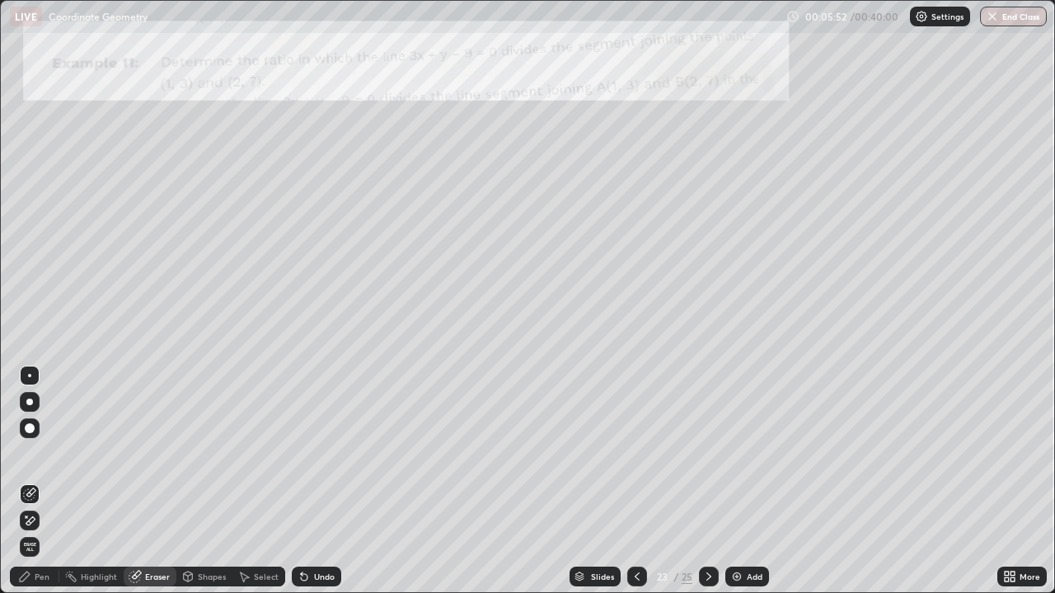
click at [101, 481] on div "Highlight" at bounding box center [99, 577] width 36 height 8
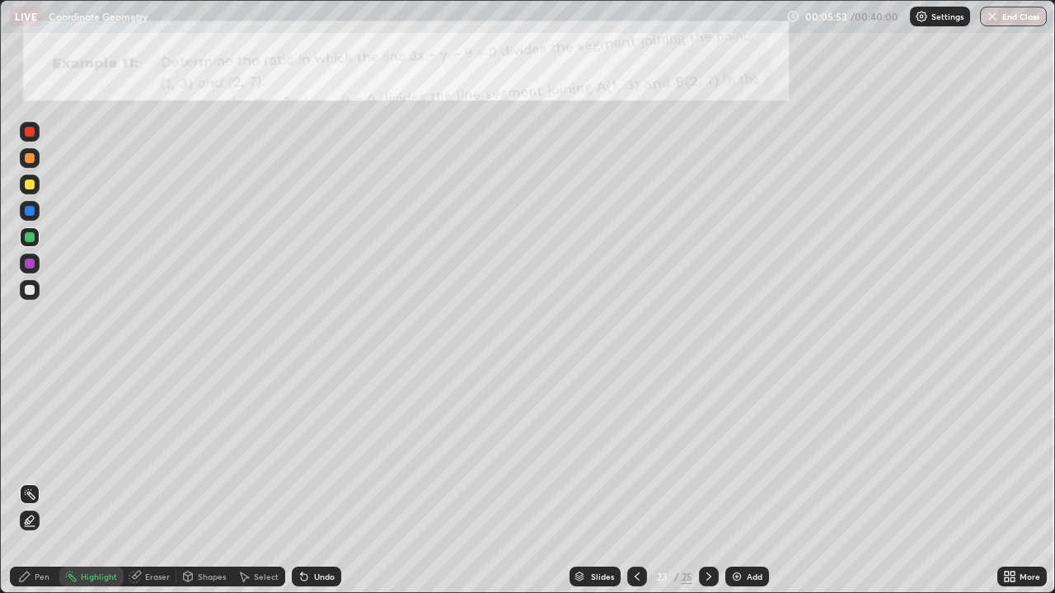
click at [193, 481] on icon at bounding box center [187, 576] width 13 height 13
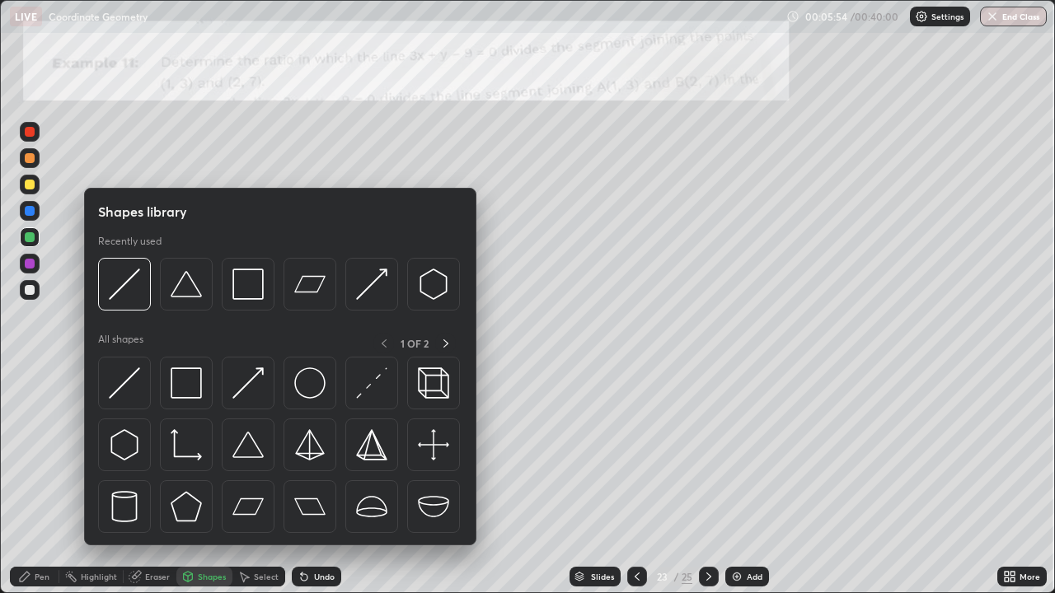
click at [257, 481] on div "Select" at bounding box center [266, 577] width 25 height 8
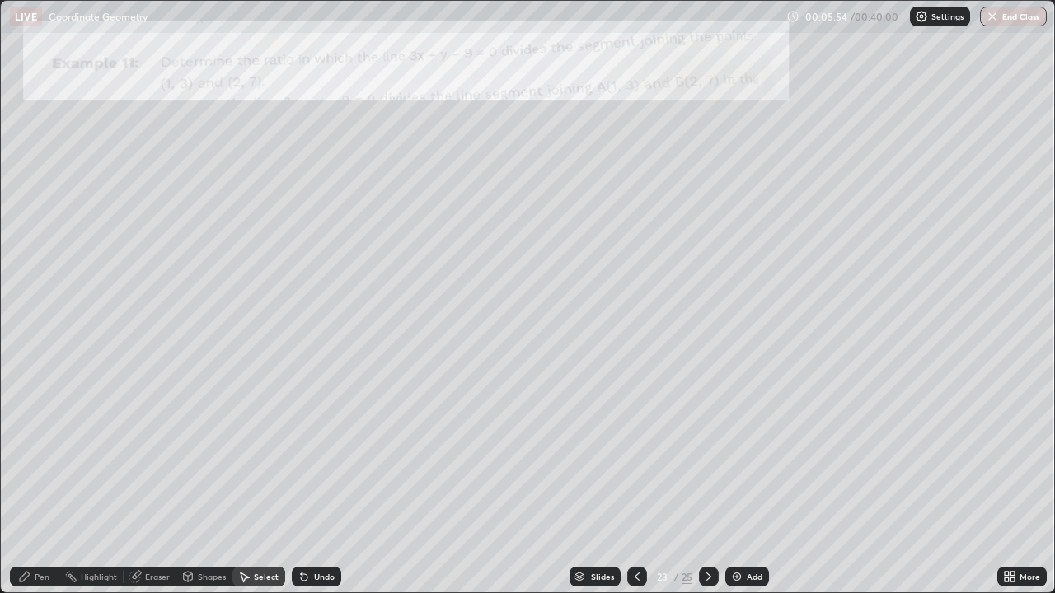
click at [140, 481] on icon at bounding box center [135, 576] width 13 height 13
click at [44, 481] on div "Pen" at bounding box center [42, 577] width 15 height 8
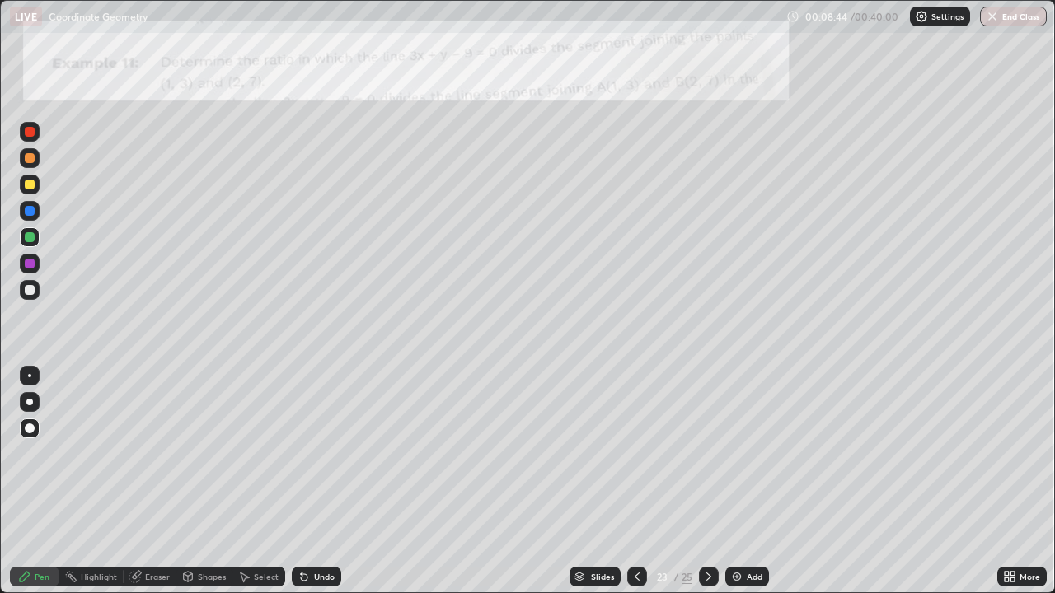
click at [27, 133] on div at bounding box center [30, 132] width 10 height 10
click at [241, 481] on icon at bounding box center [245, 578] width 9 height 10
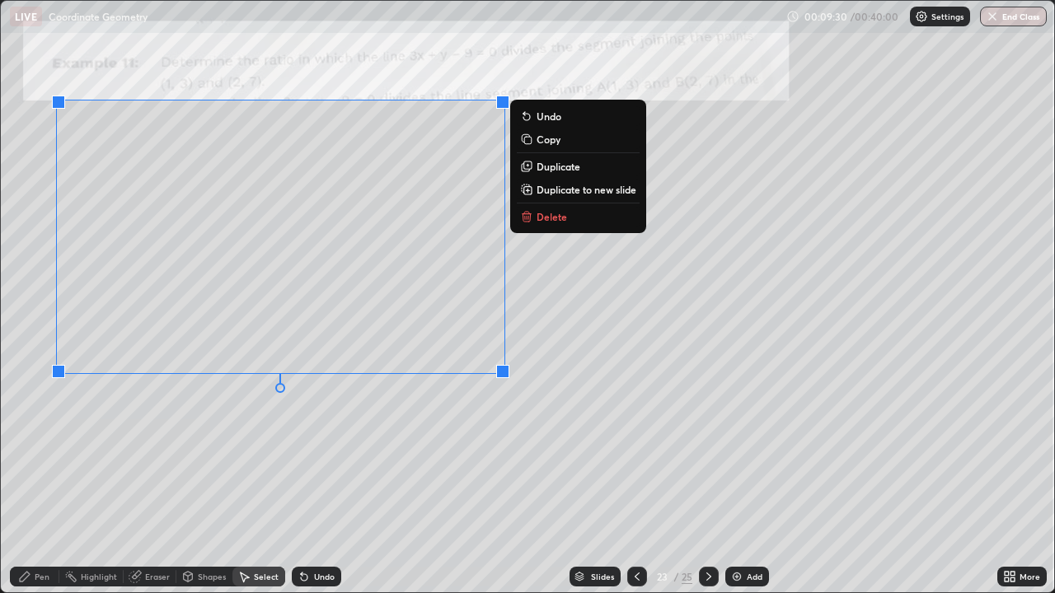
click at [227, 481] on div "0 ° Undo Copy Duplicate Duplicate to new slide Delete" at bounding box center [527, 297] width 1053 height 592
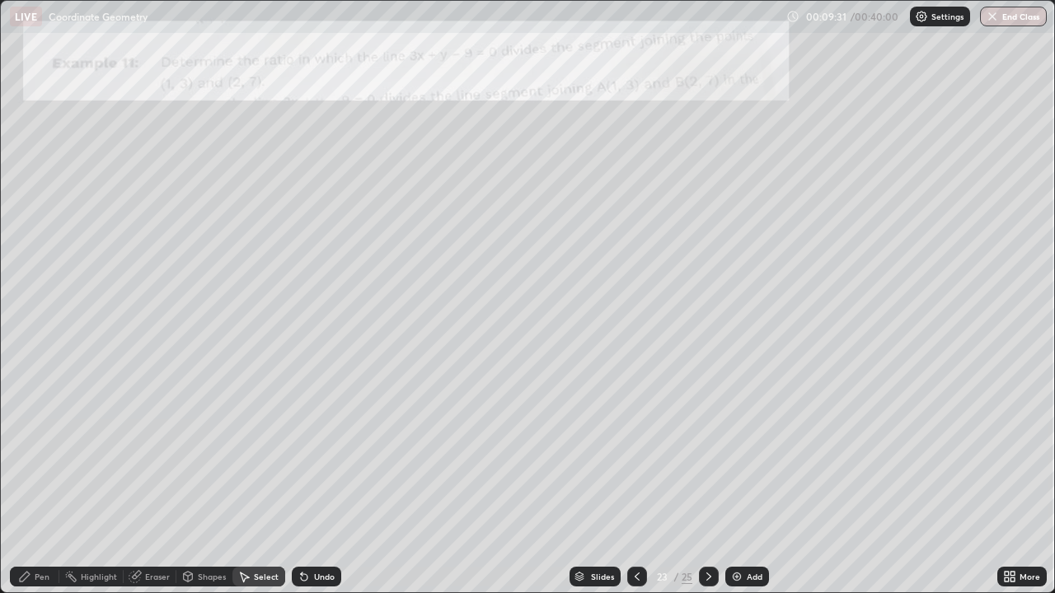
click at [27, 481] on div "Pen" at bounding box center [34, 577] width 49 height 20
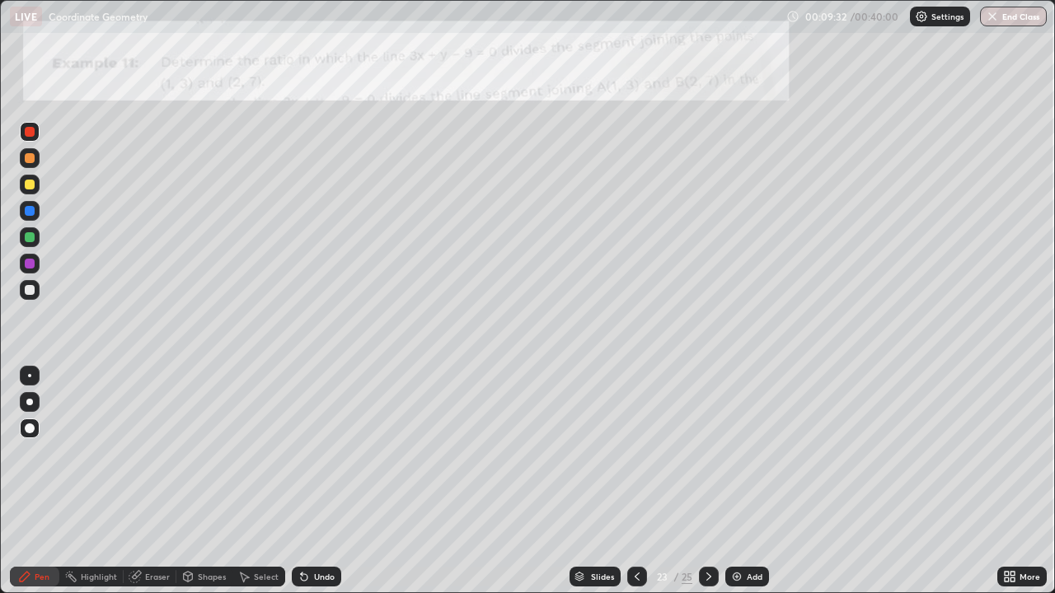
click at [30, 260] on div at bounding box center [30, 264] width 10 height 10
click at [37, 481] on div "Pen" at bounding box center [42, 577] width 15 height 8
click at [131, 481] on icon at bounding box center [134, 577] width 11 height 11
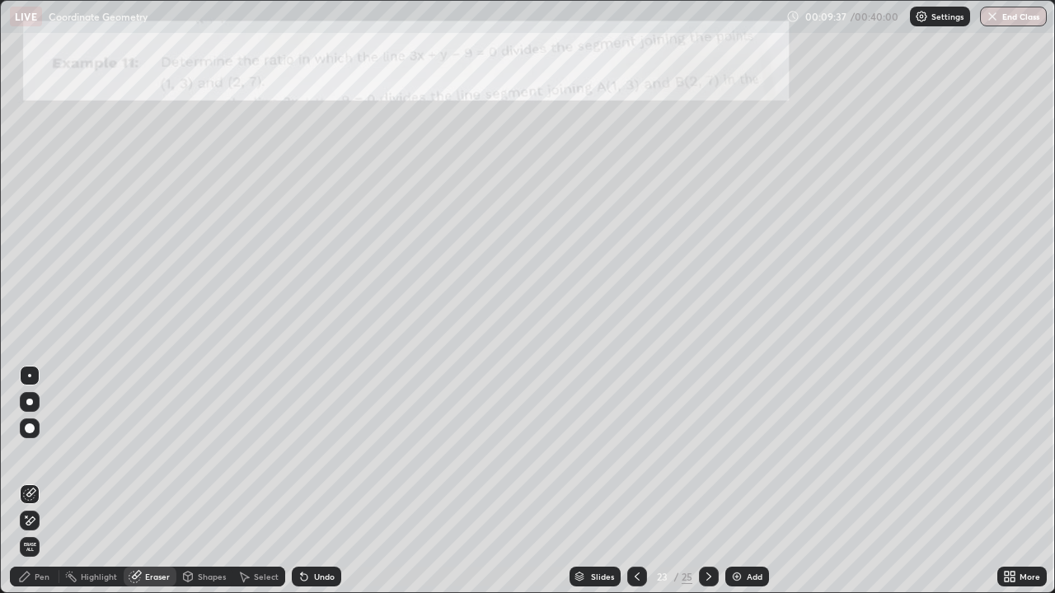
click at [129, 481] on icon at bounding box center [135, 576] width 13 height 13
click at [131, 481] on icon at bounding box center [134, 577] width 11 height 11
click at [26, 481] on icon at bounding box center [25, 577] width 10 height 10
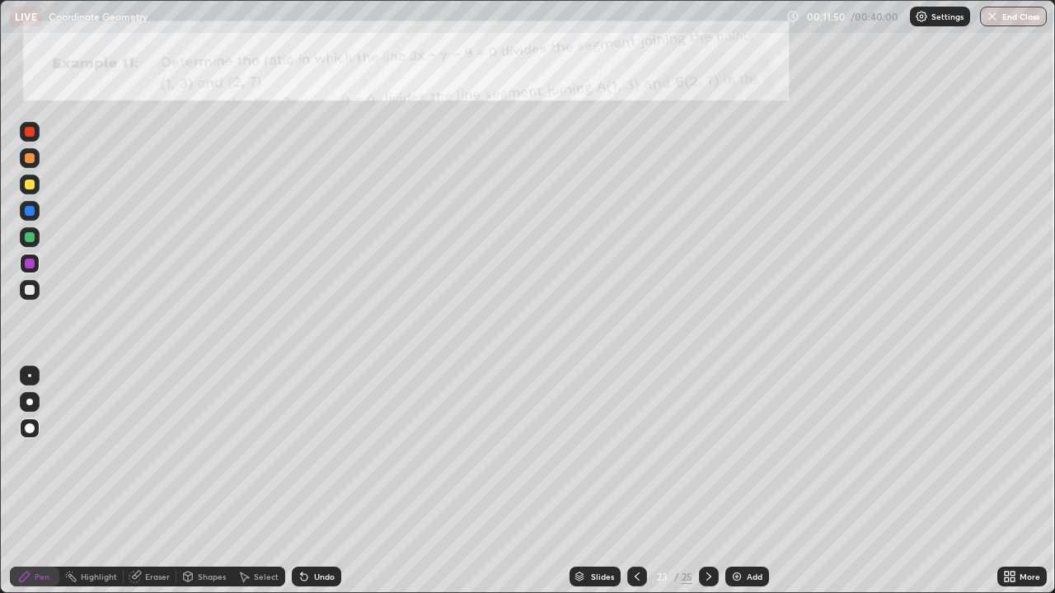
click at [305, 481] on icon at bounding box center [303, 576] width 13 height 13
click at [307, 481] on div "Undo" at bounding box center [316, 577] width 49 height 20
click at [309, 481] on div "Undo" at bounding box center [316, 577] width 49 height 20
click at [308, 481] on div "Undo" at bounding box center [316, 577] width 49 height 20
click at [25, 161] on div at bounding box center [30, 158] width 20 height 20
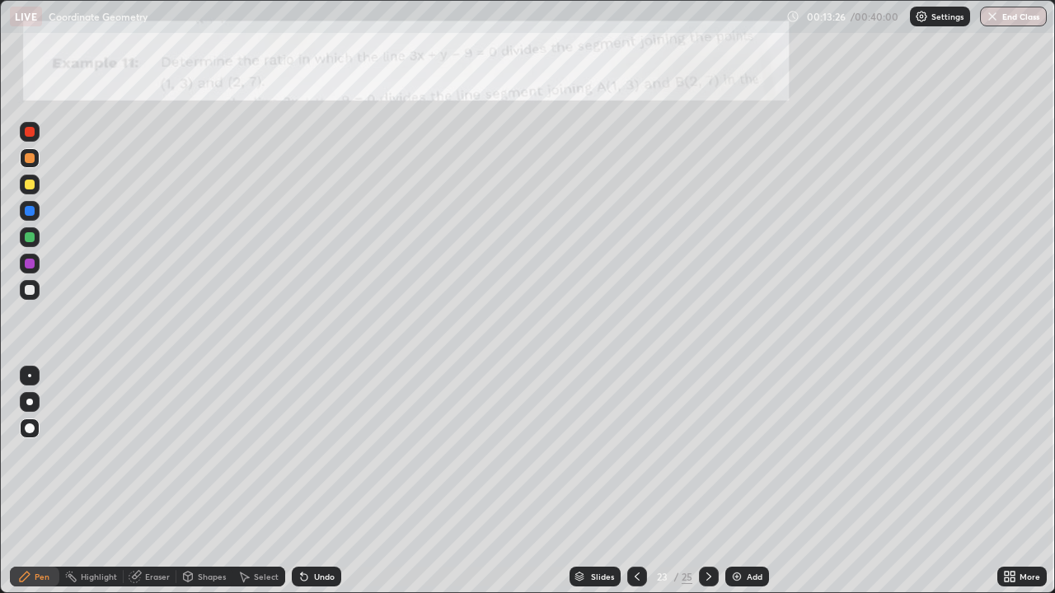
click at [30, 157] on div at bounding box center [30, 158] width 10 height 10
click at [255, 481] on div "Select" at bounding box center [266, 577] width 25 height 8
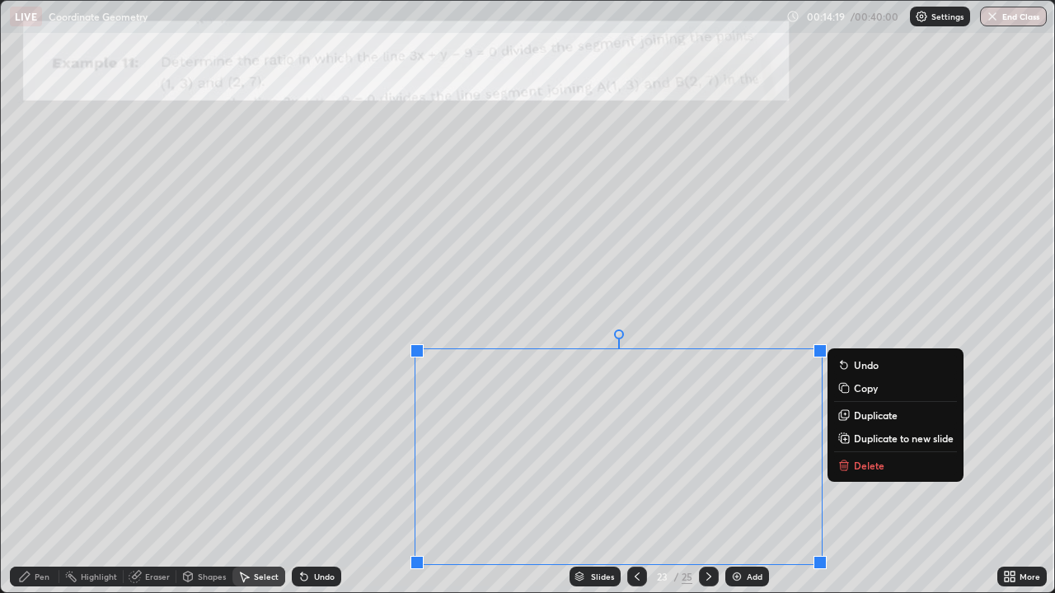
click at [862, 467] on p "Delete" at bounding box center [868, 465] width 30 height 13
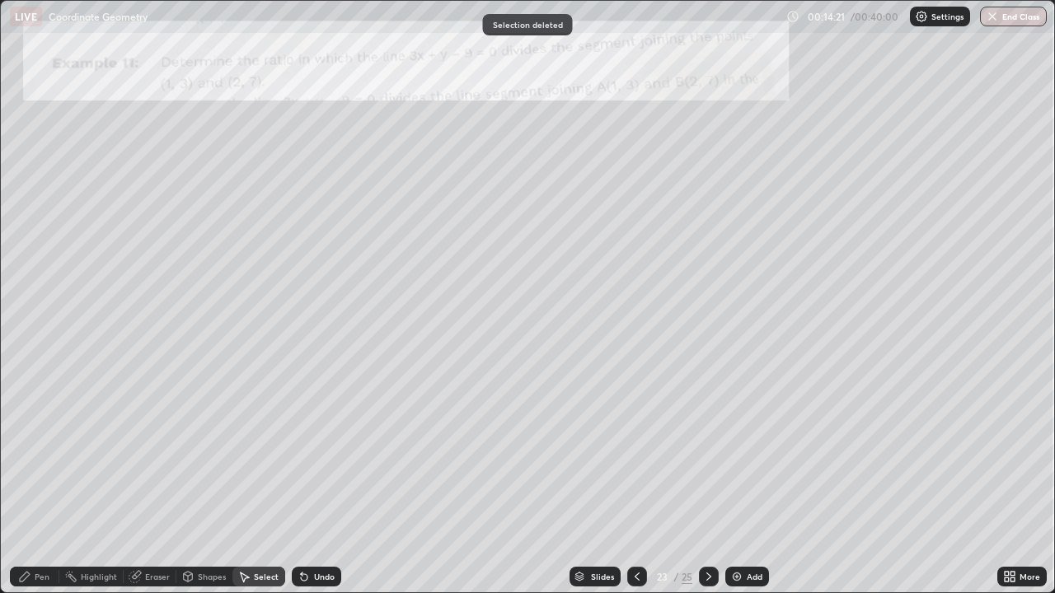
click at [40, 481] on div "Pen" at bounding box center [34, 577] width 49 height 20
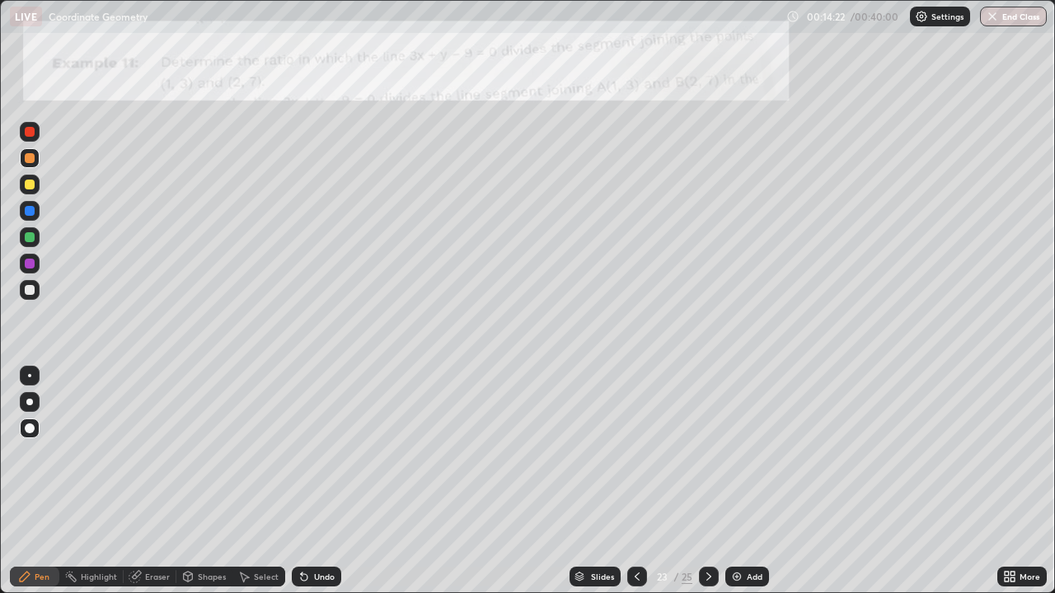
click at [28, 185] on div at bounding box center [30, 185] width 10 height 10
click at [249, 481] on icon at bounding box center [243, 576] width 13 height 13
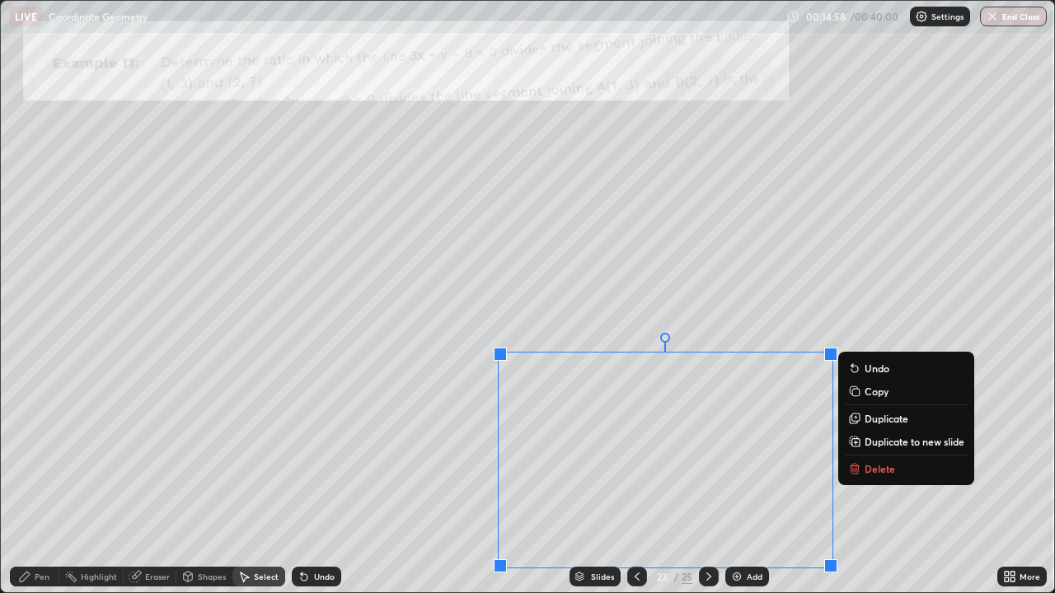
click at [667, 481] on div "0 ° Undo Copy Duplicate Duplicate to new slide Delete" at bounding box center [527, 297] width 1053 height 592
click at [816, 481] on div "0 ° Undo Copy Duplicate Duplicate to new slide Delete" at bounding box center [527, 297] width 1053 height 592
click at [825, 481] on div "Slides 23 / 25 Add" at bounding box center [669, 576] width 656 height 33
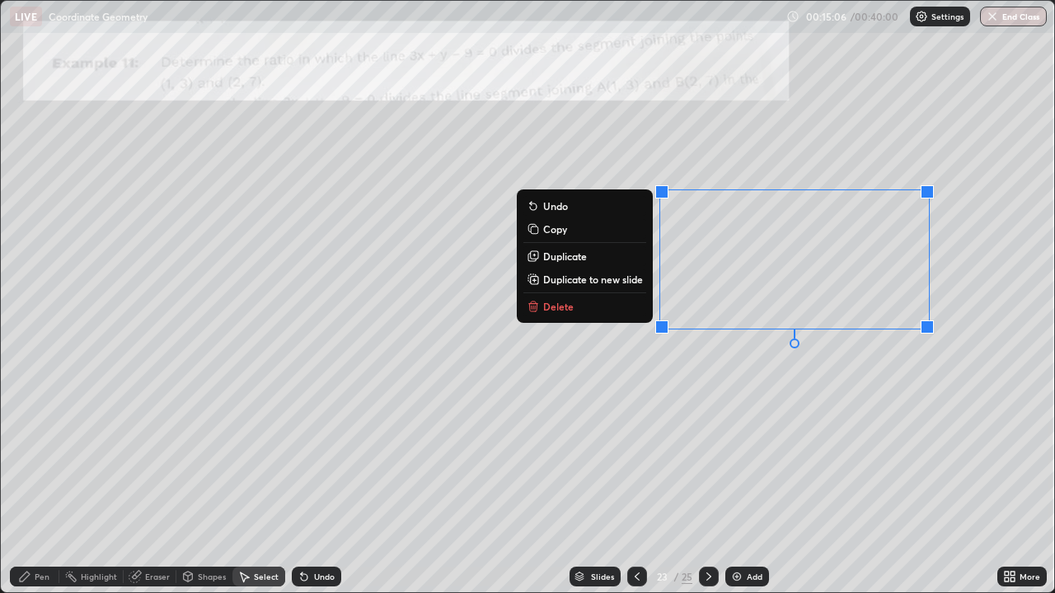
click at [45, 481] on div "Pen" at bounding box center [42, 577] width 15 height 8
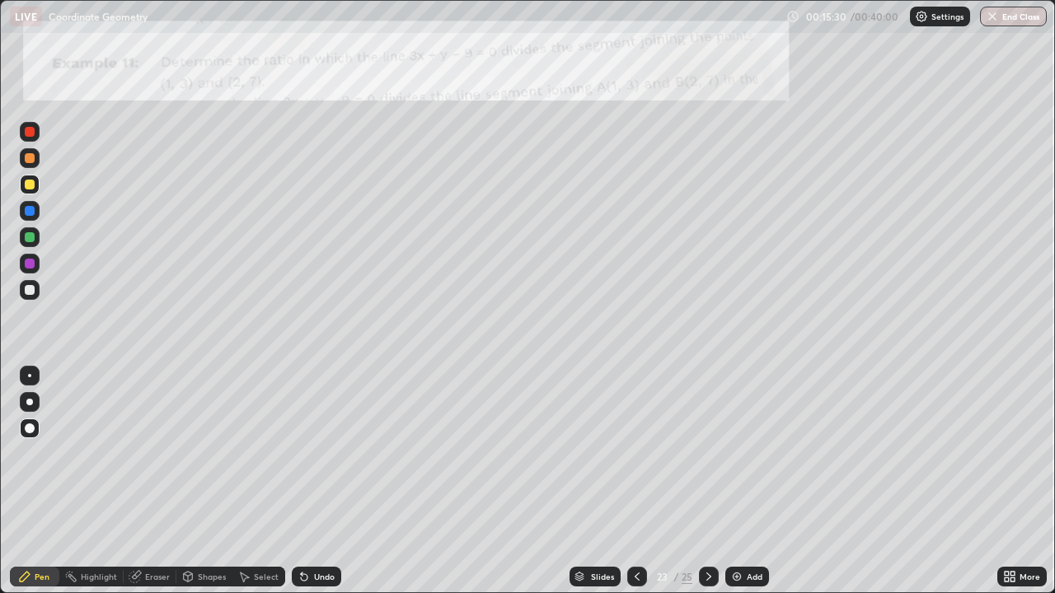
click at [699, 481] on div at bounding box center [709, 576] width 20 height 33
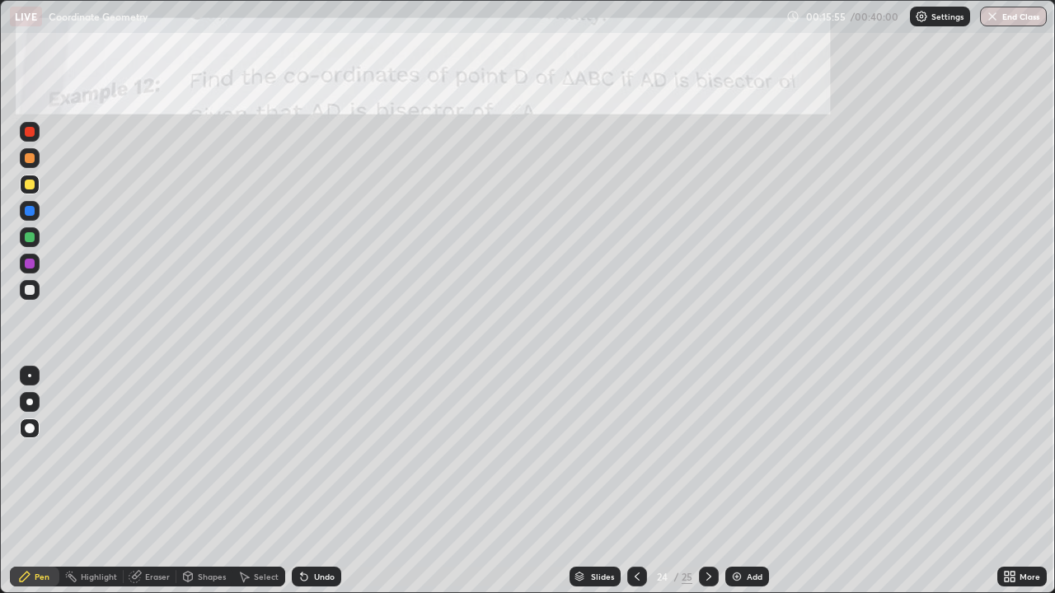
click at [35, 481] on div "Pen" at bounding box center [42, 577] width 15 height 8
click at [28, 130] on div at bounding box center [30, 132] width 10 height 10
click at [181, 481] on icon at bounding box center [187, 576] width 13 height 13
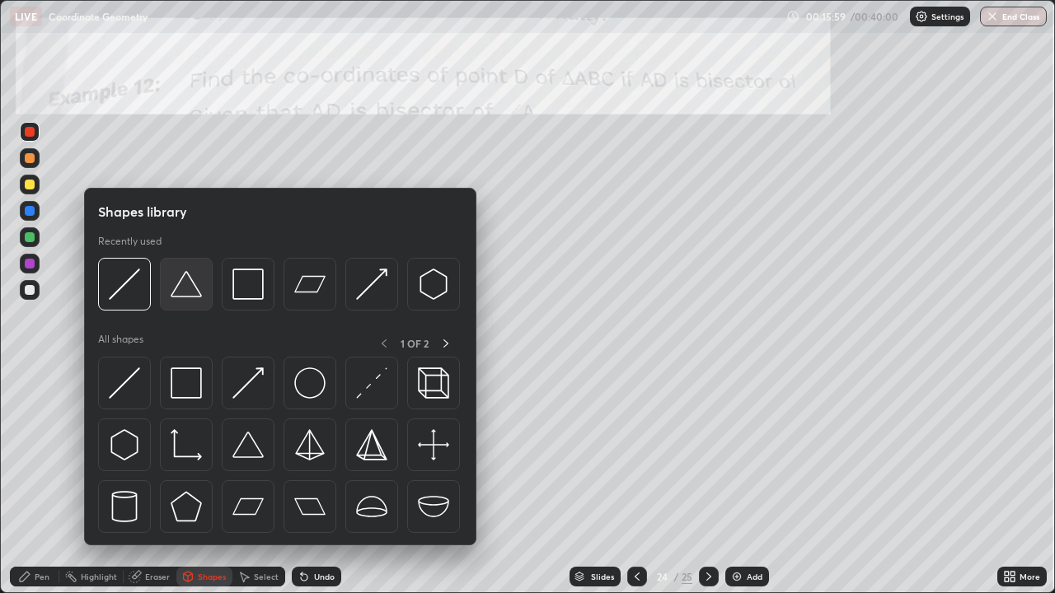
click at [181, 291] on img at bounding box center [186, 284] width 31 height 31
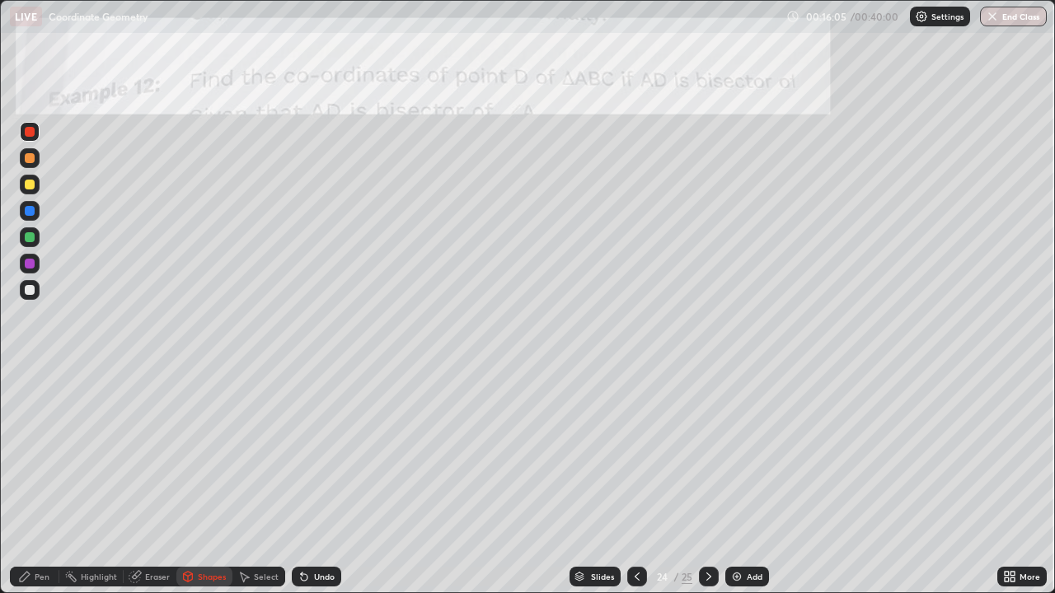
click at [39, 481] on div "Pen" at bounding box center [34, 577] width 49 height 20
click at [29, 287] on div at bounding box center [30, 290] width 10 height 10
click at [30, 238] on div at bounding box center [30, 237] width 10 height 10
click at [188, 481] on icon at bounding box center [188, 577] width 9 height 10
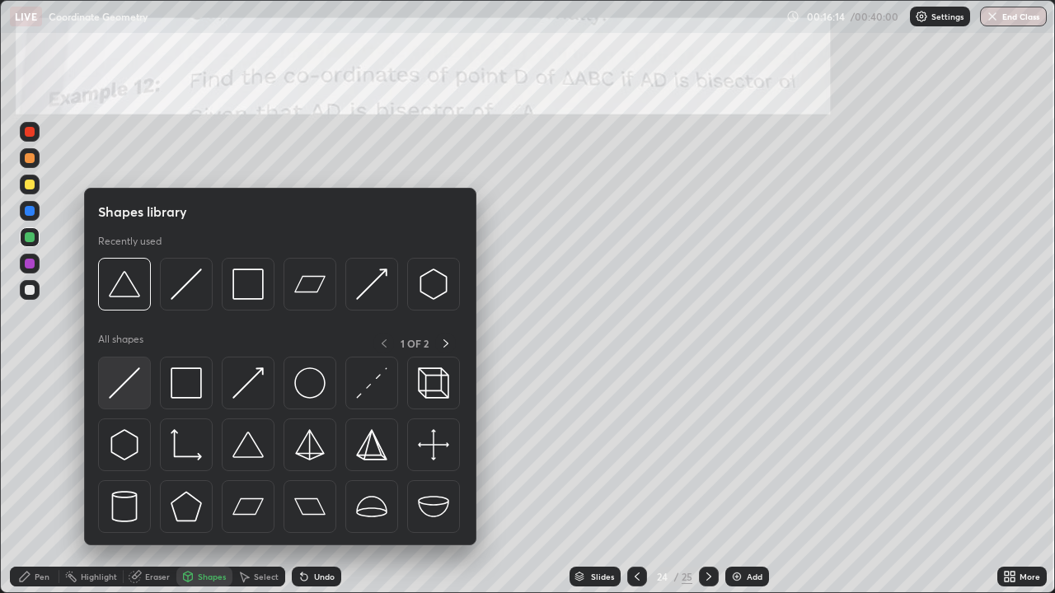
click at [133, 387] on img at bounding box center [124, 382] width 31 height 31
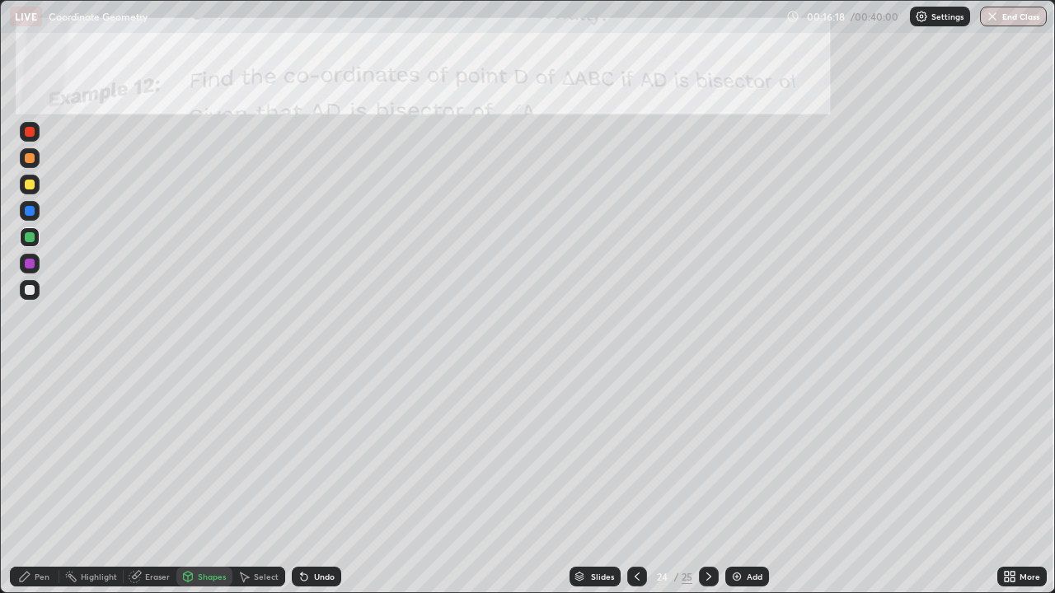
click at [316, 481] on div "Undo" at bounding box center [324, 577] width 21 height 8
click at [31, 481] on div "Pen" at bounding box center [34, 577] width 49 height 20
click at [303, 481] on icon at bounding box center [304, 577] width 7 height 7
click at [251, 481] on div "Select" at bounding box center [258, 577] width 53 height 20
click at [247, 481] on div "Select" at bounding box center [258, 577] width 53 height 20
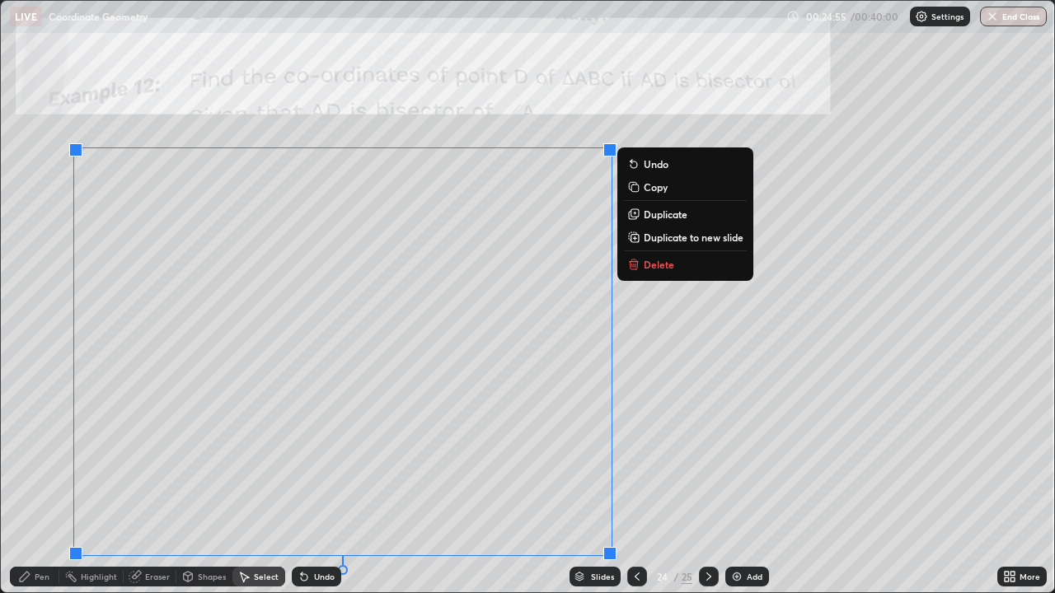
click at [635, 265] on icon at bounding box center [635, 265] width 0 height 3
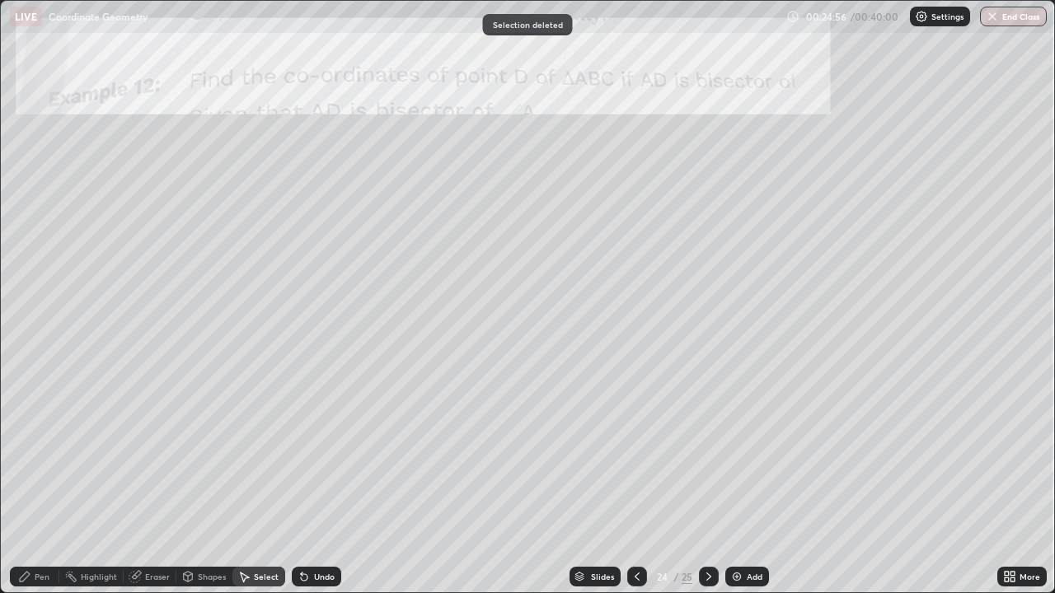
click at [35, 481] on div "Pen" at bounding box center [42, 577] width 15 height 8
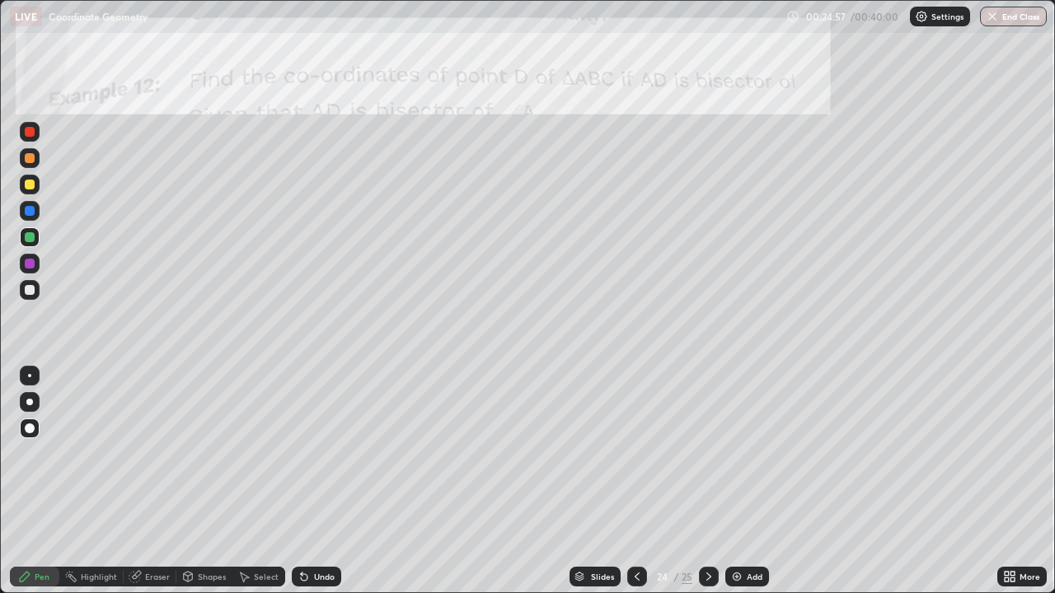
click at [34, 158] on div at bounding box center [30, 158] width 10 height 10
click at [301, 481] on icon at bounding box center [304, 577] width 7 height 7
click at [302, 481] on icon at bounding box center [304, 577] width 7 height 7
click at [304, 481] on icon at bounding box center [304, 577] width 7 height 7
click at [302, 481] on icon at bounding box center [304, 577] width 7 height 7
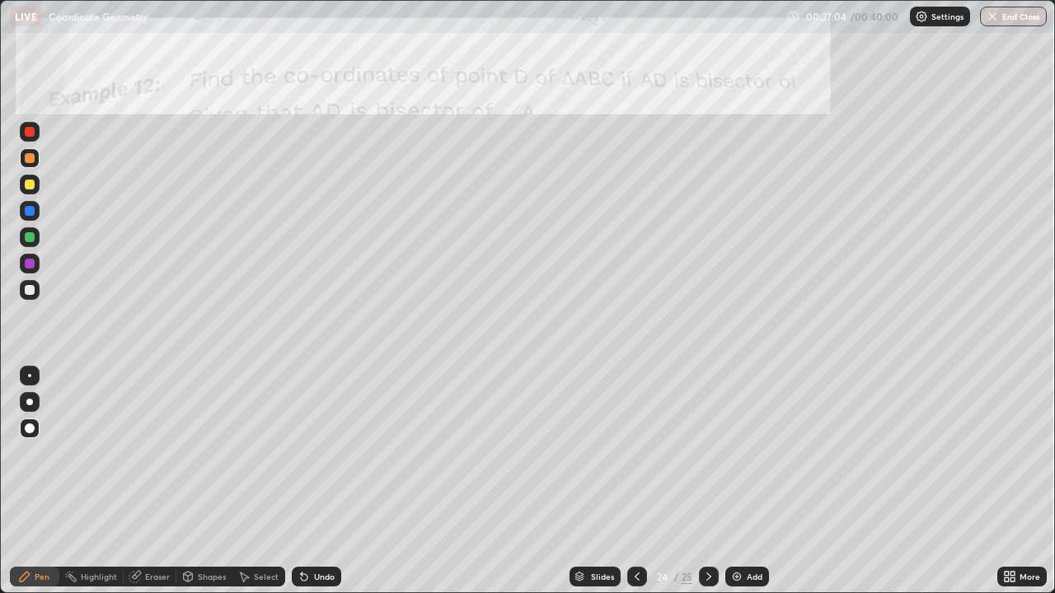
click at [302, 481] on icon at bounding box center [304, 577] width 7 height 7
click at [301, 481] on icon at bounding box center [302, 574] width 2 height 2
click at [301, 481] on icon at bounding box center [304, 577] width 7 height 7
click at [310, 481] on div "Undo" at bounding box center [316, 577] width 49 height 20
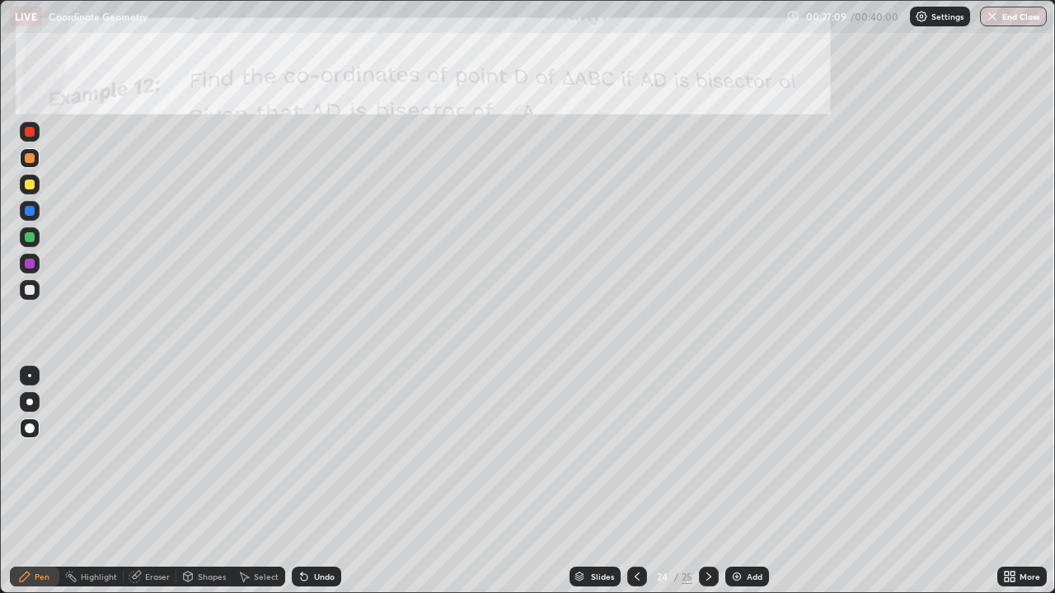
click at [311, 481] on div "Undo" at bounding box center [316, 577] width 49 height 20
click at [707, 481] on icon at bounding box center [708, 576] width 13 height 13
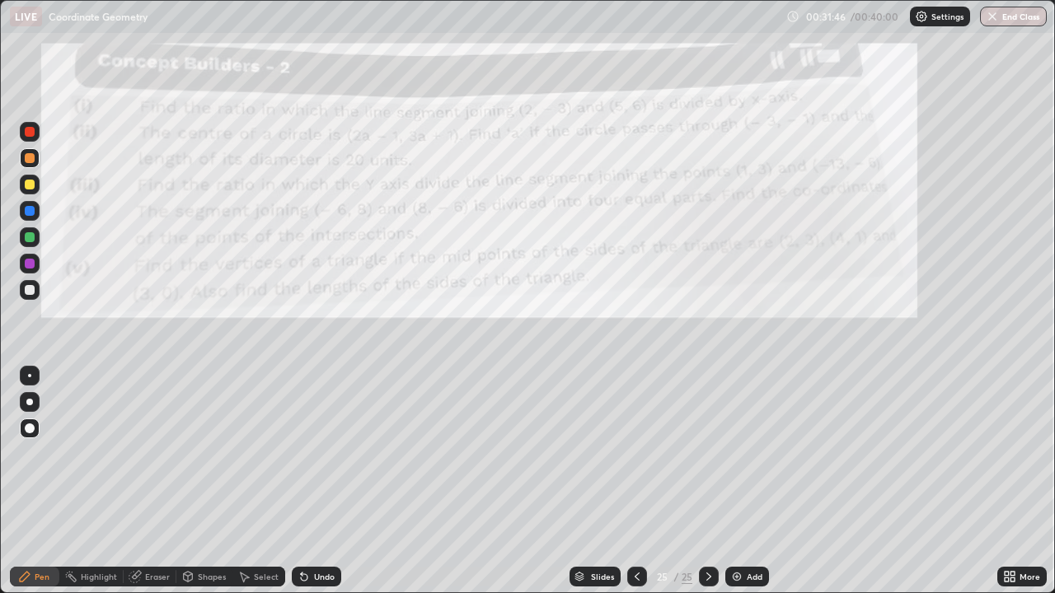
click at [199, 481] on div "Shapes" at bounding box center [212, 577] width 28 height 8
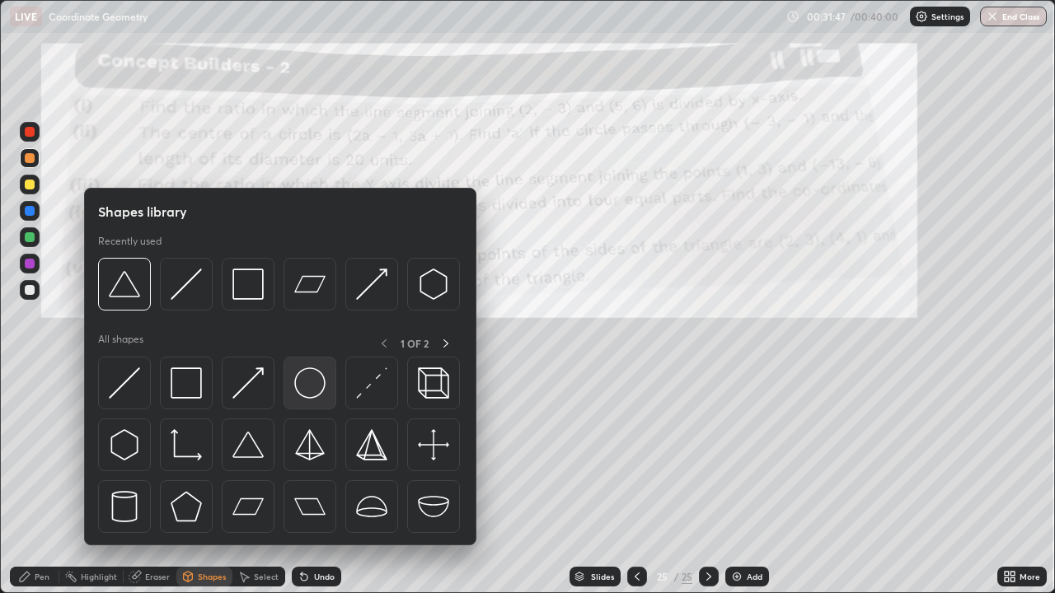
click at [305, 382] on img at bounding box center [309, 382] width 31 height 31
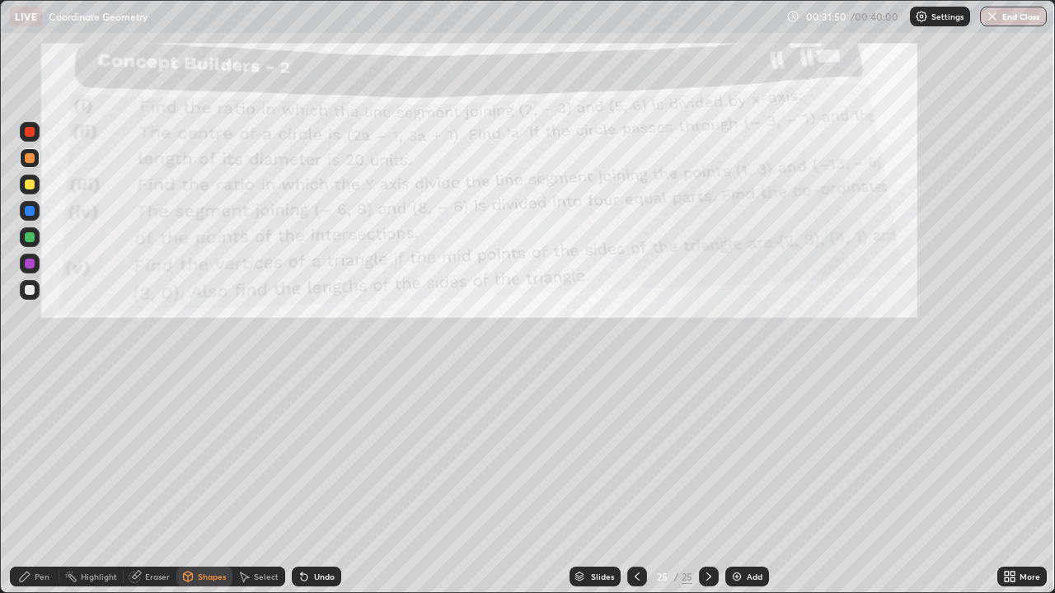
click at [37, 481] on div "Pen" at bounding box center [42, 577] width 15 height 8
click at [30, 264] on div at bounding box center [30, 264] width 10 height 10
click at [26, 287] on div at bounding box center [30, 290] width 10 height 10
click at [28, 265] on div at bounding box center [30, 264] width 10 height 10
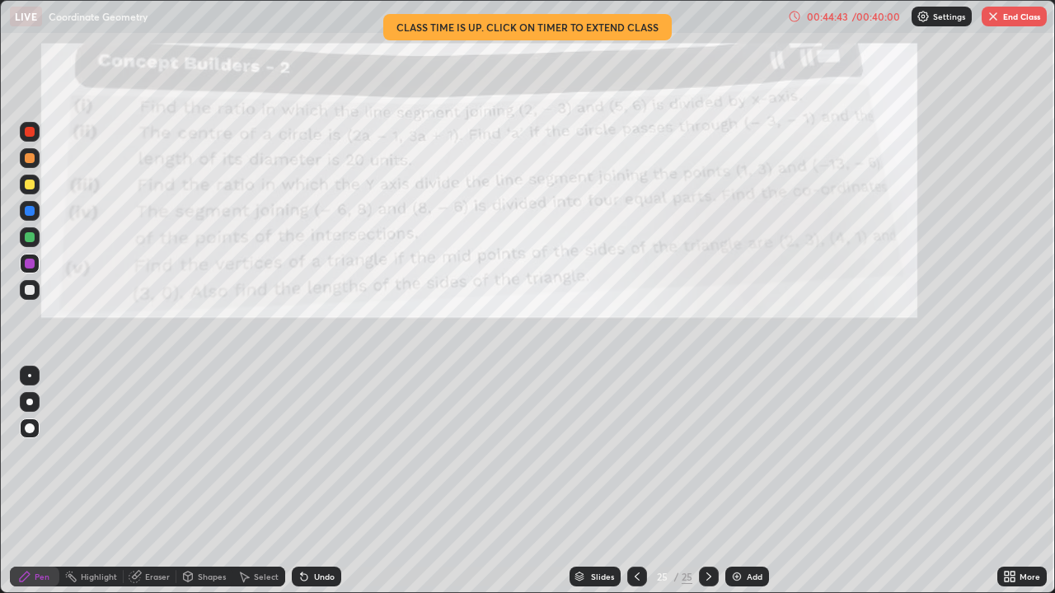
click at [1007, 481] on icon at bounding box center [1006, 580] width 4 height 4
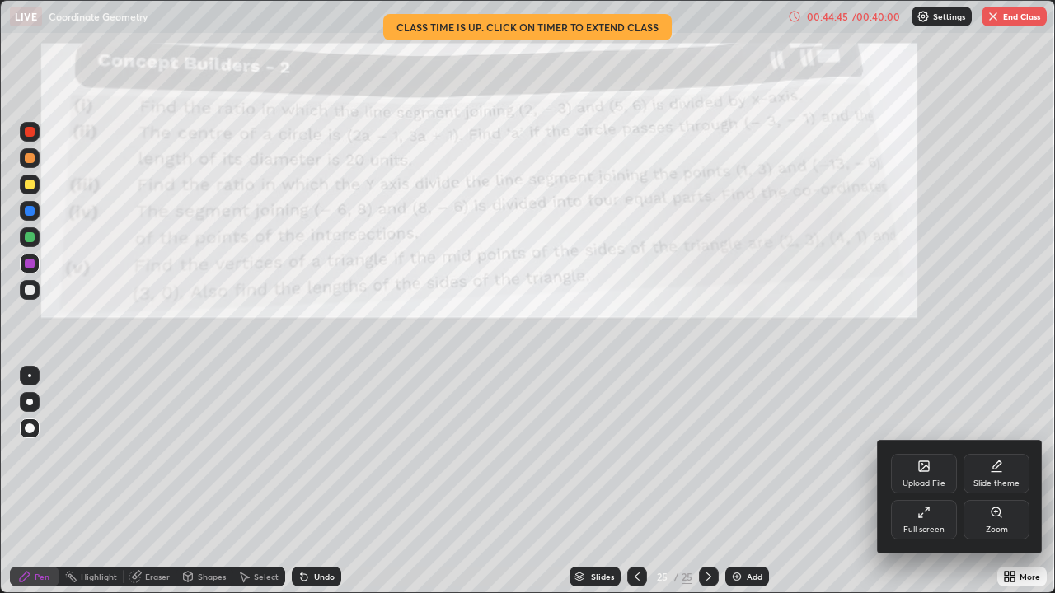
click at [908, 481] on div "Full screen" at bounding box center [923, 530] width 41 height 8
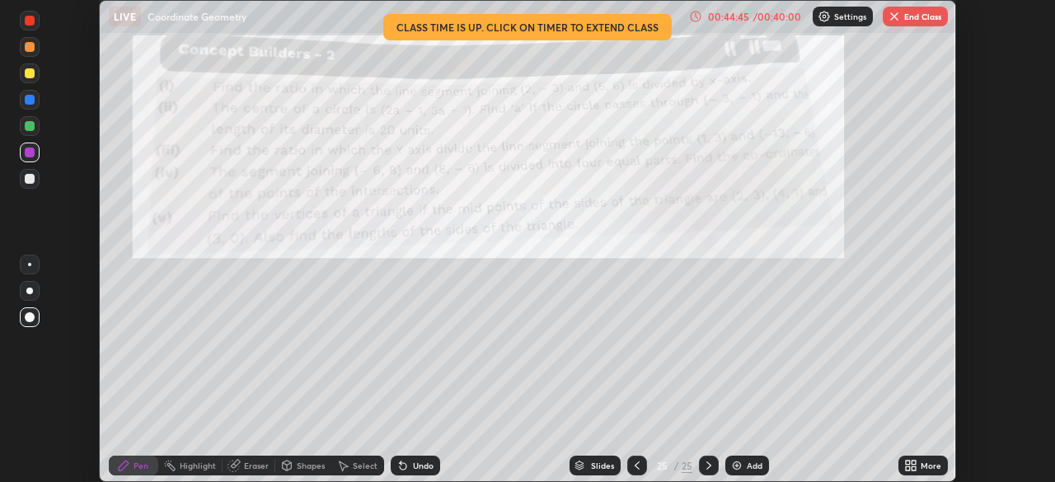
scroll to position [81902, 81329]
click at [919, 19] on button "End Class" at bounding box center [914, 17] width 65 height 20
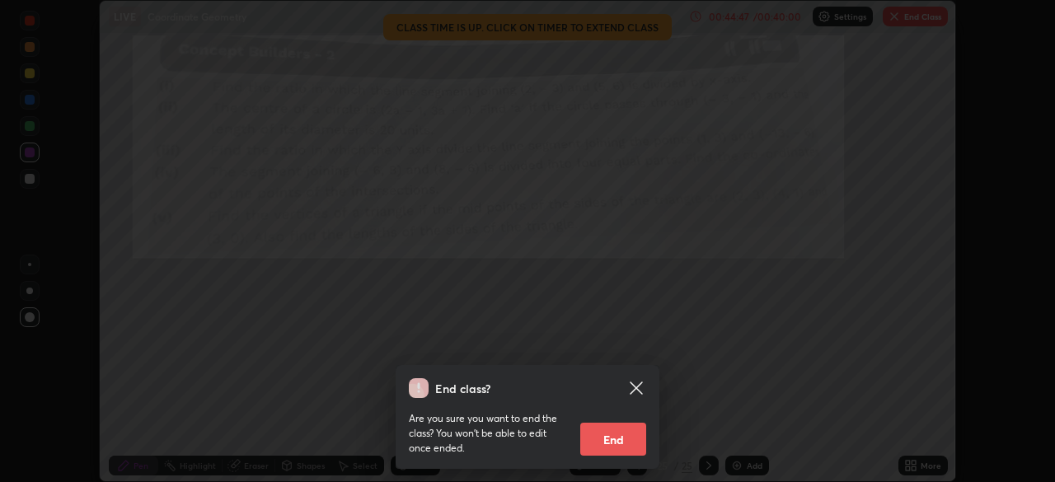
click at [606, 446] on button "End" at bounding box center [613, 439] width 66 height 33
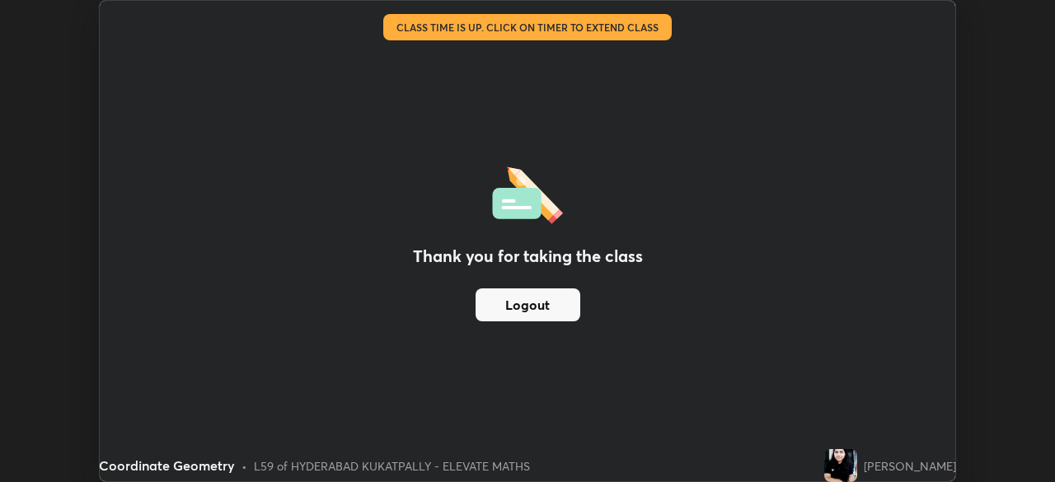
click at [535, 303] on button "Logout" at bounding box center [527, 304] width 105 height 33
click at [486, 308] on button "Logout" at bounding box center [527, 304] width 105 height 33
click at [515, 307] on button "Logout" at bounding box center [527, 304] width 105 height 33
click at [529, 307] on button "Logout" at bounding box center [527, 304] width 105 height 33
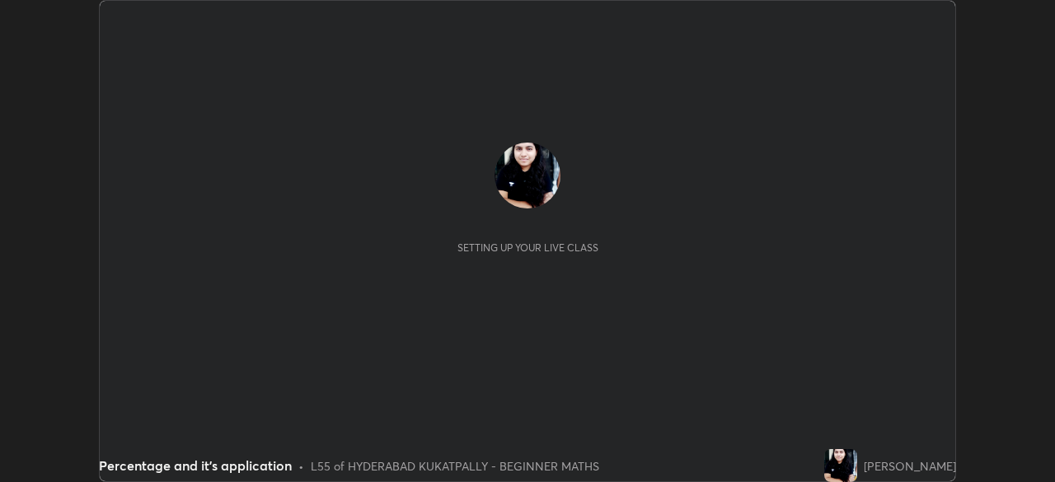
scroll to position [482, 1054]
